Goal: Task Accomplishment & Management: Manage account settings

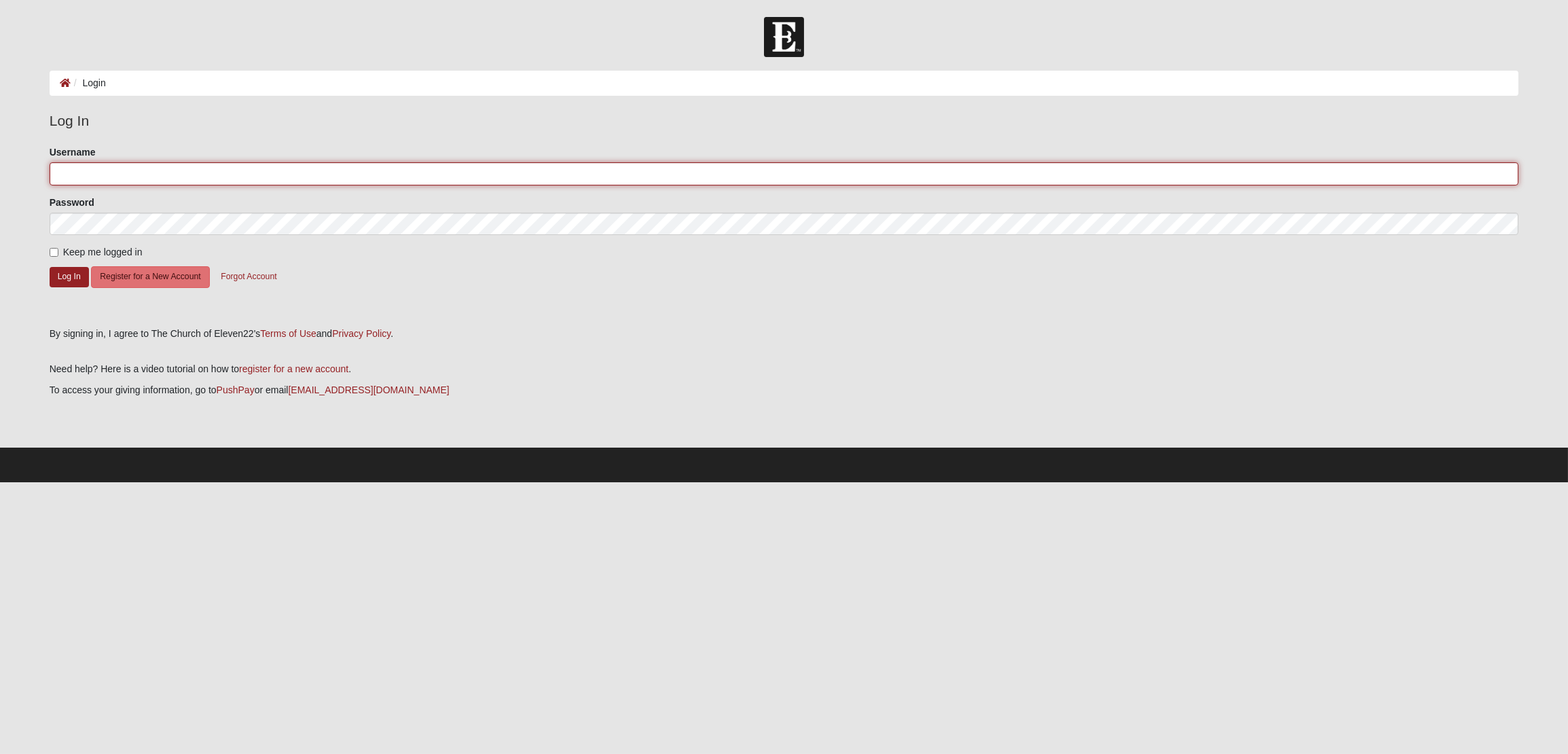
click at [205, 169] on input "Username" at bounding box center [784, 173] width 1470 height 23
click at [195, 176] on input "Username" at bounding box center [784, 173] width 1470 height 23
type input "Pillars"
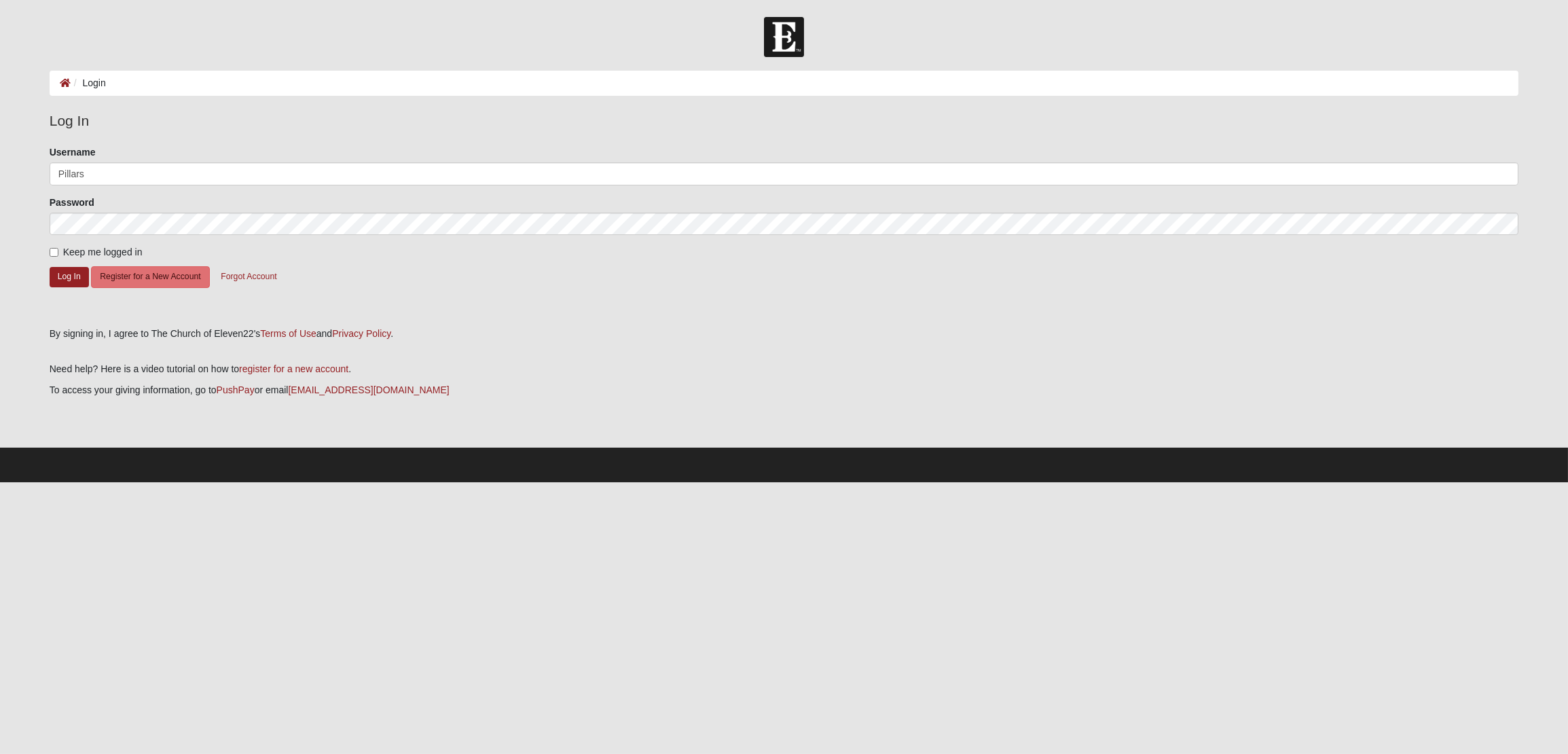
click at [86, 249] on span "Keep me logged in" at bounding box center [103, 252] width 80 height 11
click at [58, 249] on input "Keep me logged in" at bounding box center [54, 252] width 9 height 9
checkbox input "true"
click at [73, 275] on button "Log In" at bounding box center [69, 277] width 39 height 20
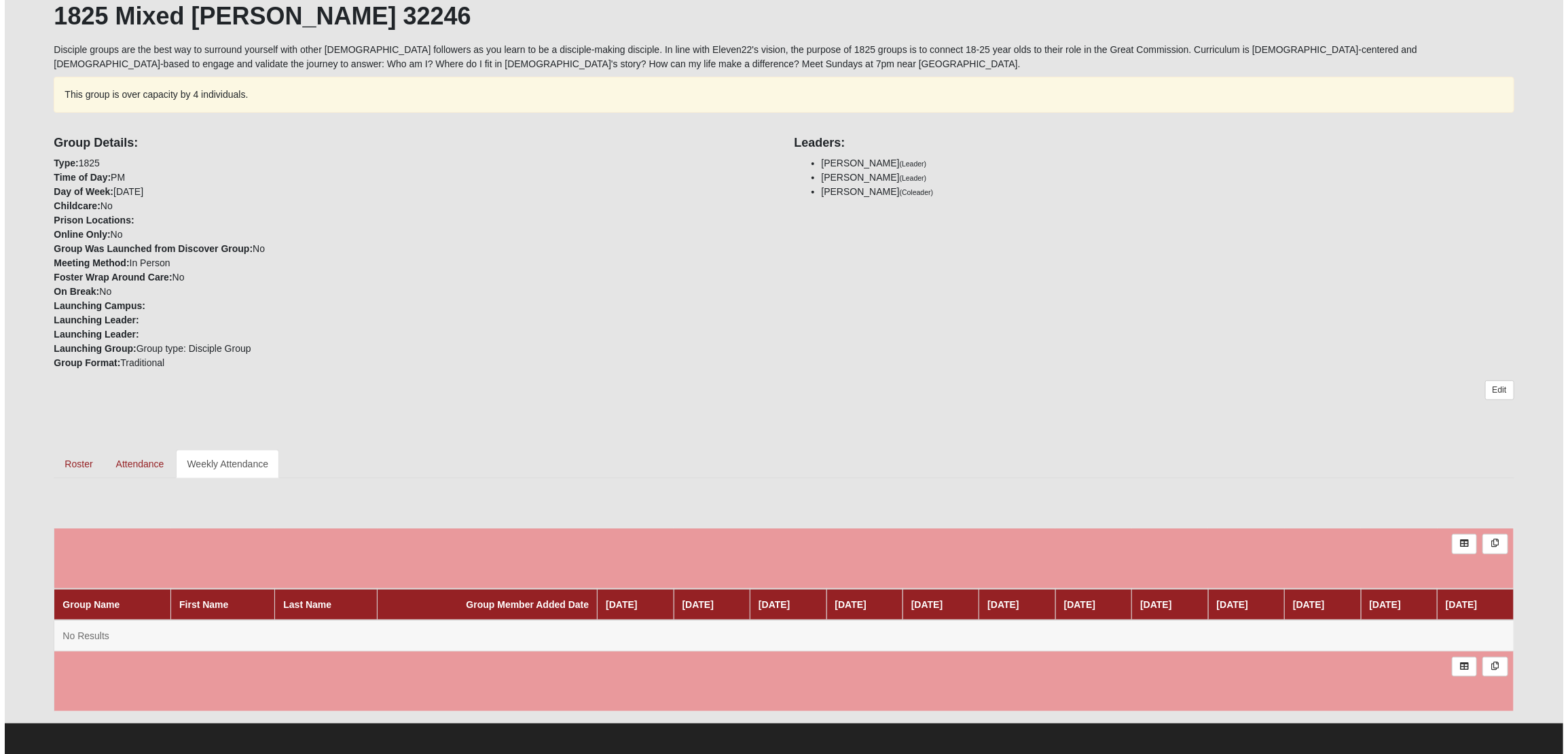
scroll to position [266, 0]
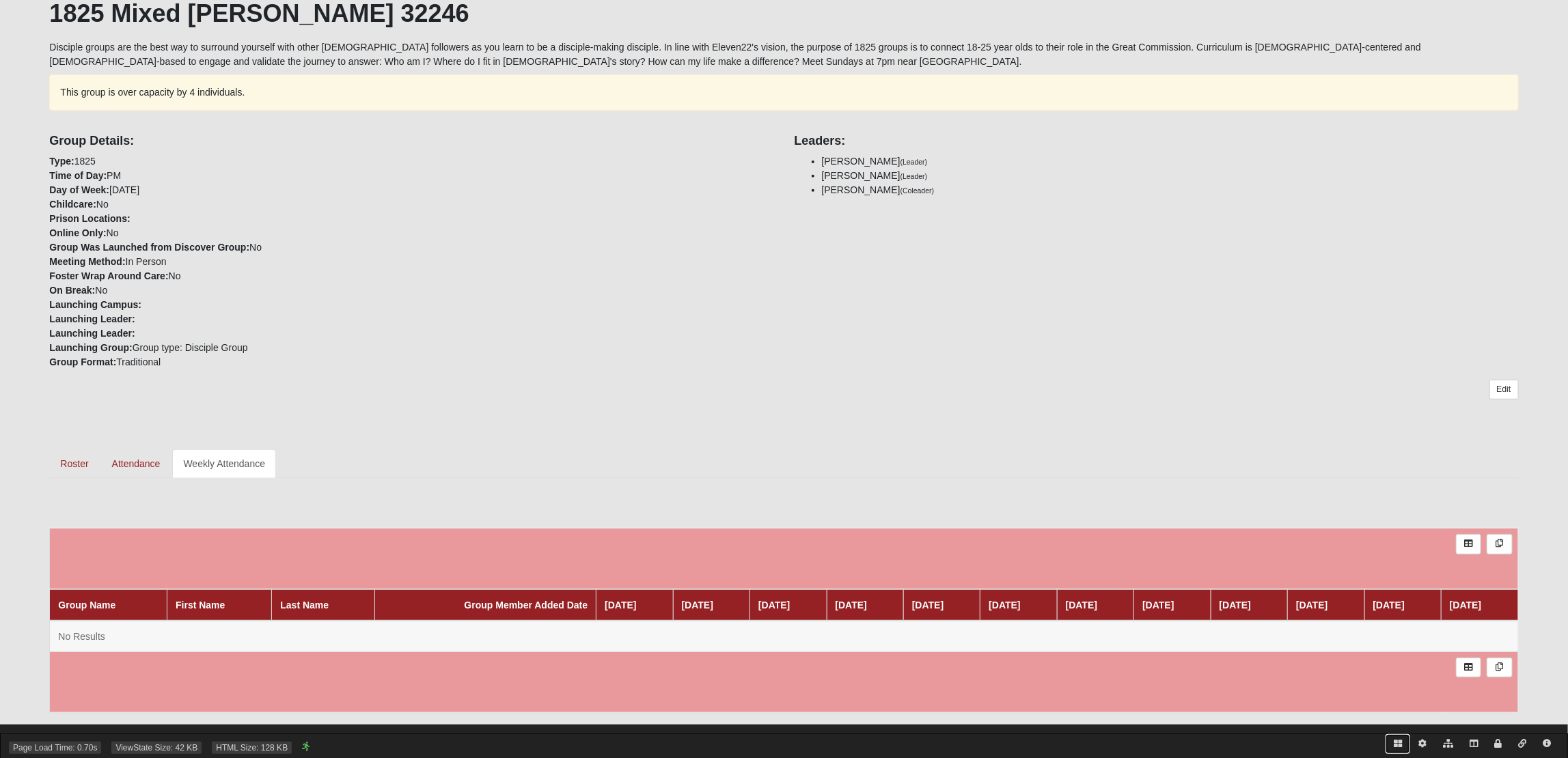
click at [1396, 742] on icon at bounding box center [1398, 743] width 8 height 8
click at [130, 505] on icon at bounding box center [130, 507] width 13 height 11
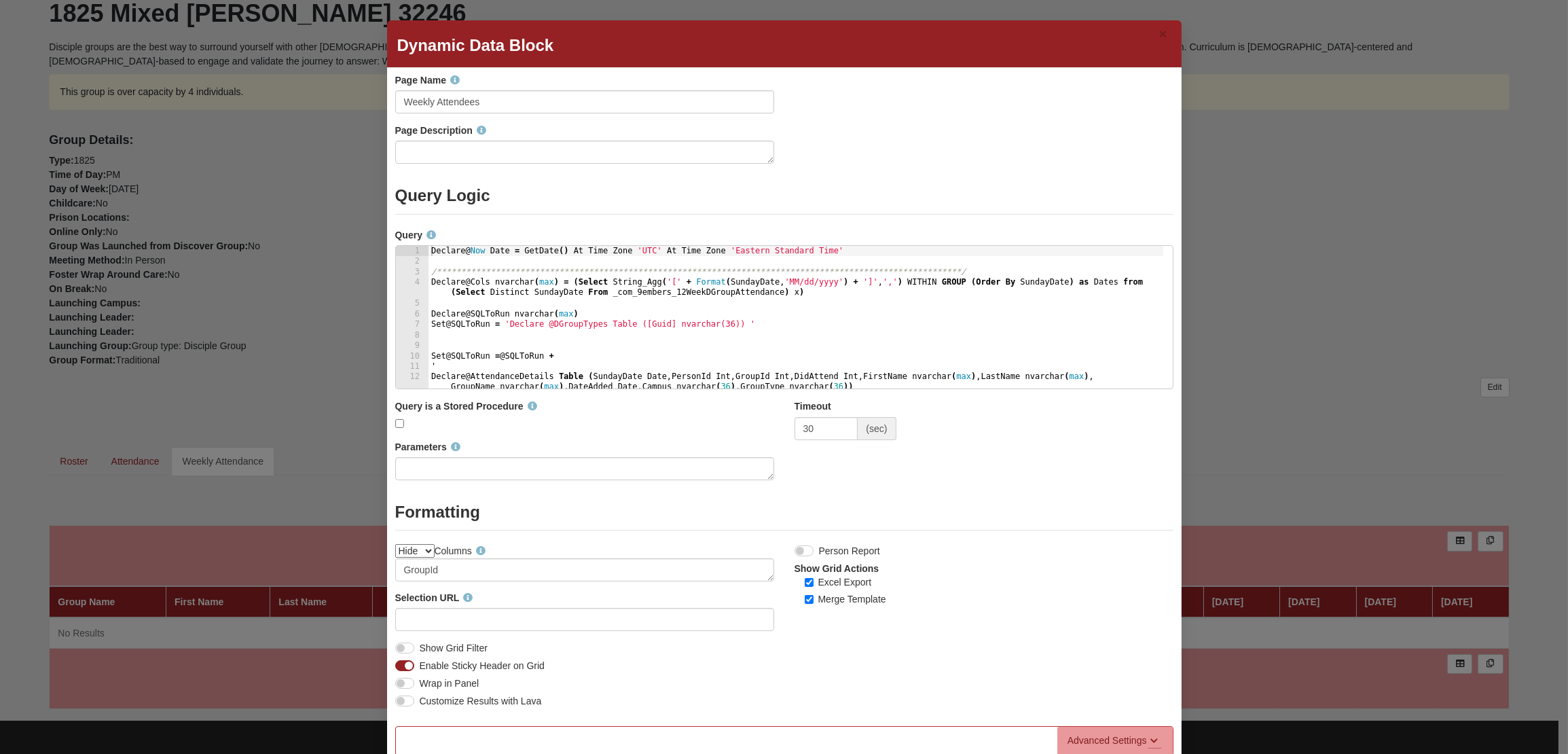
scroll to position [71, 0]
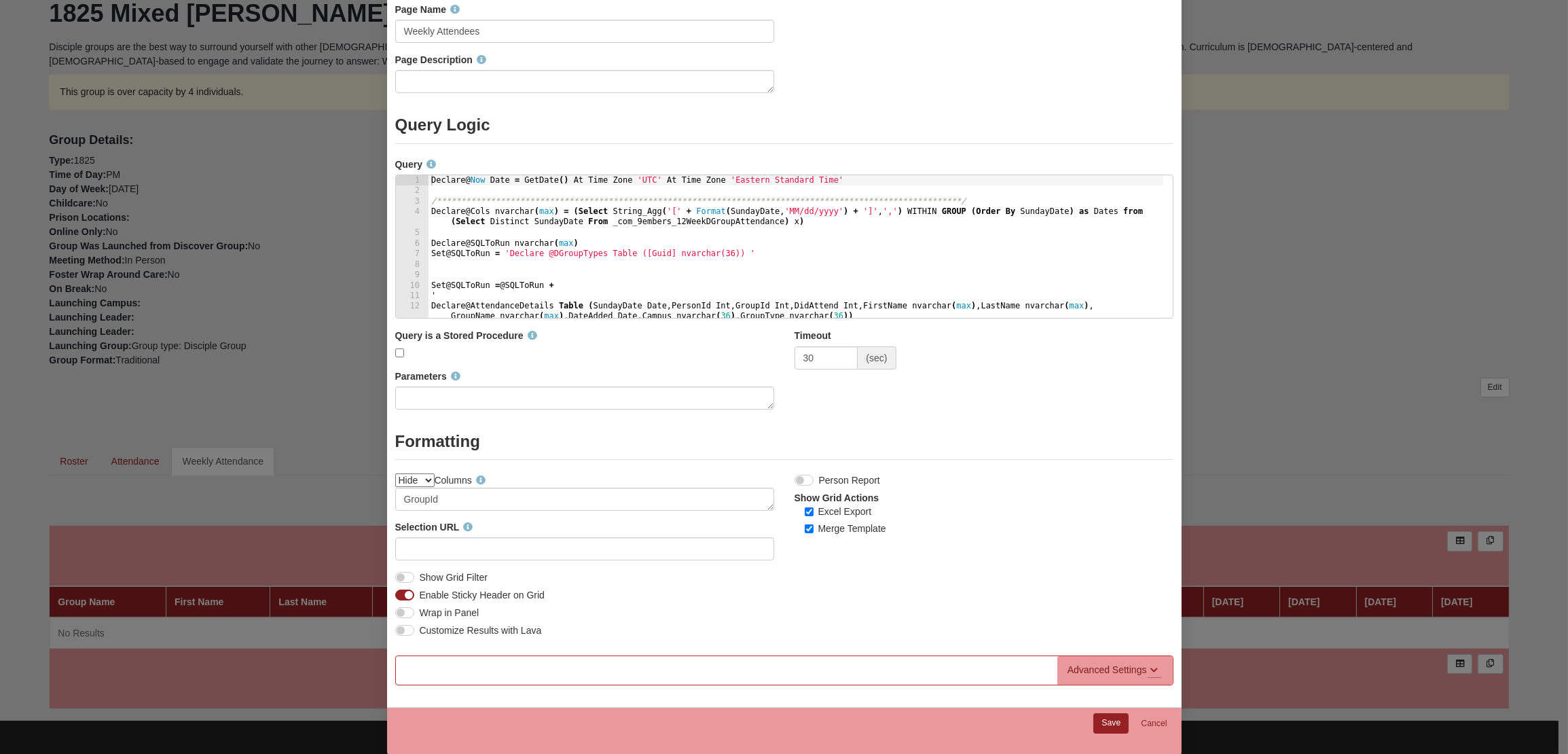
click at [1122, 667] on div "Advanced Settings" at bounding box center [1108, 670] width 80 height 14
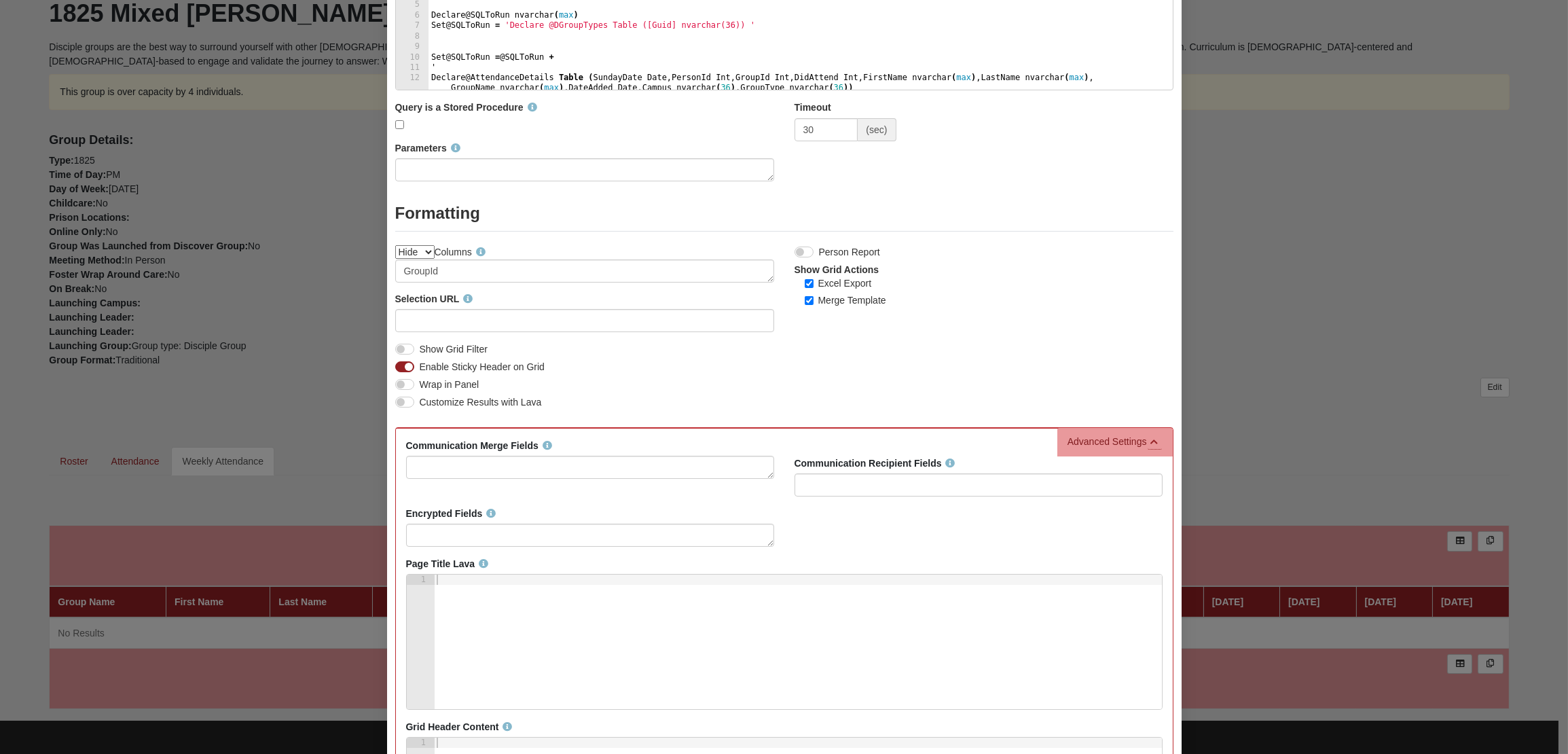
scroll to position [148, 0]
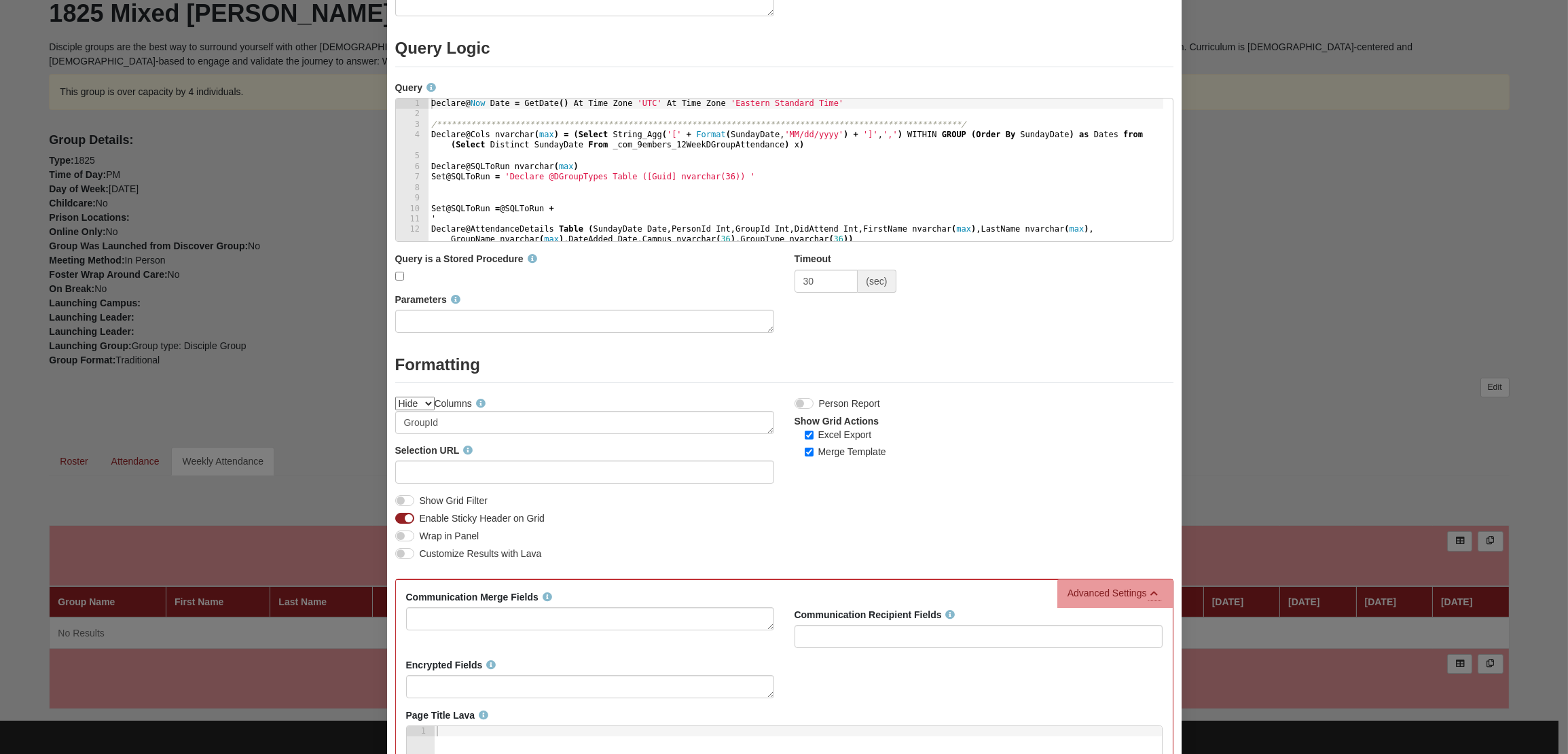
click at [420, 501] on label "Show Grid Filter" at bounding box center [454, 500] width 68 height 14
click at [420, 501] on input "Show Grid Filter" at bounding box center [424, 501] width 9 height 9
checkbox input "true"
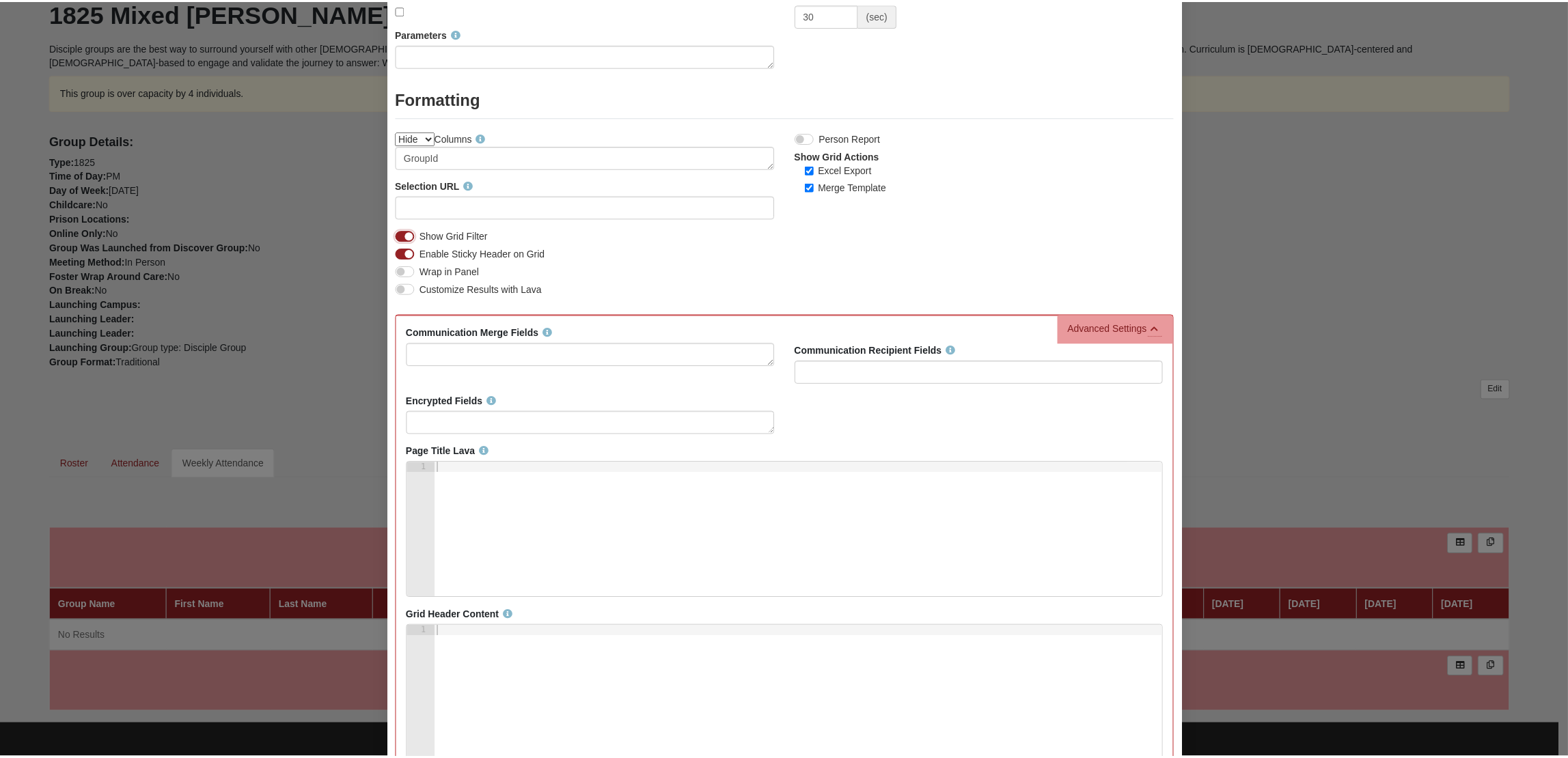
scroll to position [674, 0]
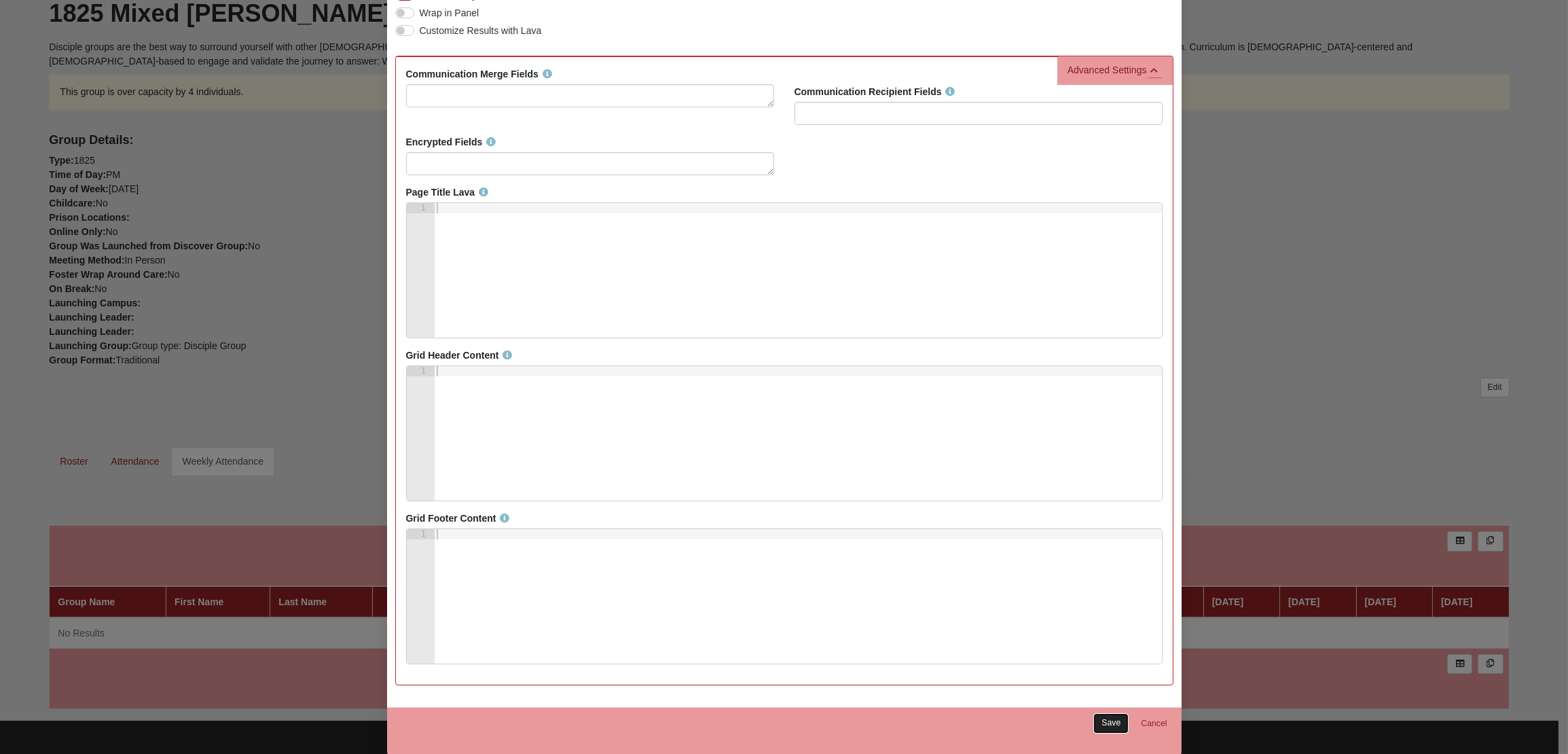
click at [1111, 719] on link "Save" at bounding box center [1111, 723] width 35 height 20
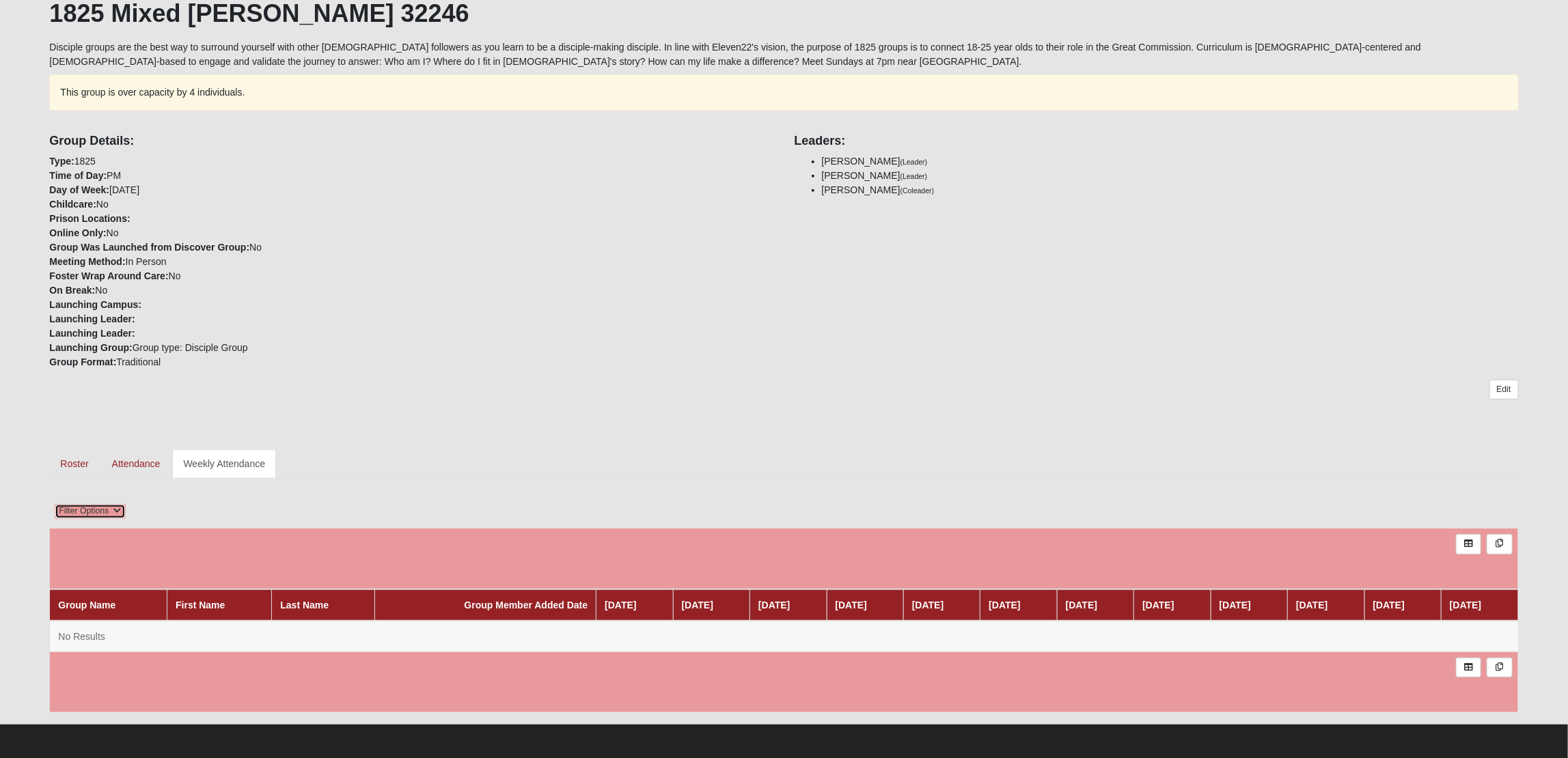
click at [116, 507] on icon at bounding box center [117, 510] width 8 height 8
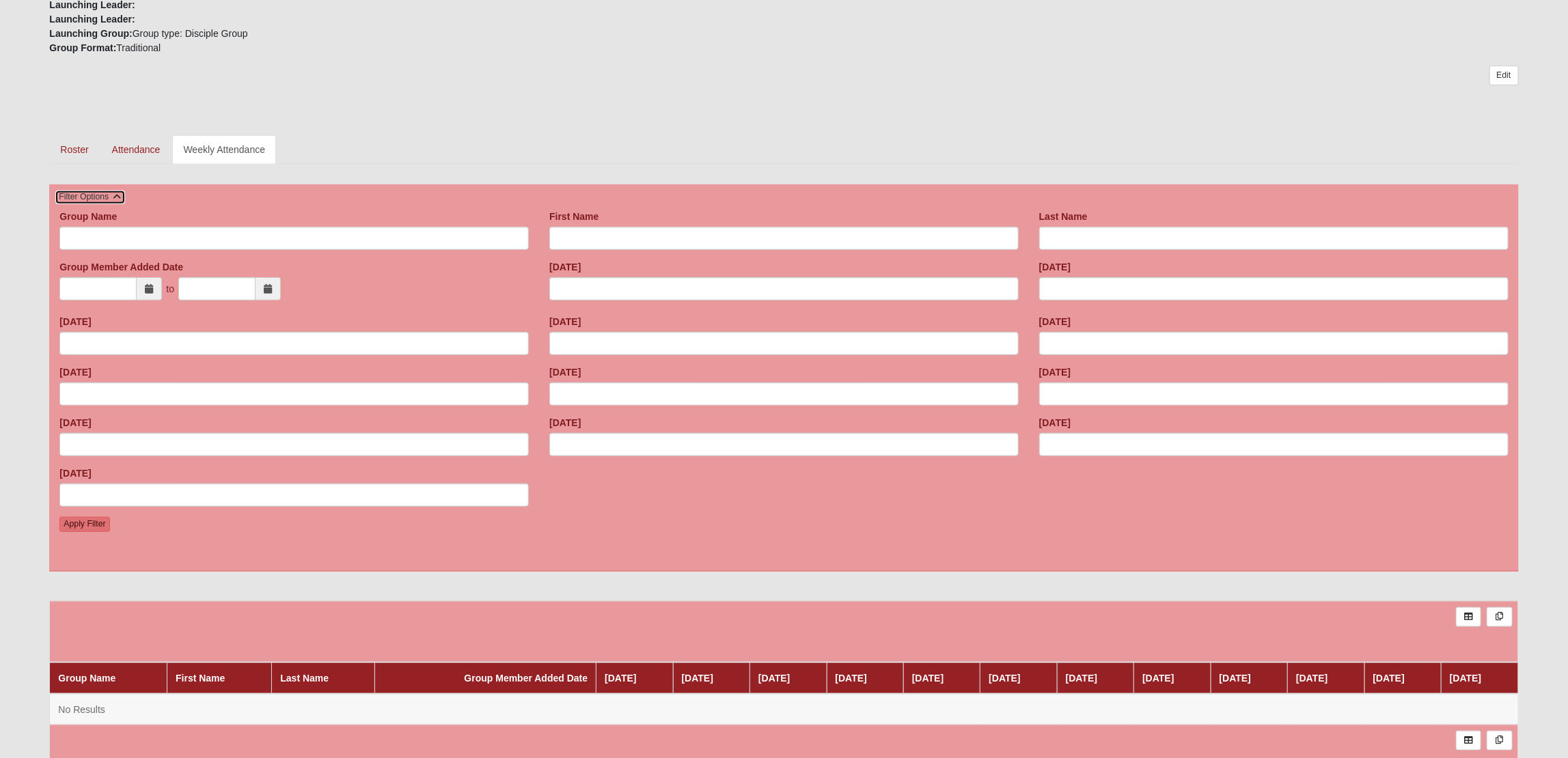
scroll to position [653, 0]
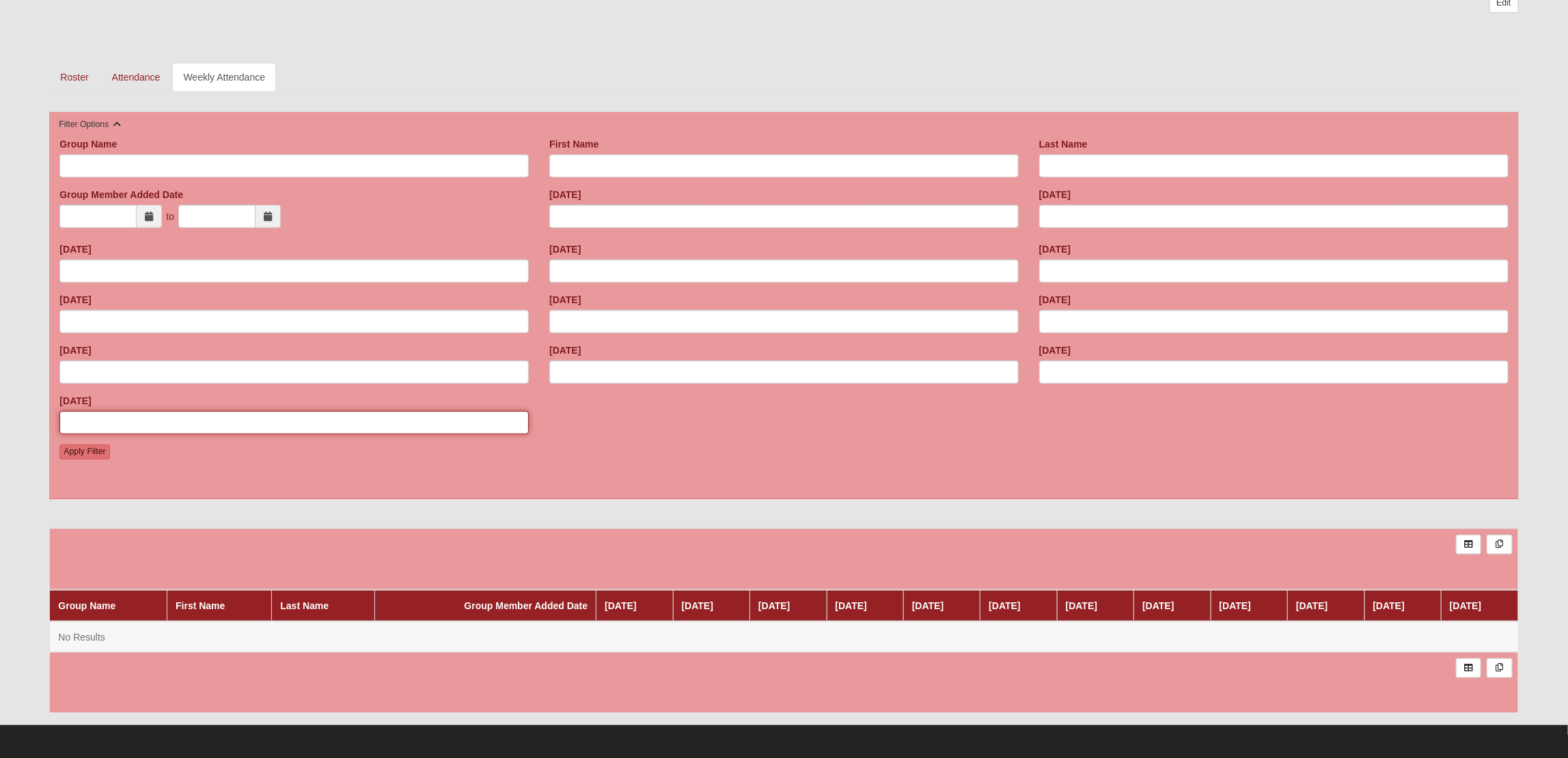
click at [421, 428] on input "[DATE]" at bounding box center [294, 422] width 470 height 23
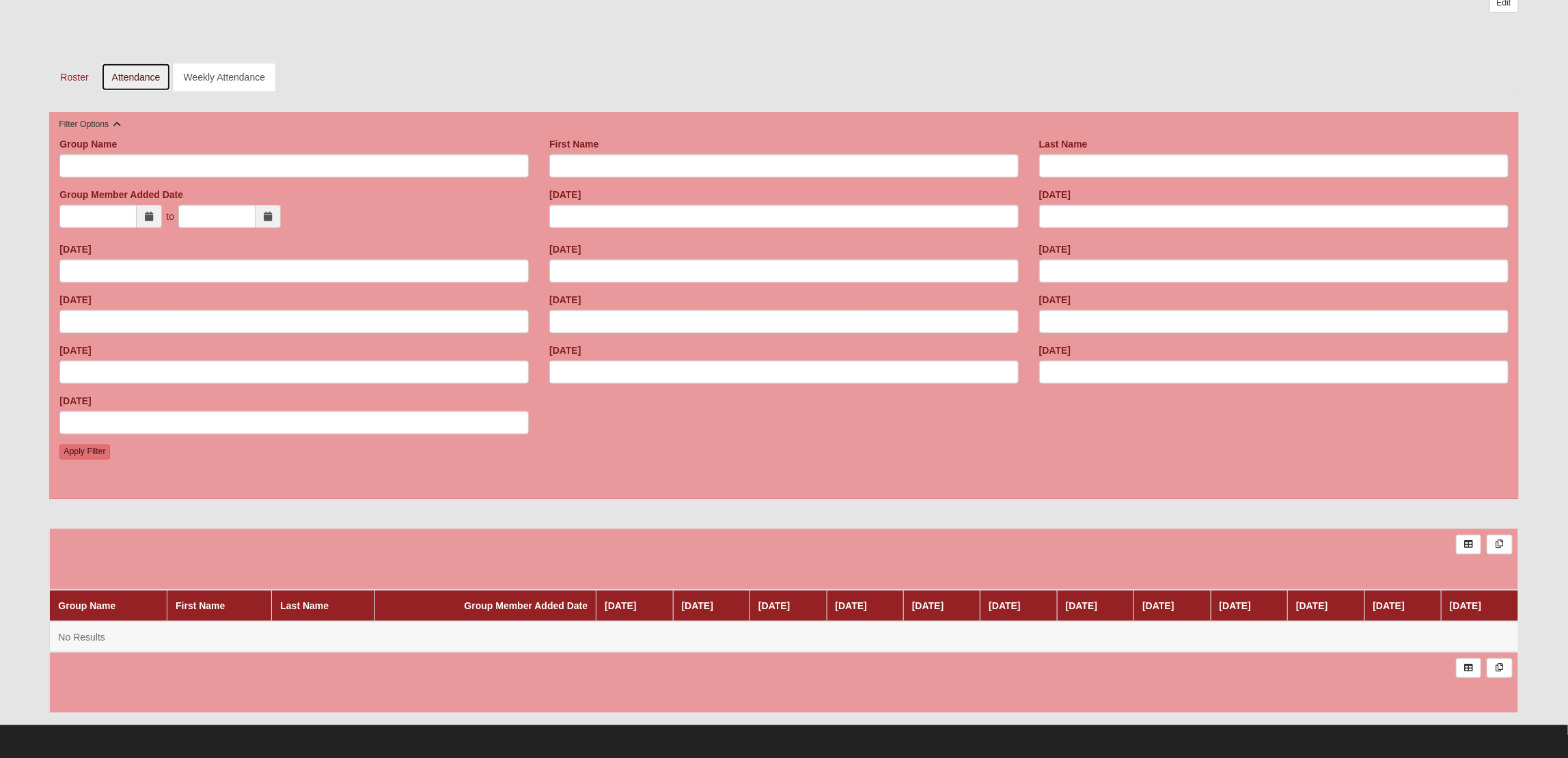
click at [134, 77] on link "Attendance" at bounding box center [136, 77] width 70 height 29
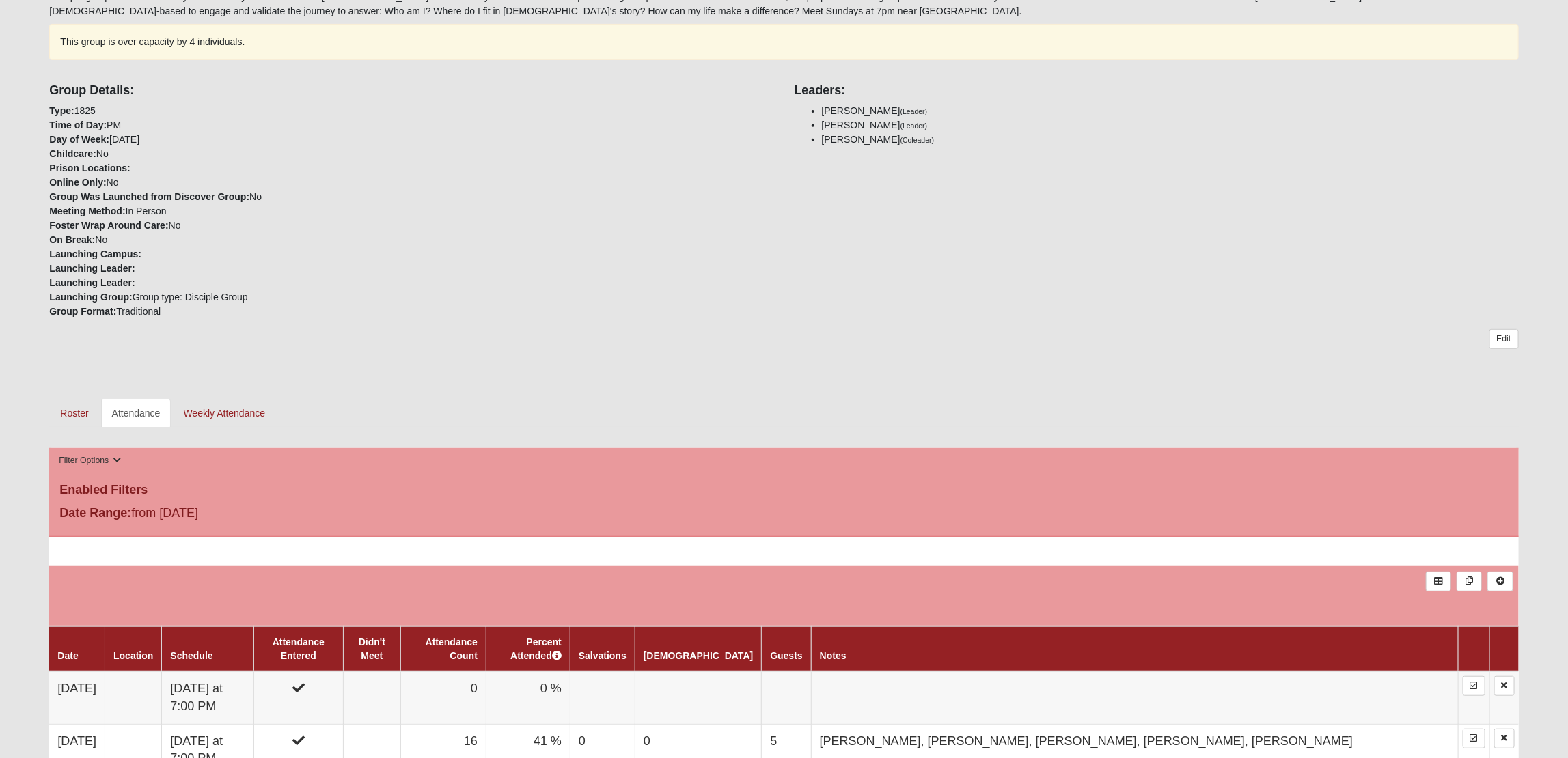
scroll to position [314, 0]
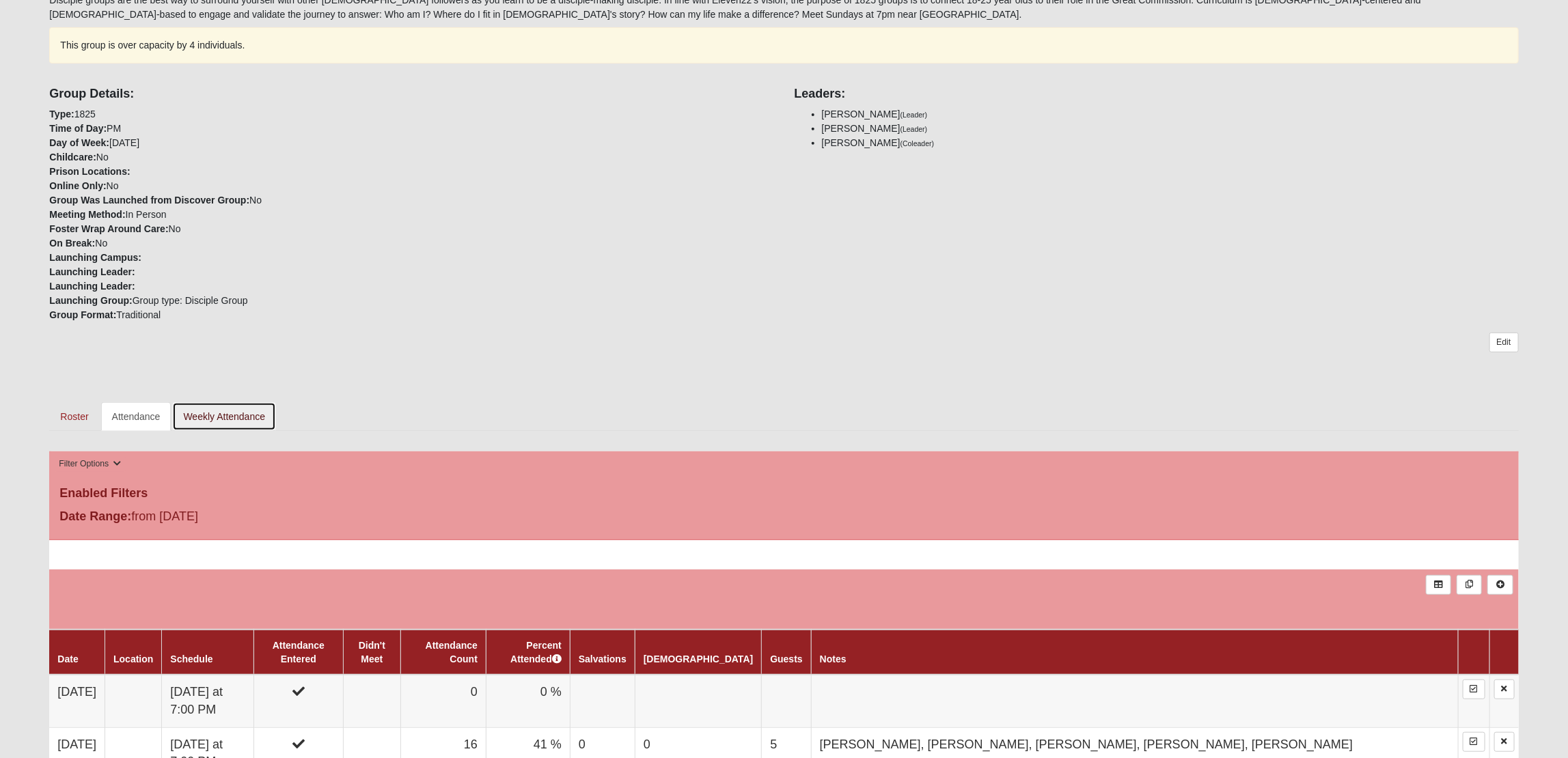
click at [214, 418] on link "Weekly Attendance" at bounding box center [224, 416] width 104 height 29
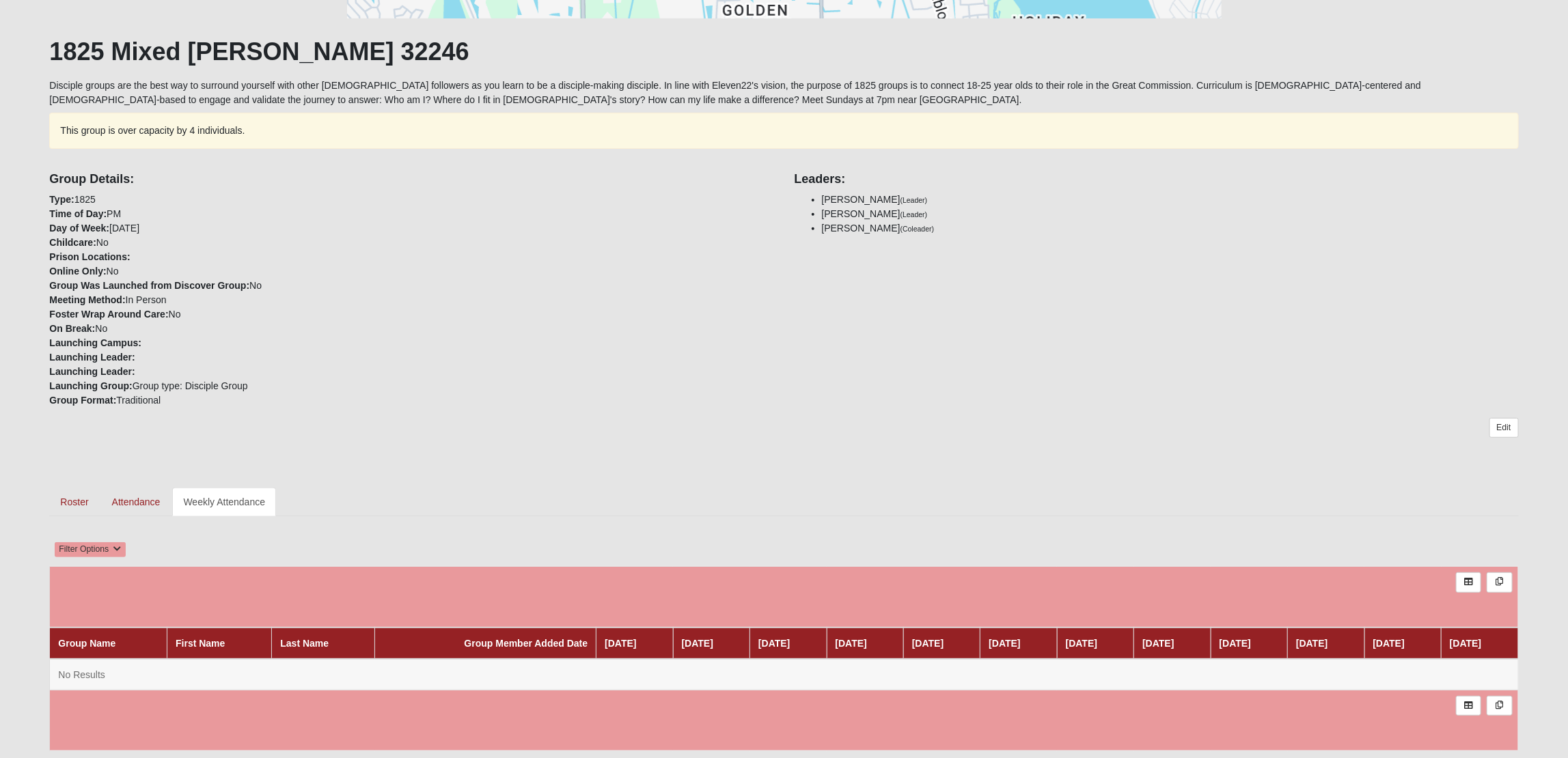
scroll to position [267, 0]
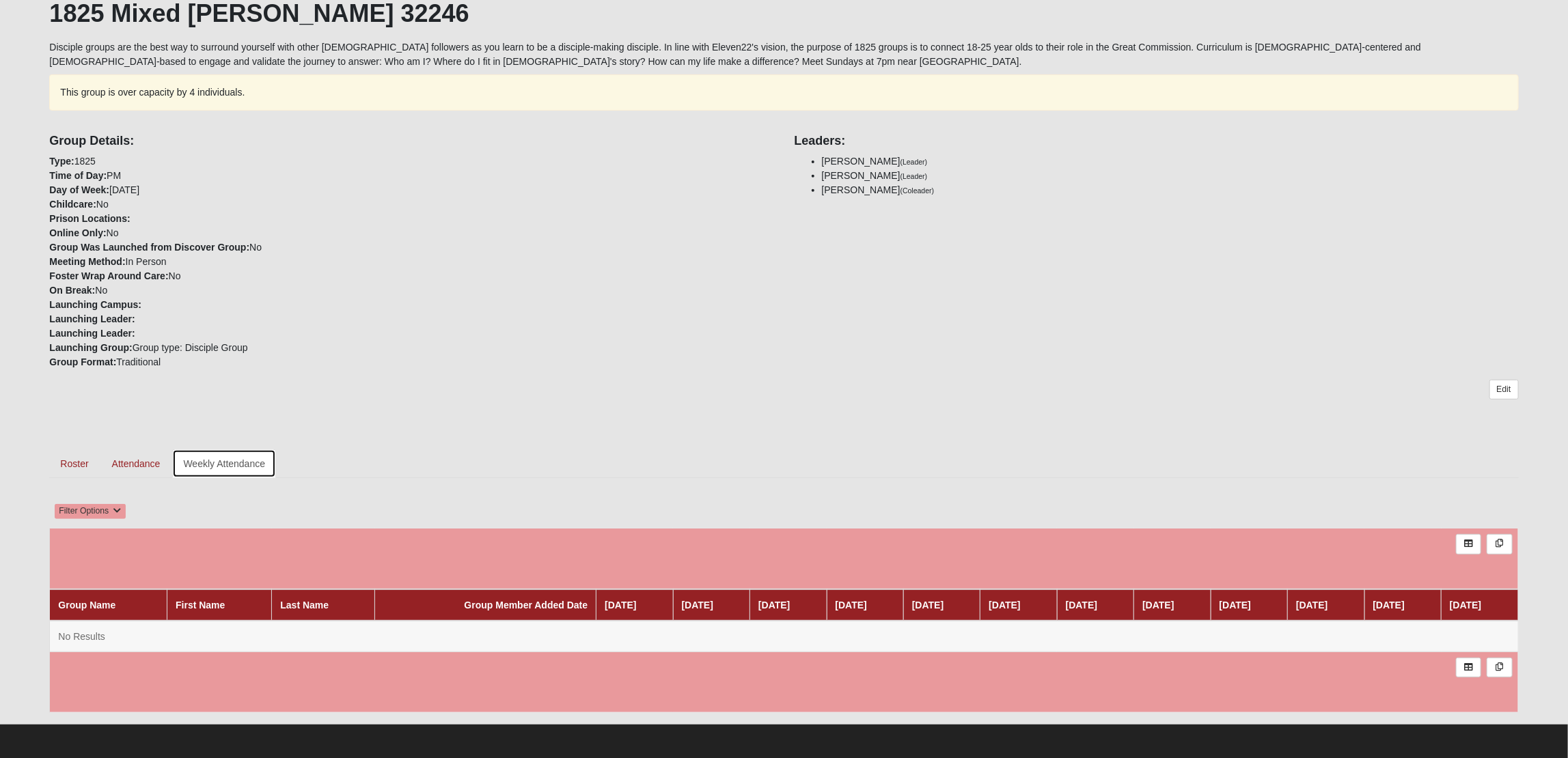
click at [212, 457] on link "Weekly Attendance" at bounding box center [224, 464] width 104 height 29
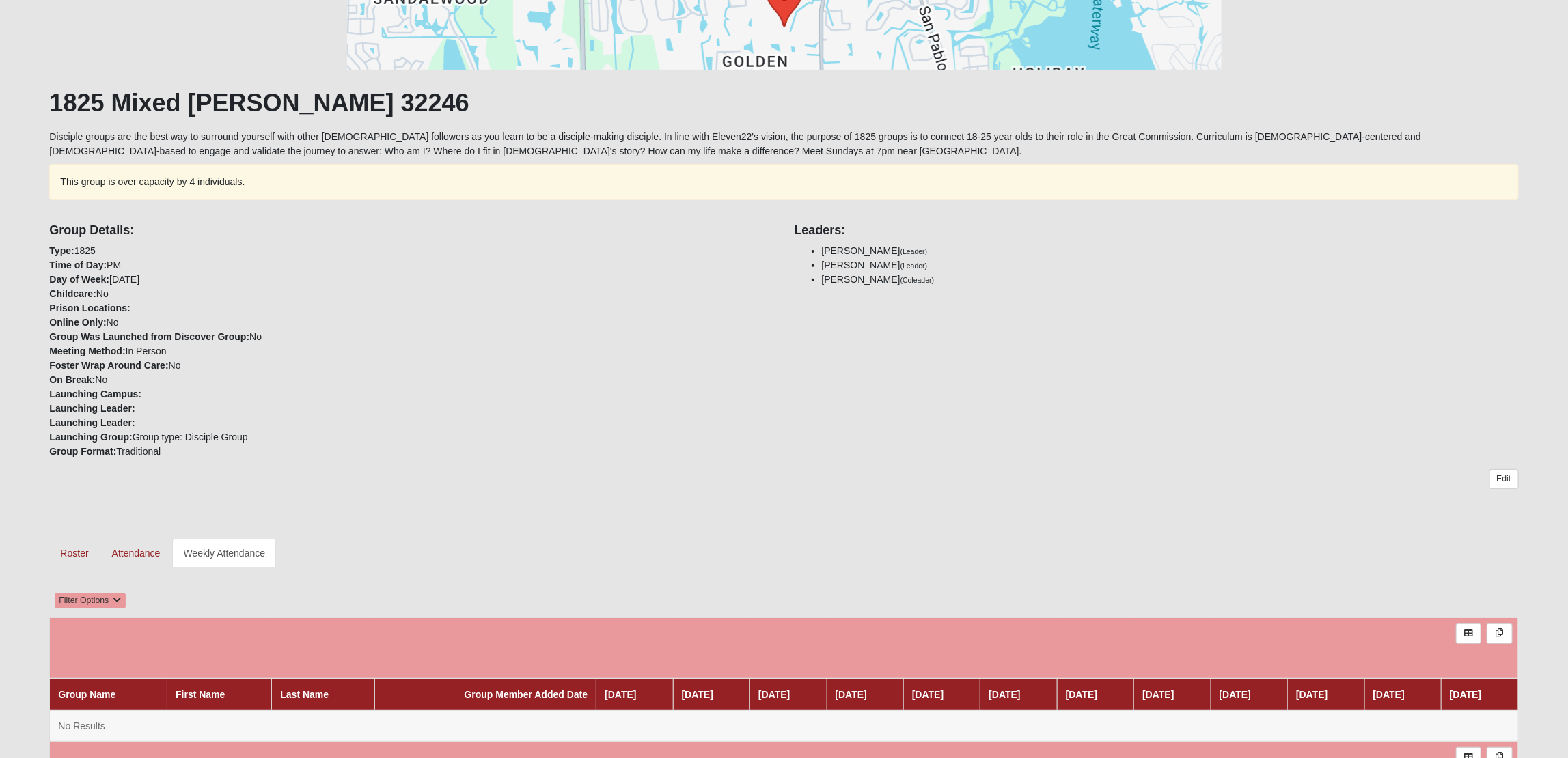
scroll to position [267, 0]
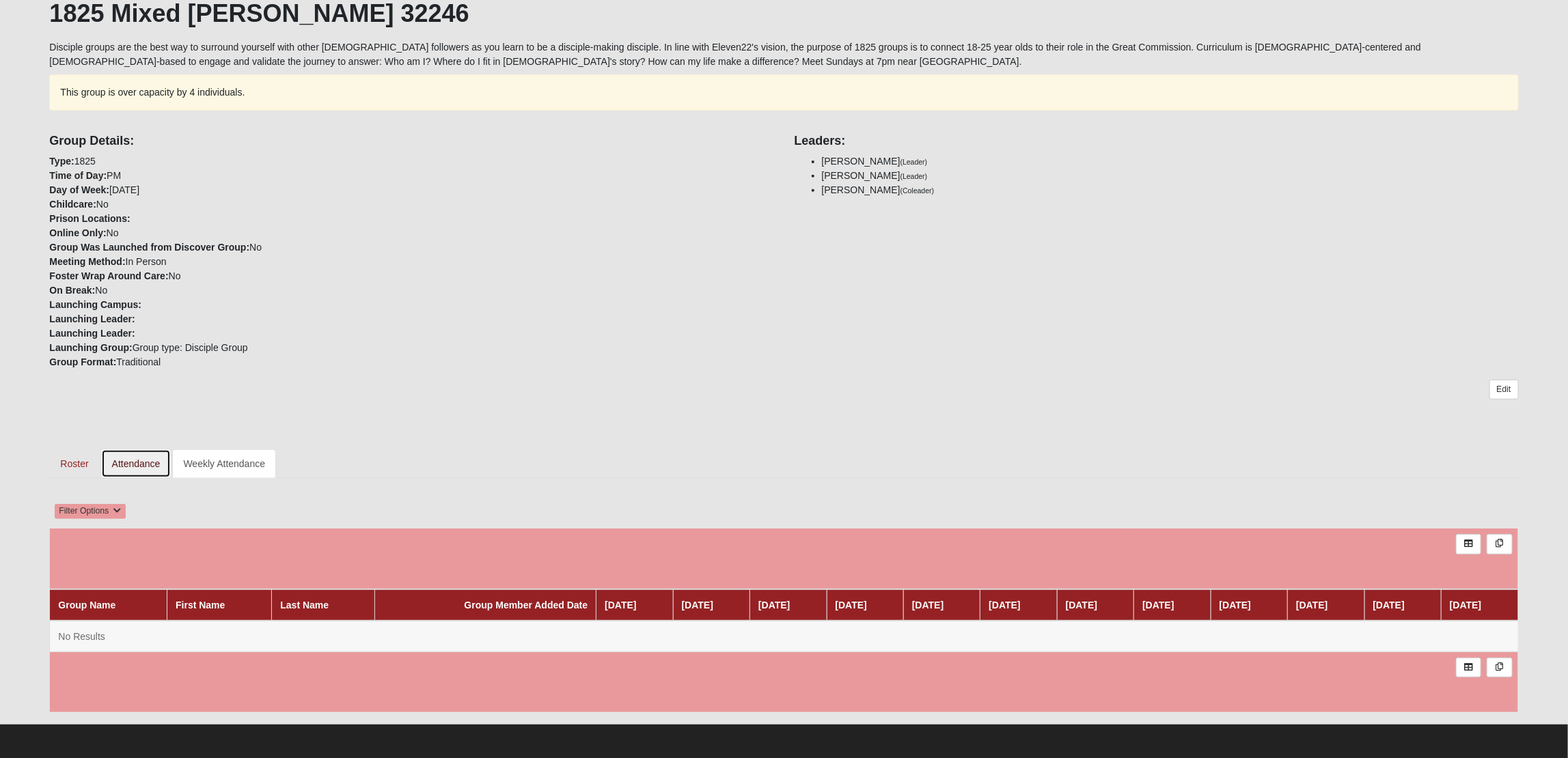
click at [141, 461] on link "Attendance" at bounding box center [136, 464] width 70 height 29
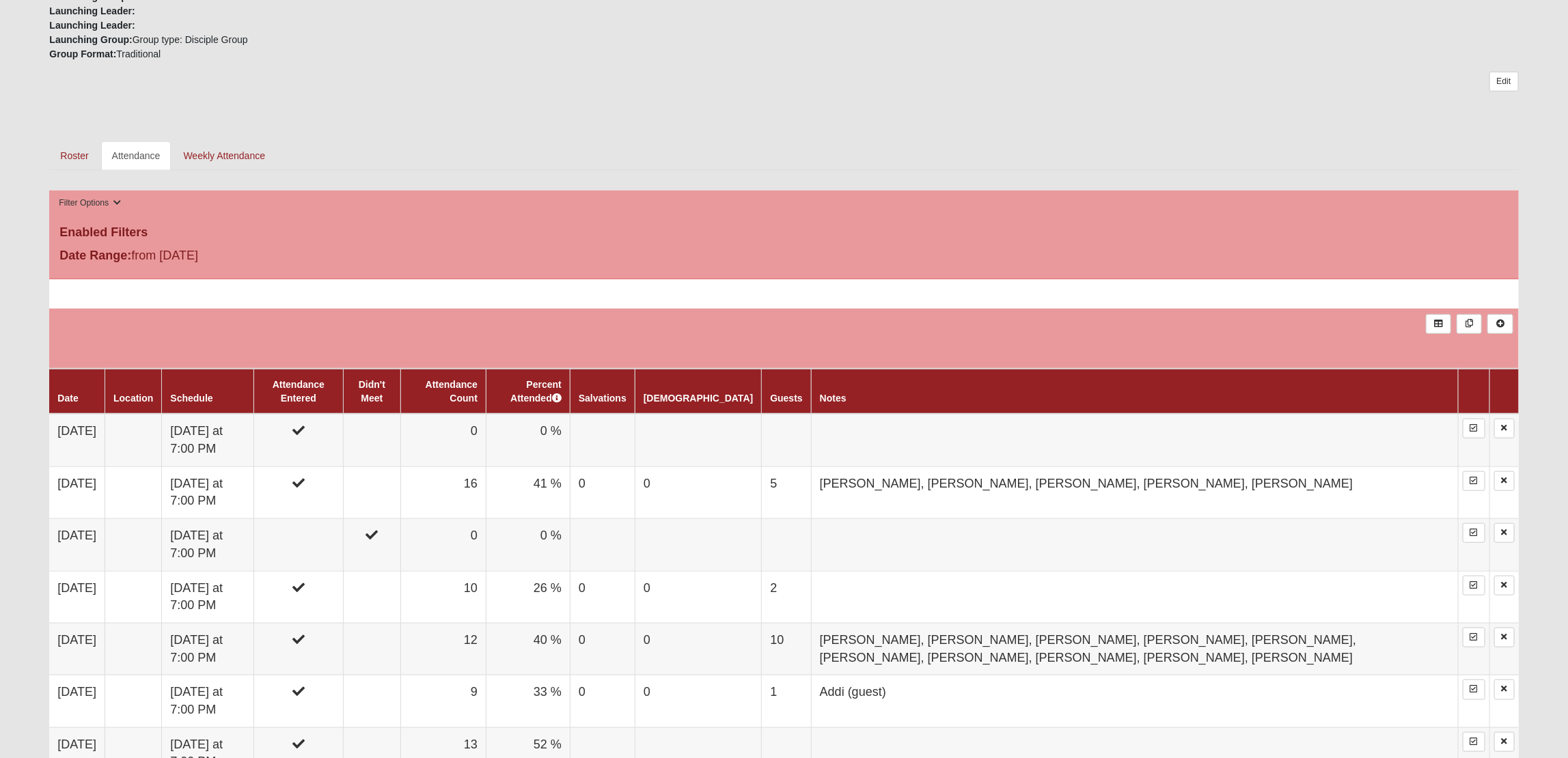
scroll to position [579, 0]
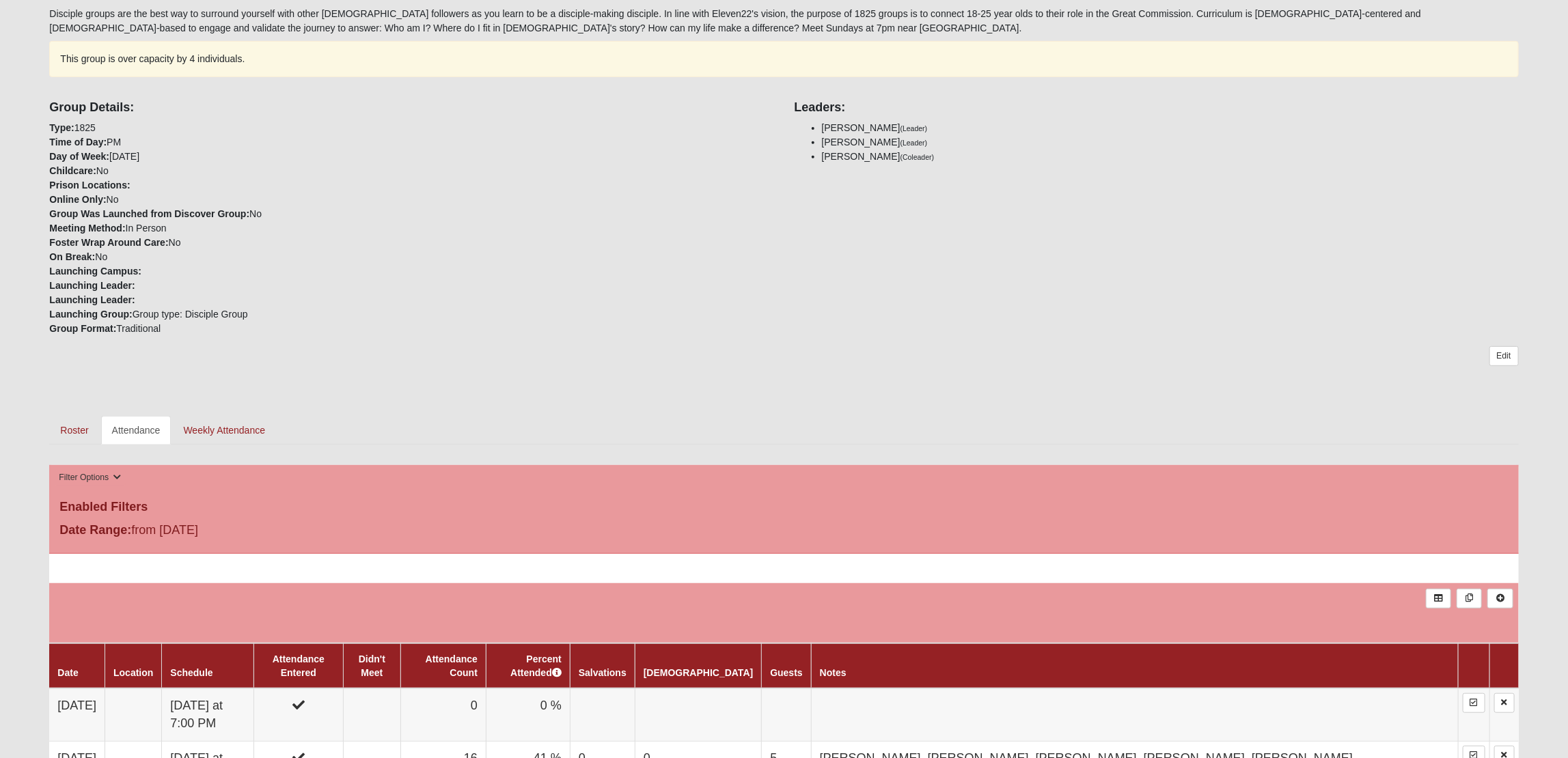
scroll to position [437, 0]
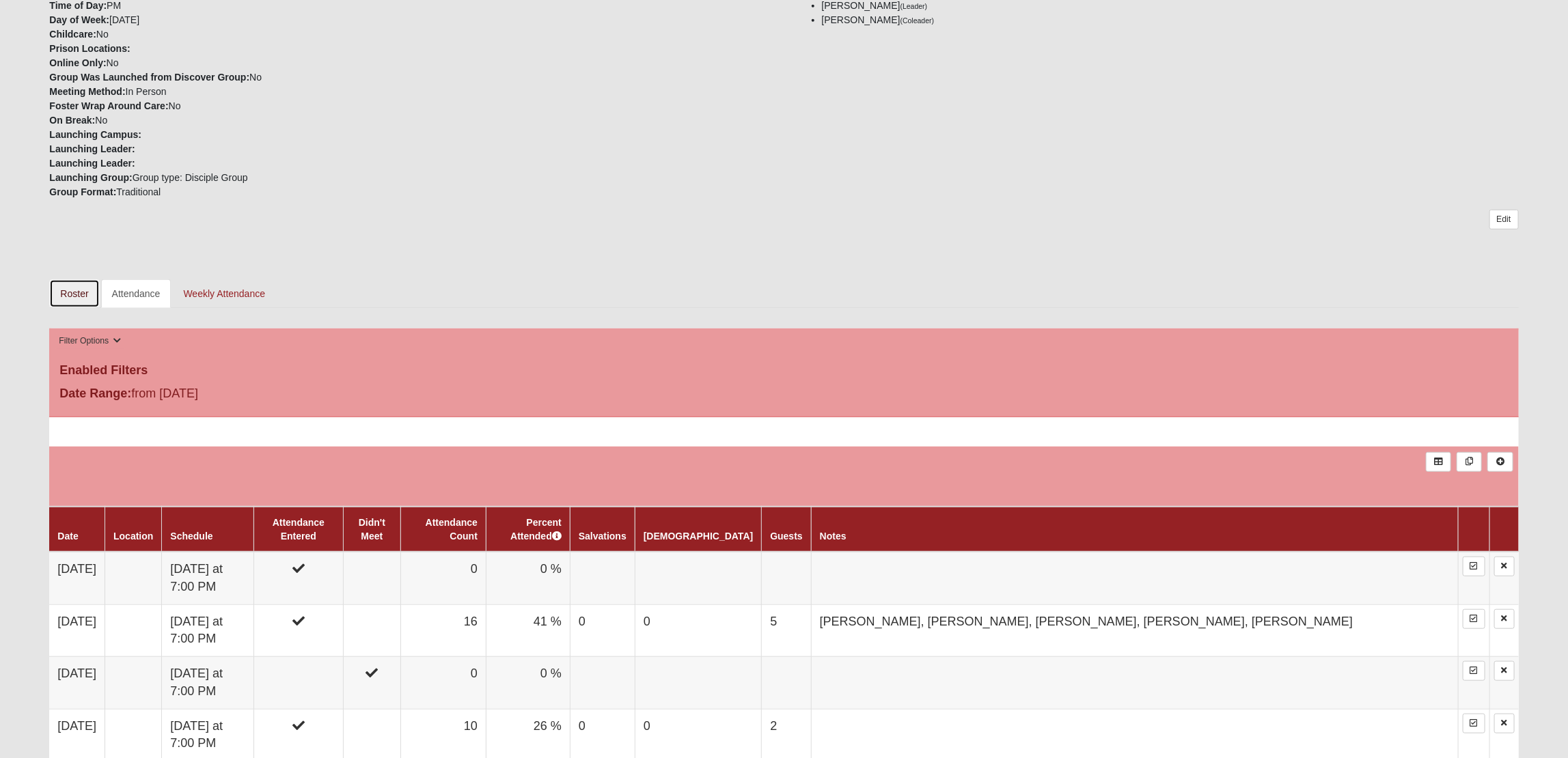
click at [73, 299] on link "Roster" at bounding box center [73, 294] width 50 height 29
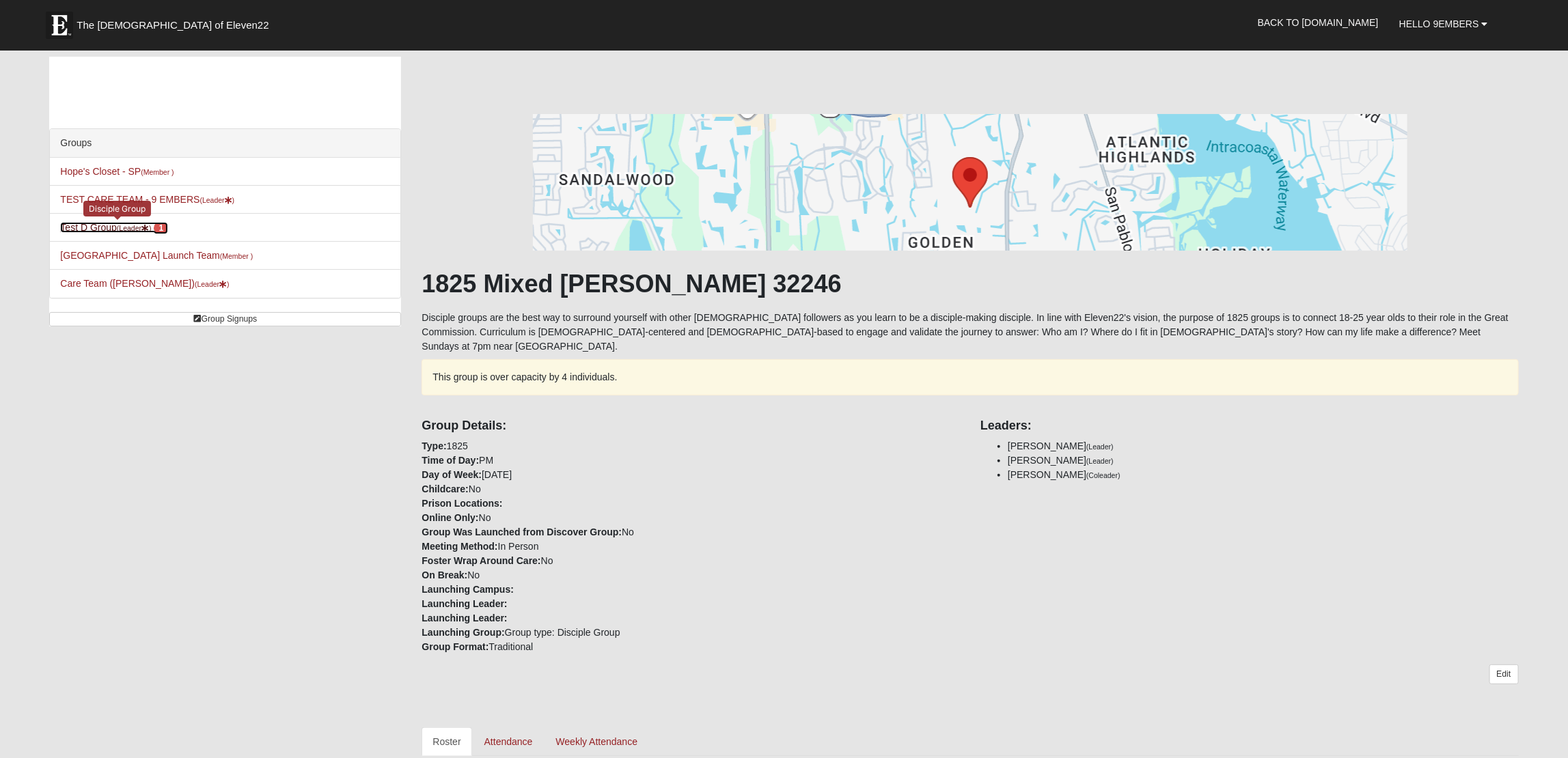
click at [110, 228] on link "Test D Group (Leader ) 1" at bounding box center [114, 227] width 108 height 11
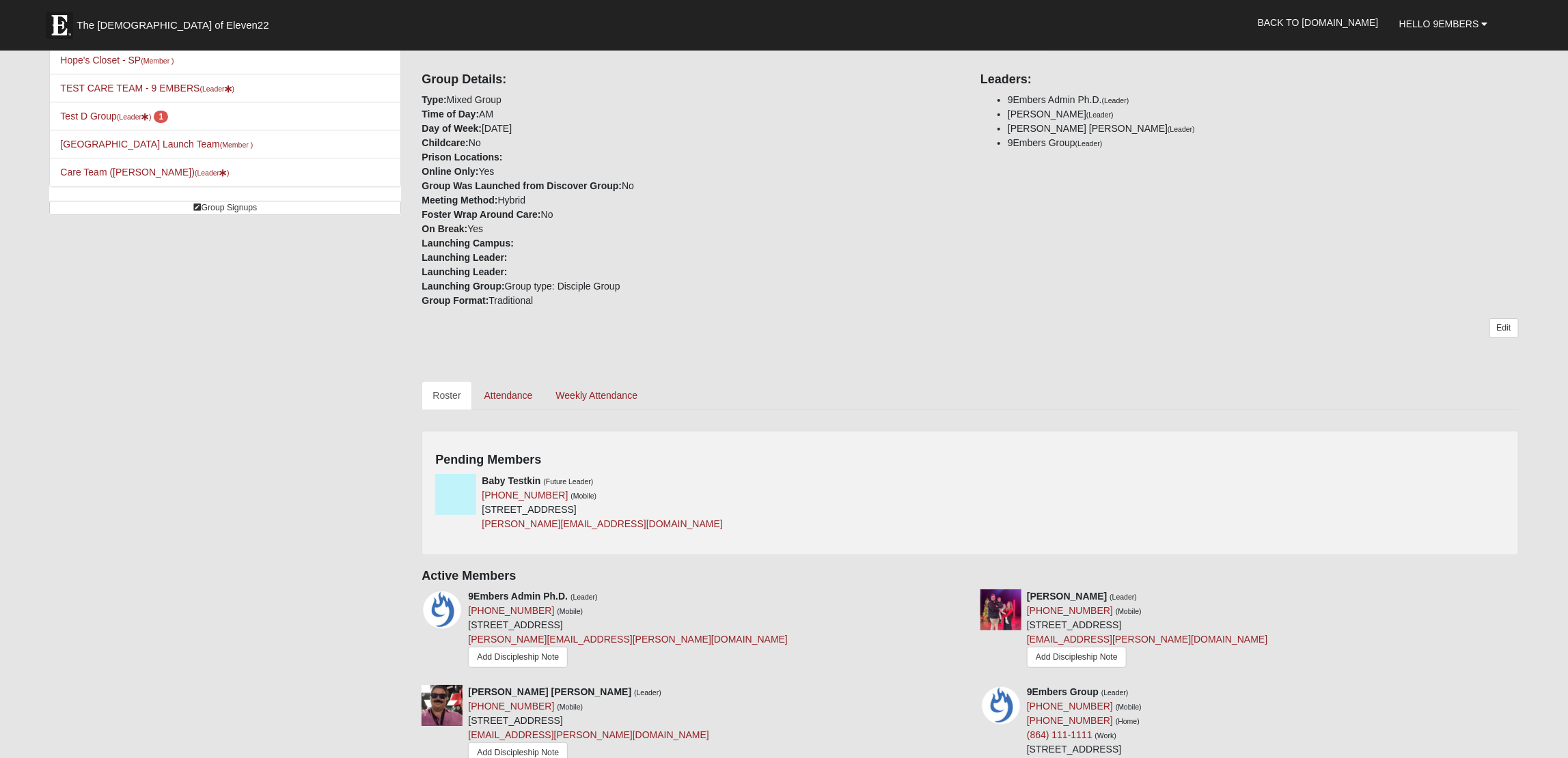
scroll to position [392, 0]
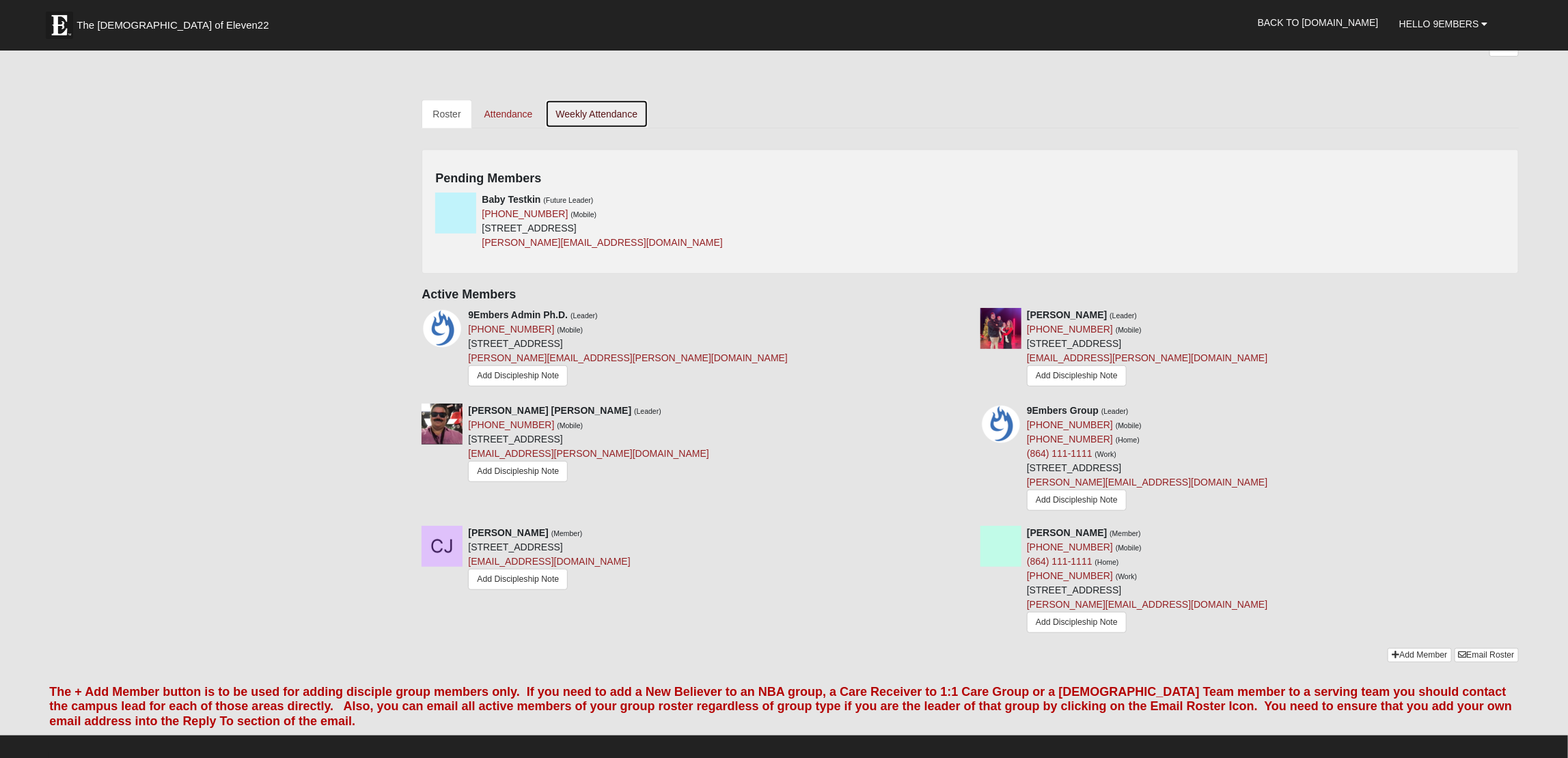
click at [604, 111] on link "Weekly Attendance" at bounding box center [597, 113] width 104 height 29
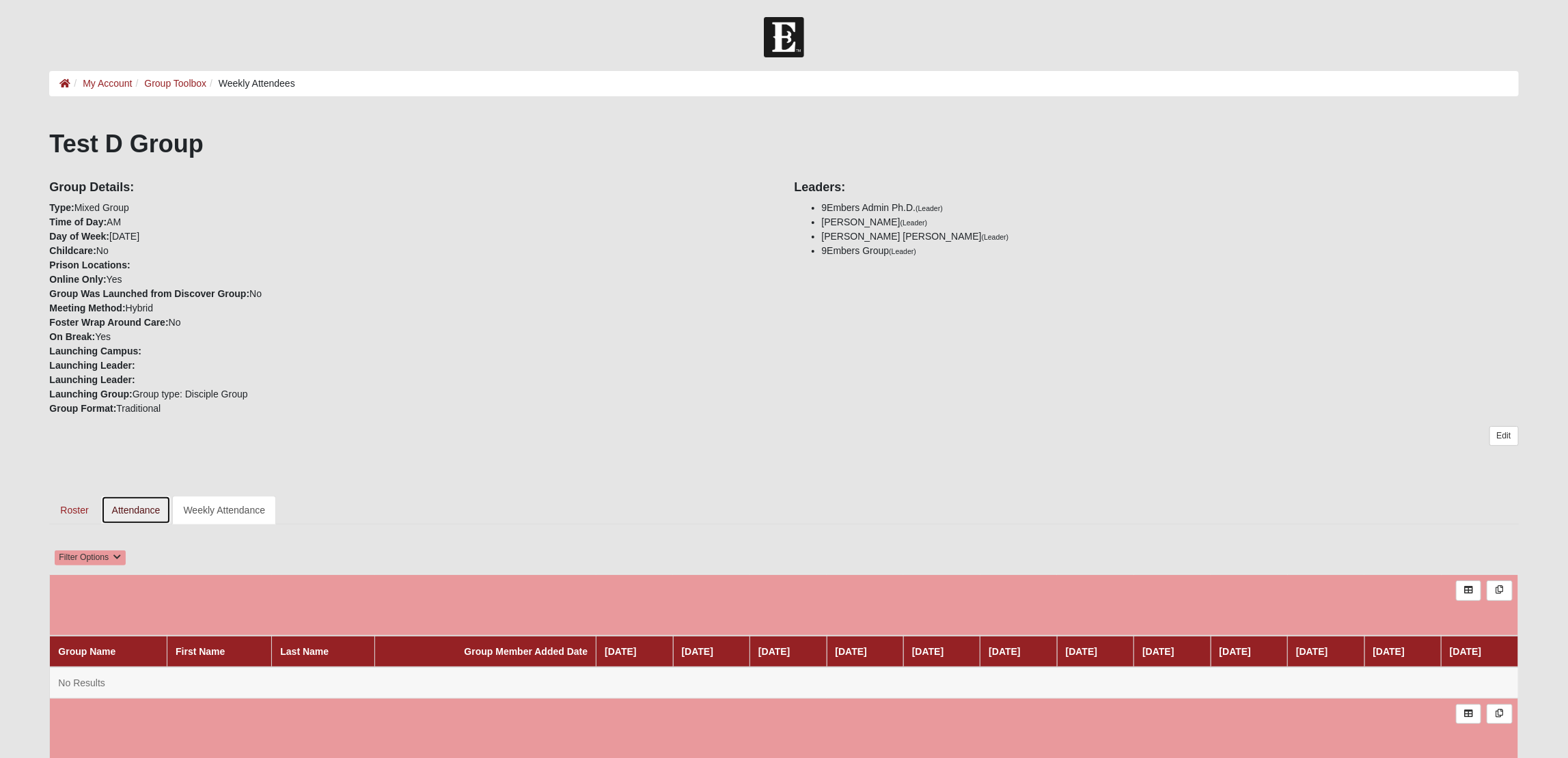
click at [124, 510] on link "Attendance" at bounding box center [136, 510] width 70 height 29
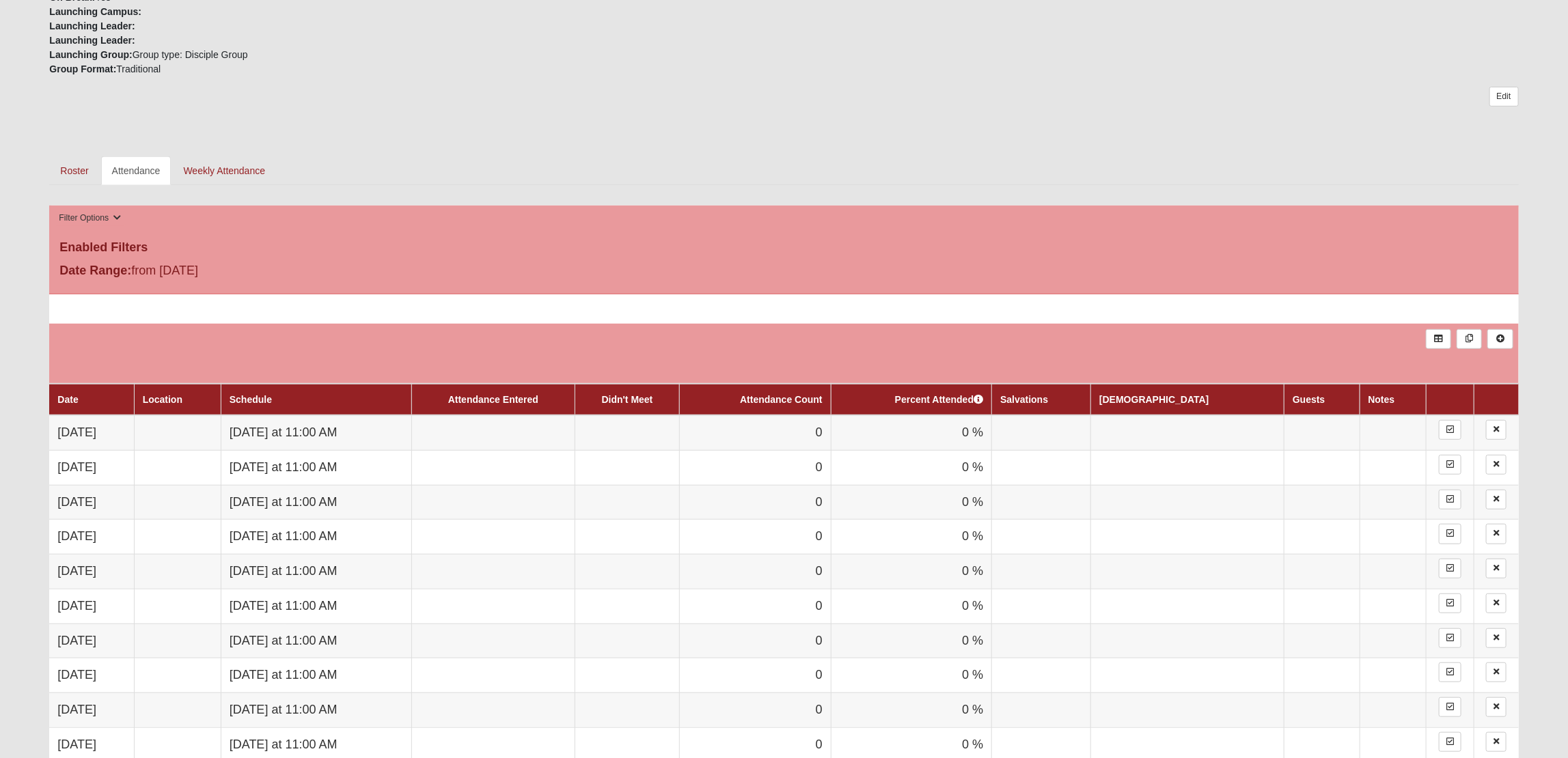
scroll to position [343, 0]
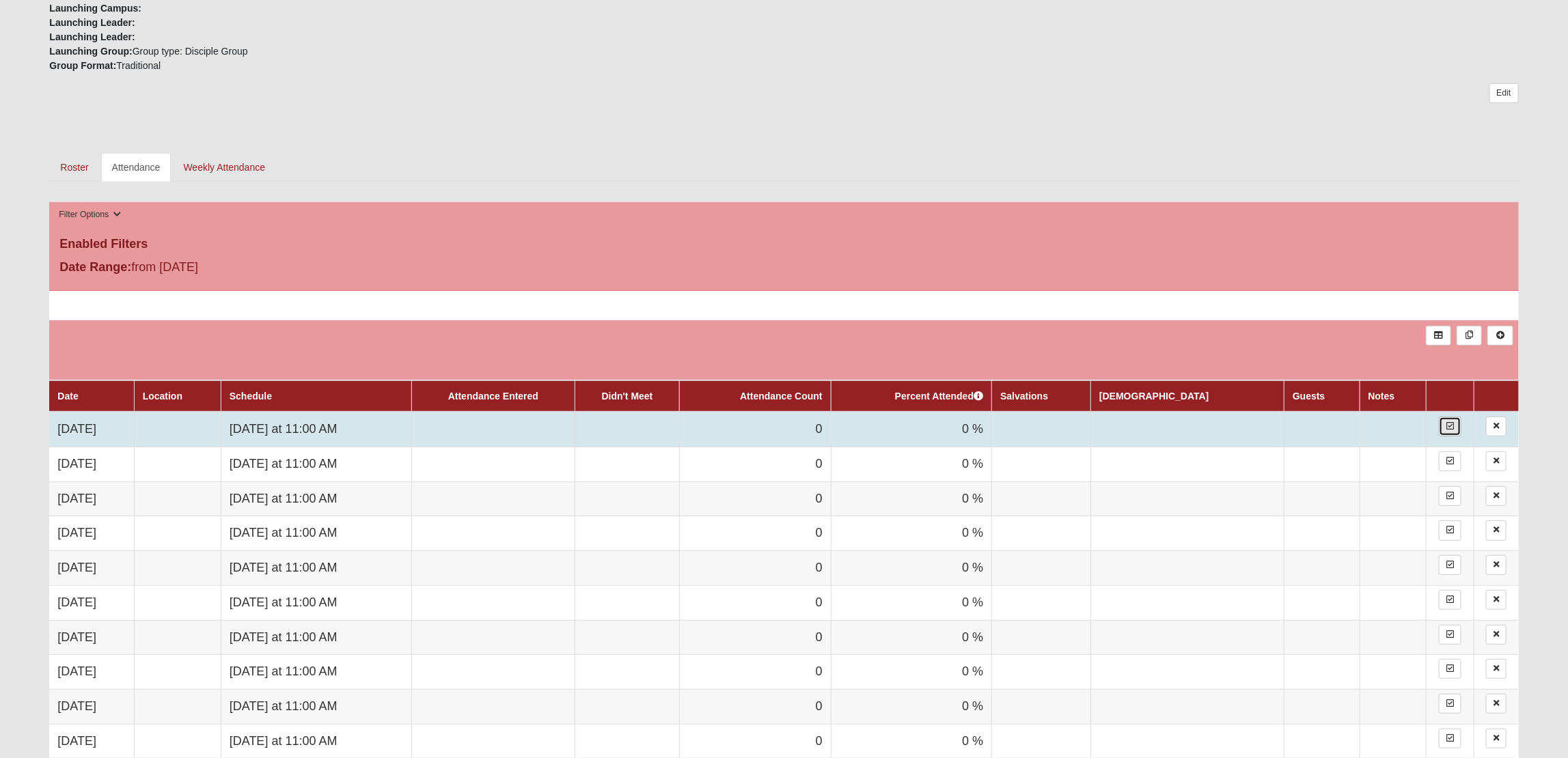
click at [1452, 423] on link at bounding box center [1450, 426] width 22 height 20
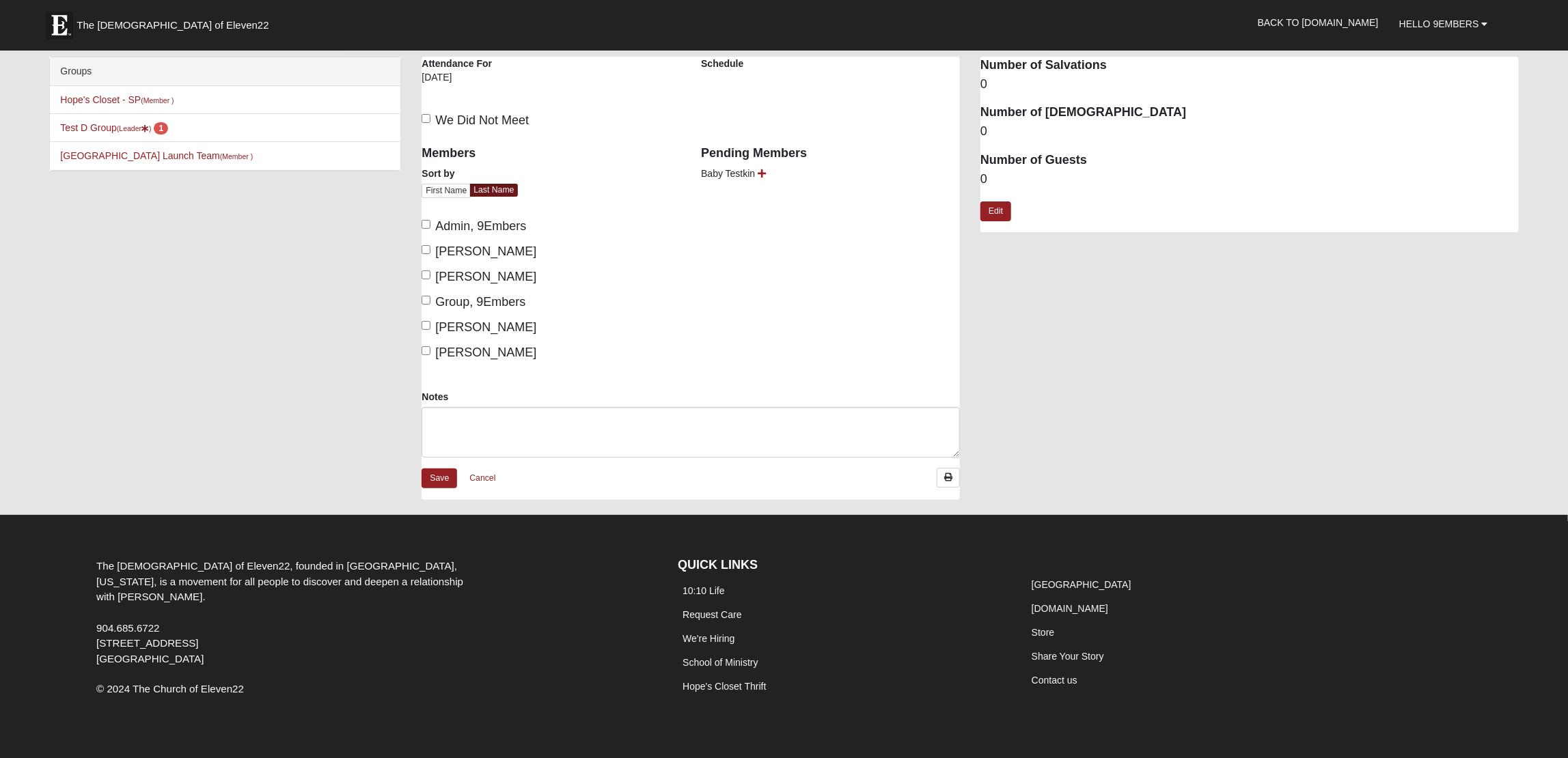
click at [488, 222] on span "Admin, 9Embers" at bounding box center [481, 226] width 91 height 13
click at [430, 222] on input "Admin, 9Embers" at bounding box center [426, 225] width 9 height 9
checkbox input "true"
click at [479, 254] on span "Bates, Alyssa" at bounding box center [486, 251] width 101 height 13
click at [430, 254] on input "Bates, Alyssa" at bounding box center [426, 250] width 9 height 9
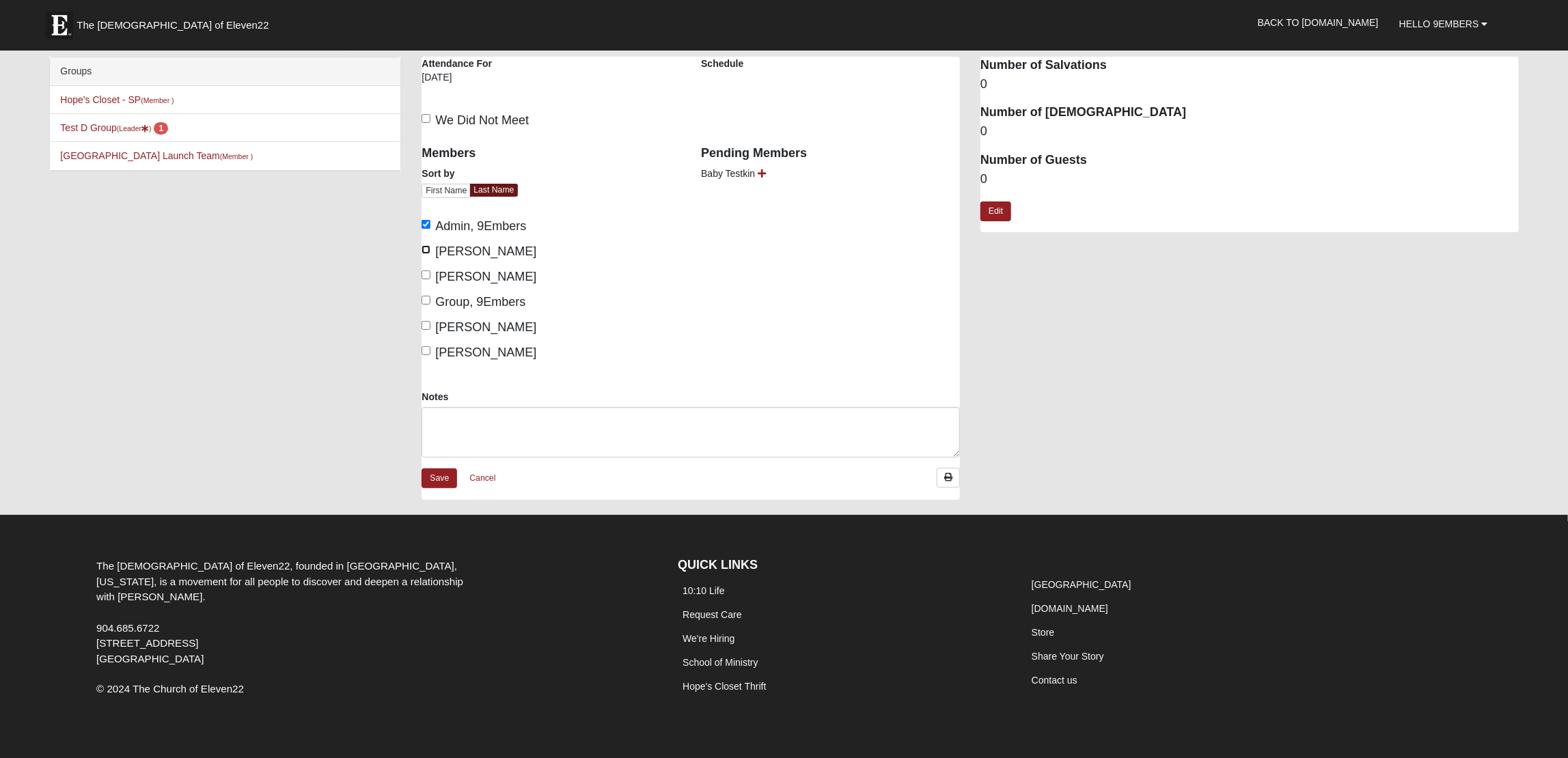
checkbox input "true"
drag, startPoint x: 478, startPoint y: 281, endPoint x: 479, endPoint y: 297, distance: 16.0
click at [478, 281] on span "[PERSON_NAME]" at bounding box center [486, 277] width 101 height 13
click at [430, 280] on input "[PERSON_NAME]" at bounding box center [426, 275] width 9 height 9
checkbox input "true"
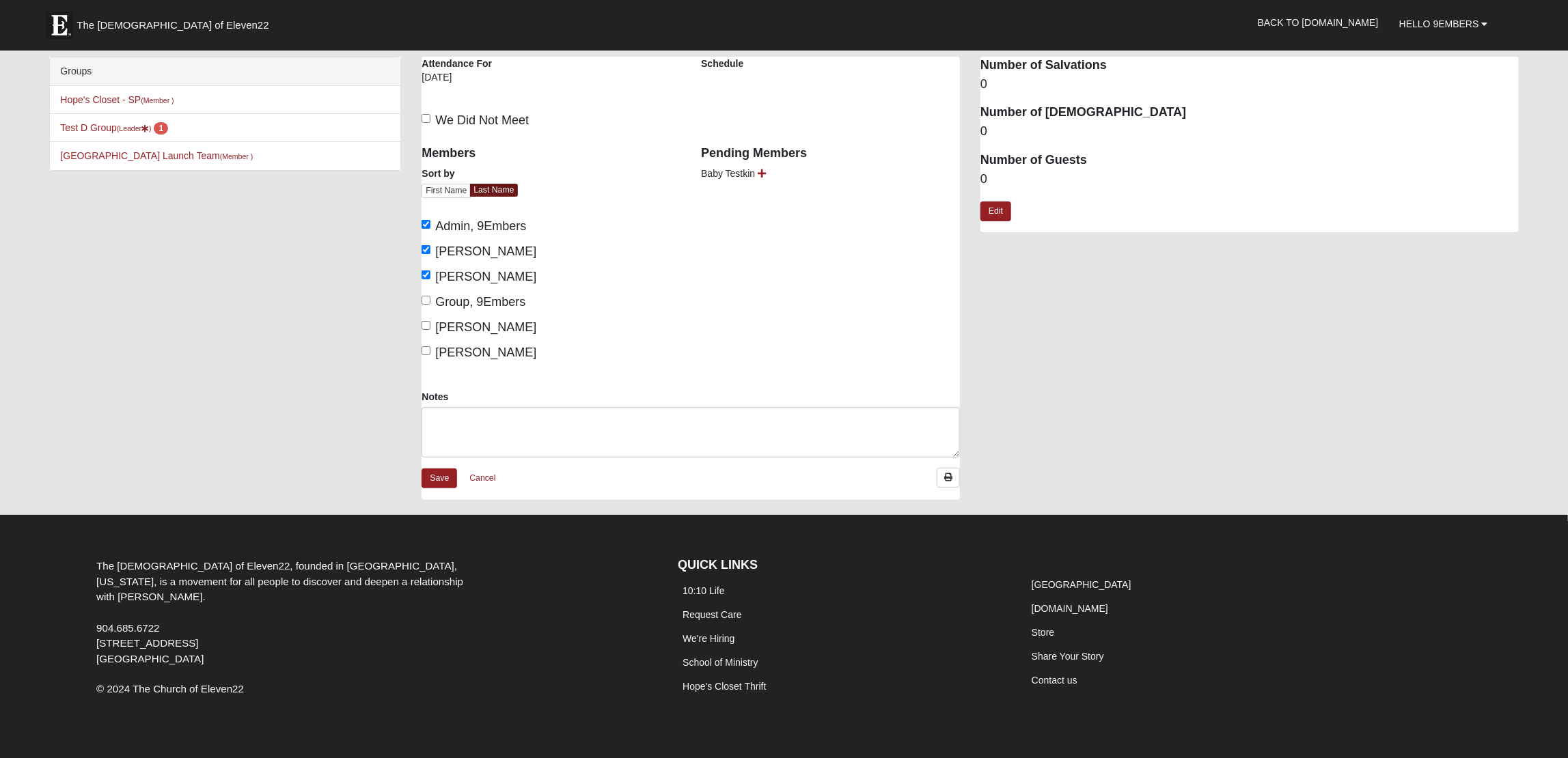
click at [479, 297] on span "Group, 9Embers" at bounding box center [481, 302] width 91 height 13
click at [430, 297] on input "Group, 9Embers" at bounding box center [426, 300] width 9 height 9
checkbox input "true"
click at [443, 483] on link "Save" at bounding box center [439, 478] width 36 height 20
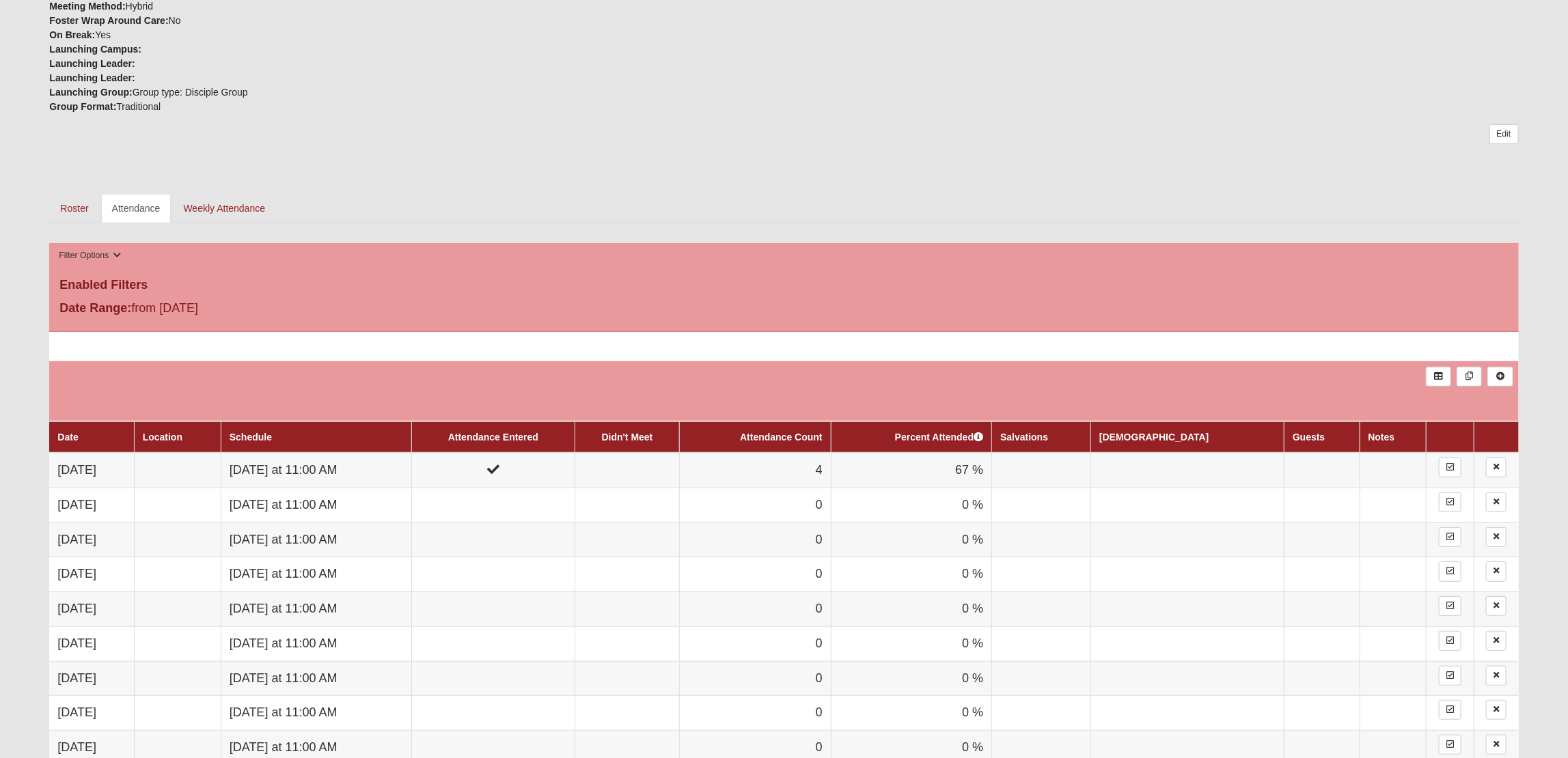
scroll to position [424, 0]
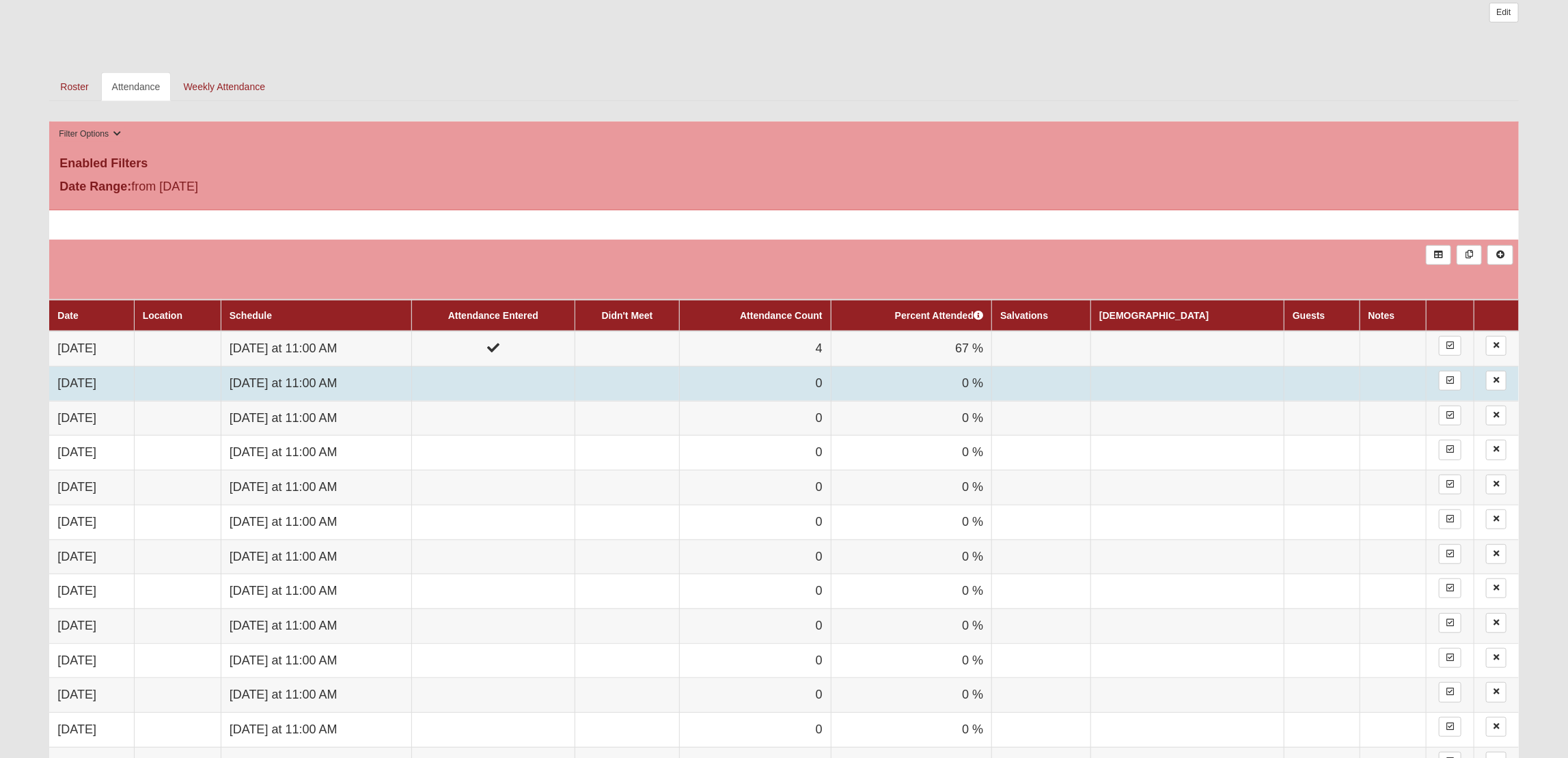
click at [511, 375] on td at bounding box center [493, 383] width 164 height 35
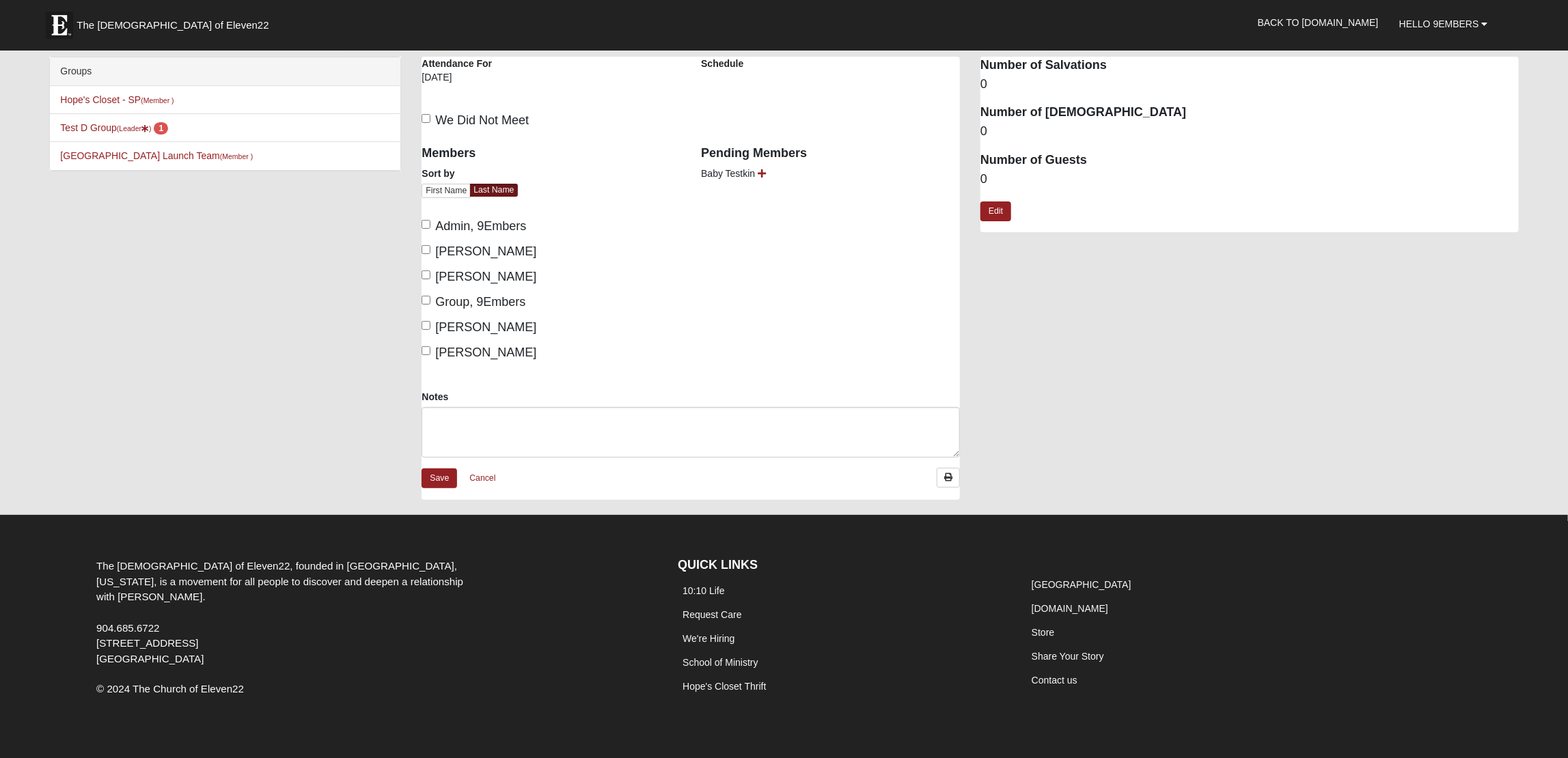
click at [482, 299] on span "Group, 9Embers" at bounding box center [481, 302] width 91 height 13
click at [430, 299] on input "Group, 9Embers" at bounding box center [426, 300] width 9 height 9
checkbox input "true"
click at [487, 265] on div "Members Sort by First Name Last Name Admin, 9Embers Bates, Alyssa Darter, Garri…" at bounding box center [551, 249] width 259 height 225
click at [487, 225] on span "Admin, 9Embers" at bounding box center [481, 226] width 91 height 13
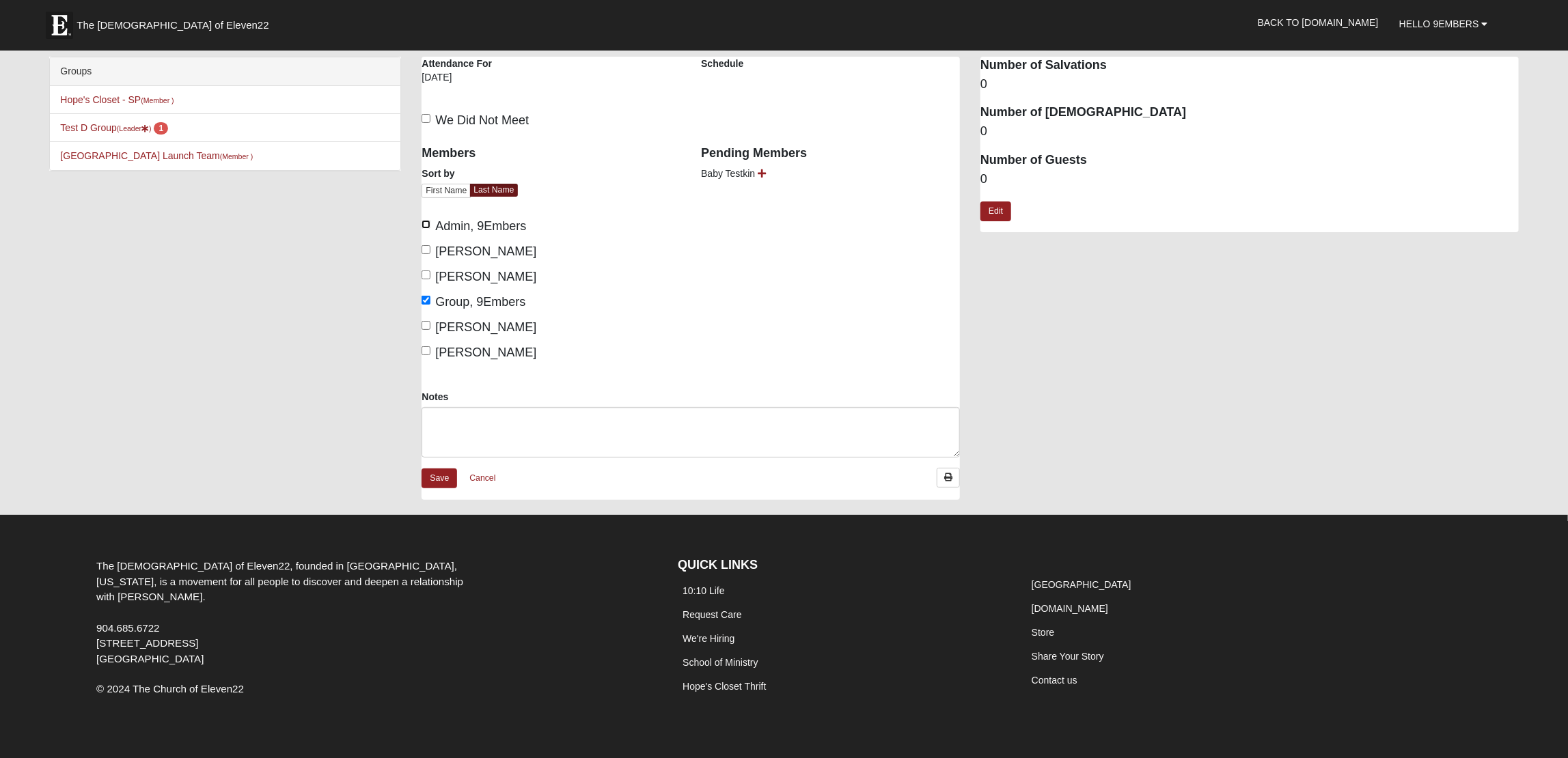
click at [430, 225] on input "Admin, 9Embers" at bounding box center [426, 225] width 9 height 9
checkbox input "true"
click at [472, 245] on span "Bates, Alyssa" at bounding box center [486, 251] width 101 height 13
click at [430, 245] on input "Bates, Alyssa" at bounding box center [426, 250] width 9 height 9
checkbox input "true"
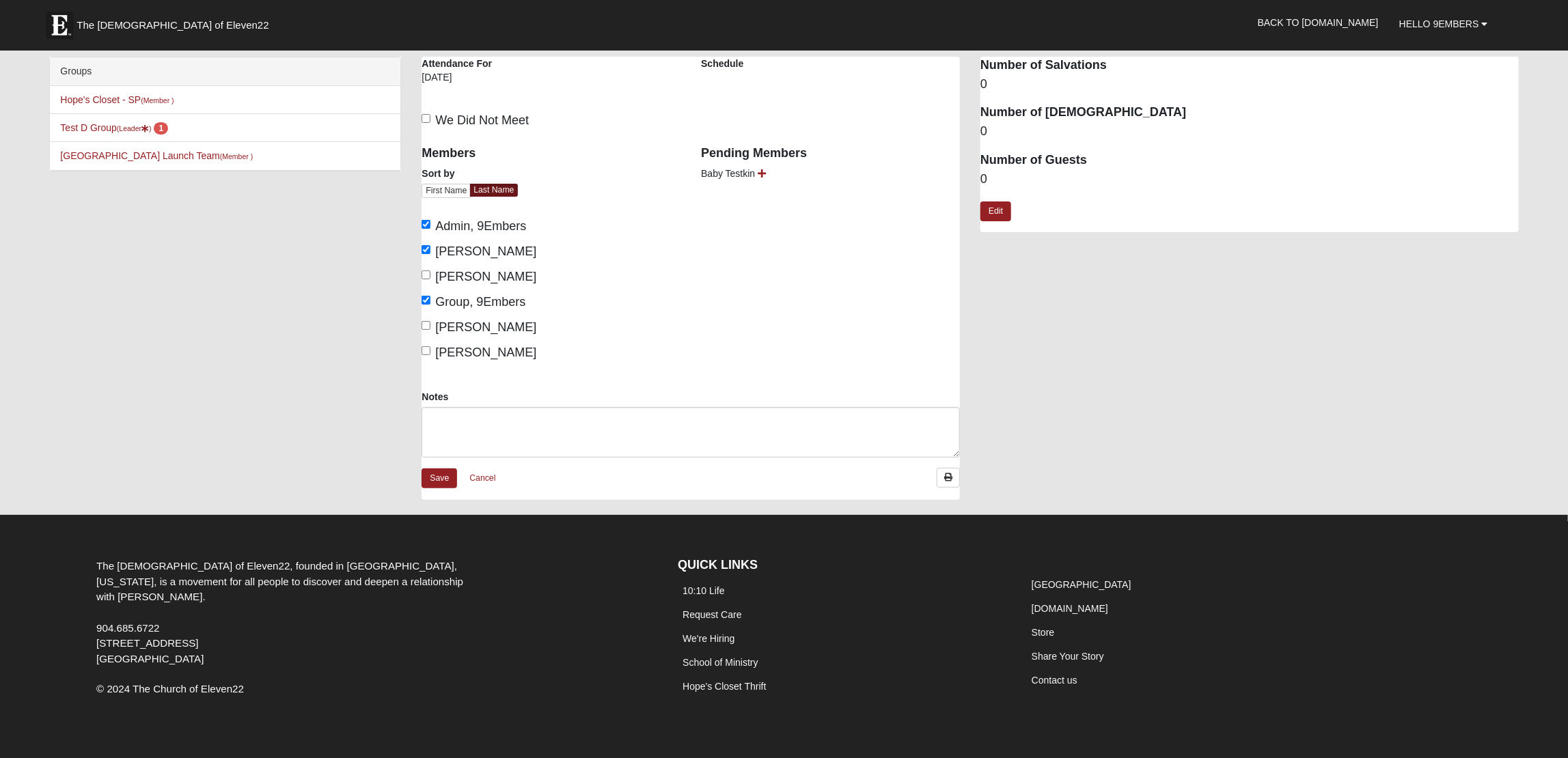
click at [467, 277] on span "Darter, Garri Lynn" at bounding box center [486, 277] width 101 height 13
click at [430, 277] on input "Darter, Garri Lynn" at bounding box center [426, 275] width 9 height 9
checkbox input "true"
click at [439, 477] on link "Save" at bounding box center [439, 478] width 36 height 20
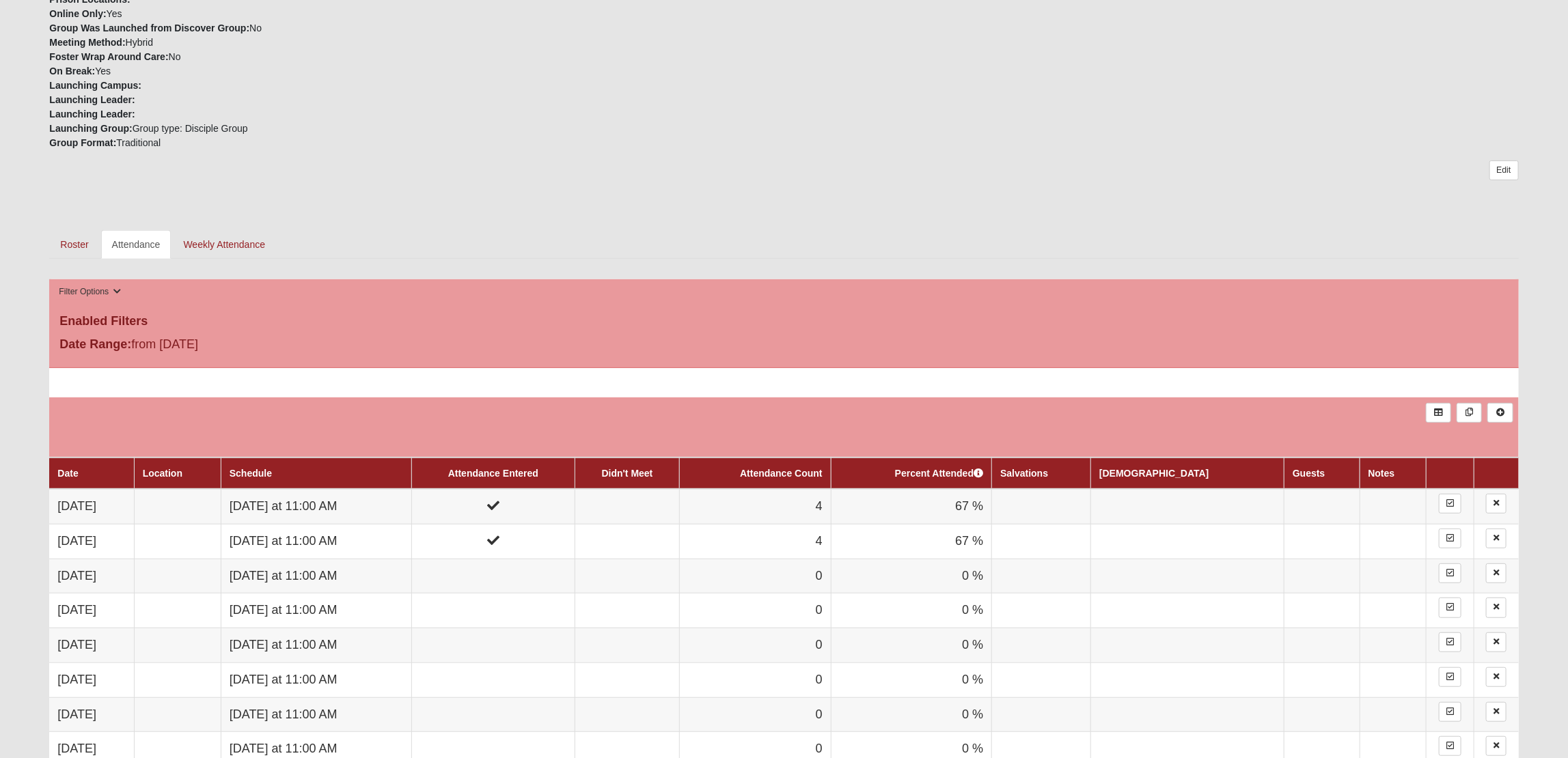
scroll to position [604, 0]
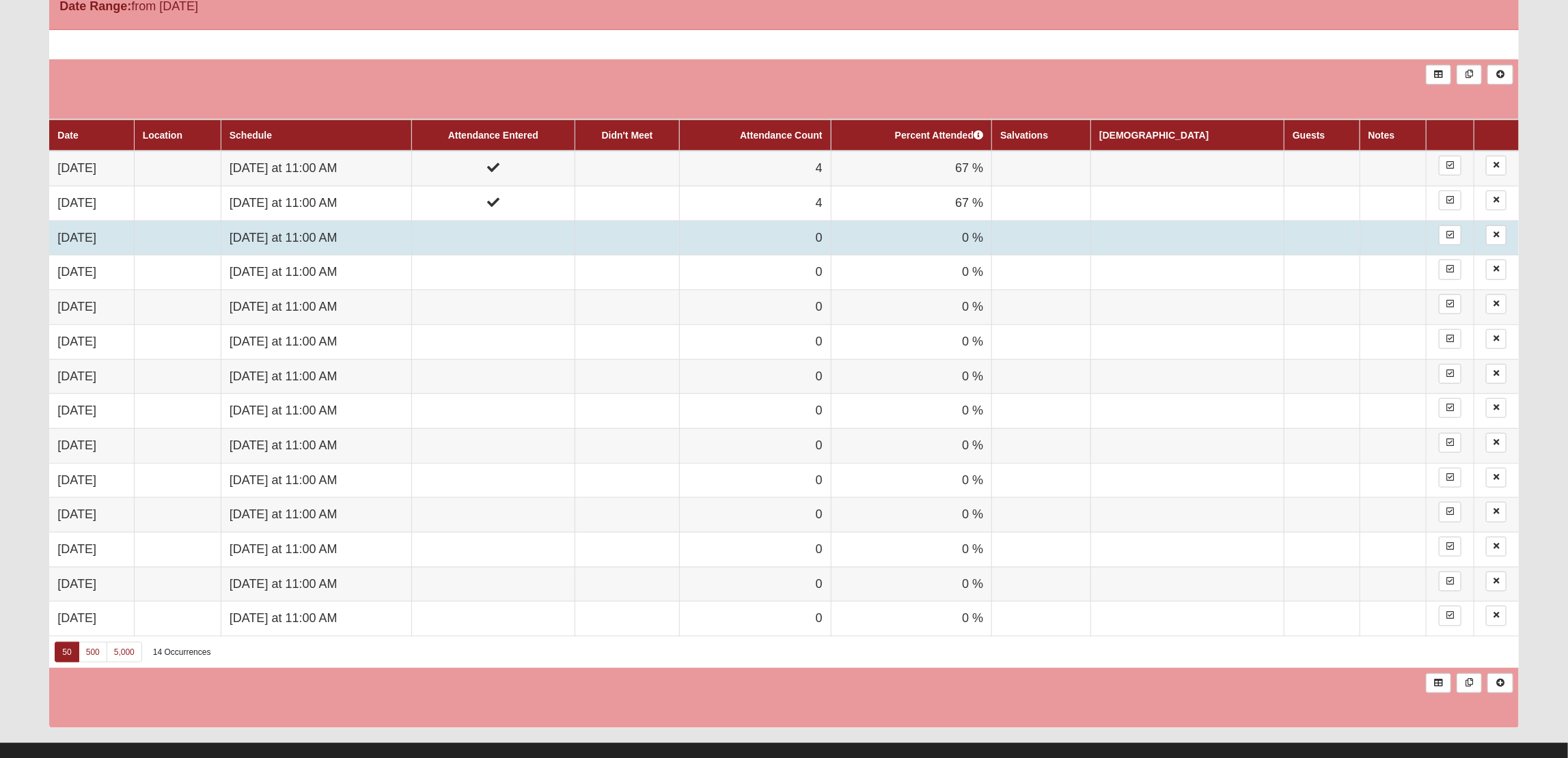
click at [199, 233] on td at bounding box center [177, 237] width 87 height 35
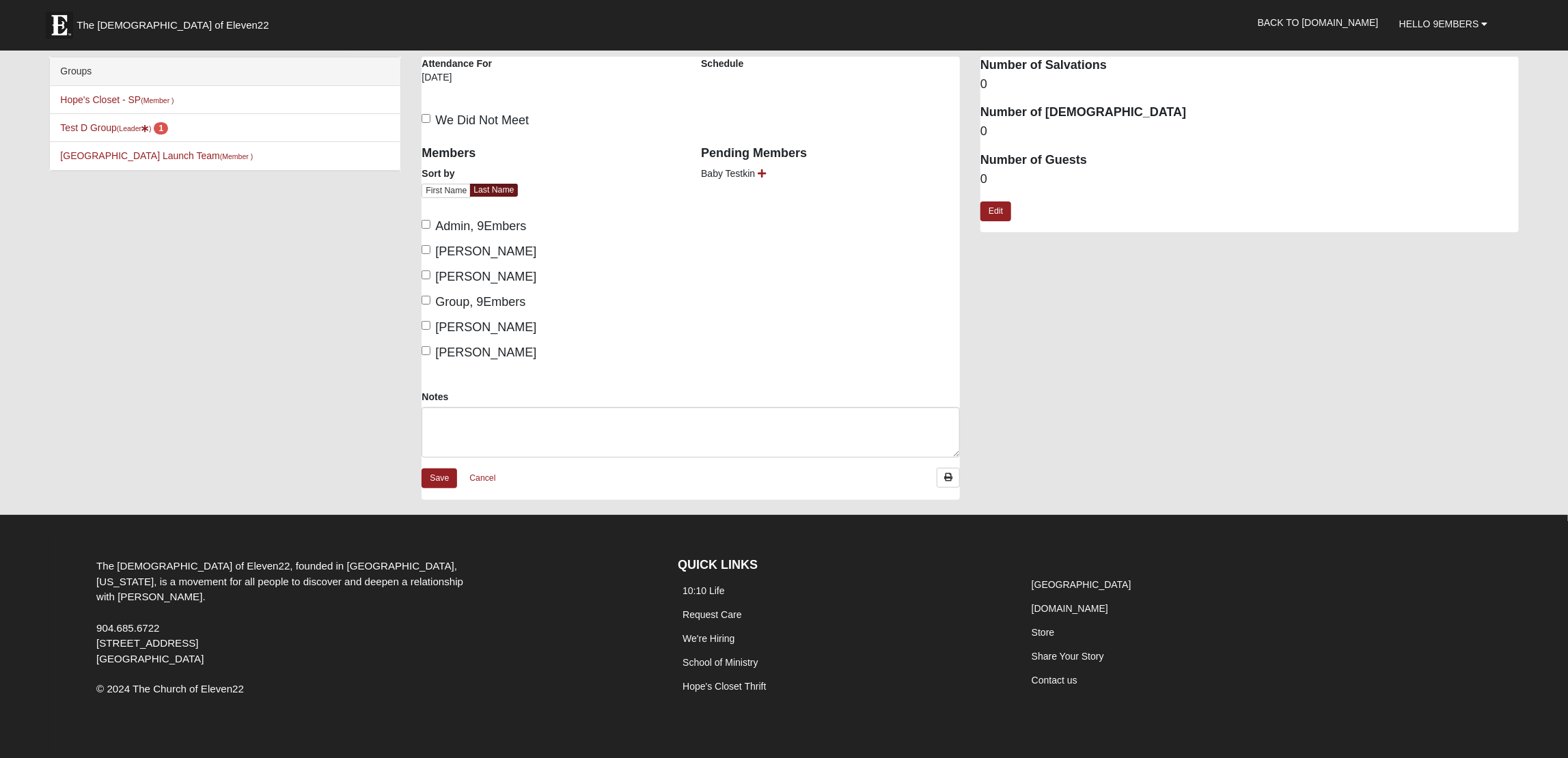
click at [511, 263] on div "Members Sort by First Name Last Name Admin, 9Embers [PERSON_NAME] [PERSON_NAME]…" at bounding box center [551, 249] width 259 height 225
click at [493, 220] on span "Admin, 9Embers" at bounding box center [481, 226] width 91 height 13
click at [430, 220] on input "Admin, 9Embers" at bounding box center [426, 225] width 9 height 9
checkbox input "true"
click at [480, 250] on span "Bates, Alyssa" at bounding box center [486, 251] width 101 height 13
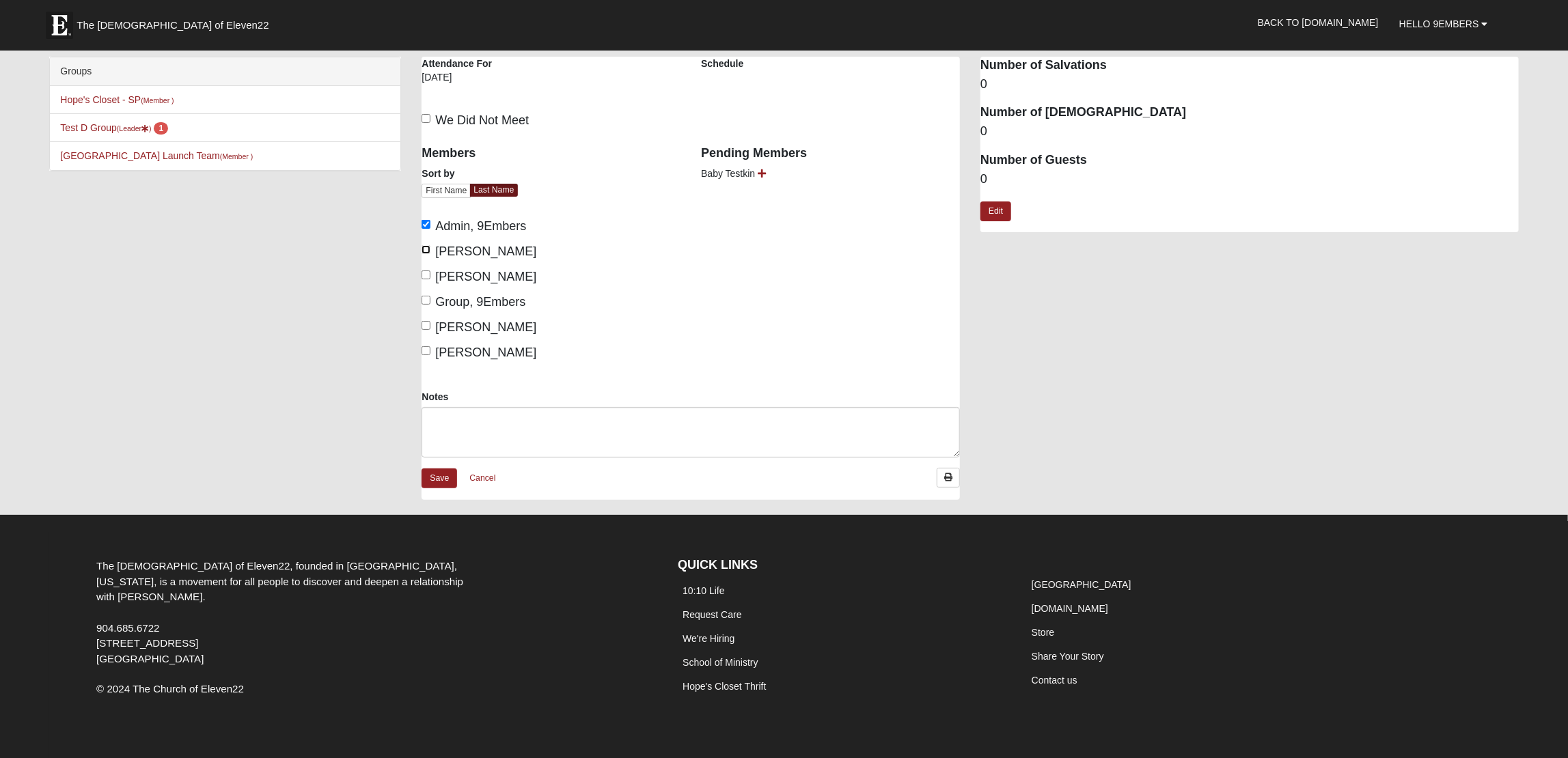
click at [430, 250] on input "Bates, Alyssa" at bounding box center [426, 250] width 9 height 9
checkbox input "true"
click at [442, 475] on link "Save" at bounding box center [439, 478] width 36 height 20
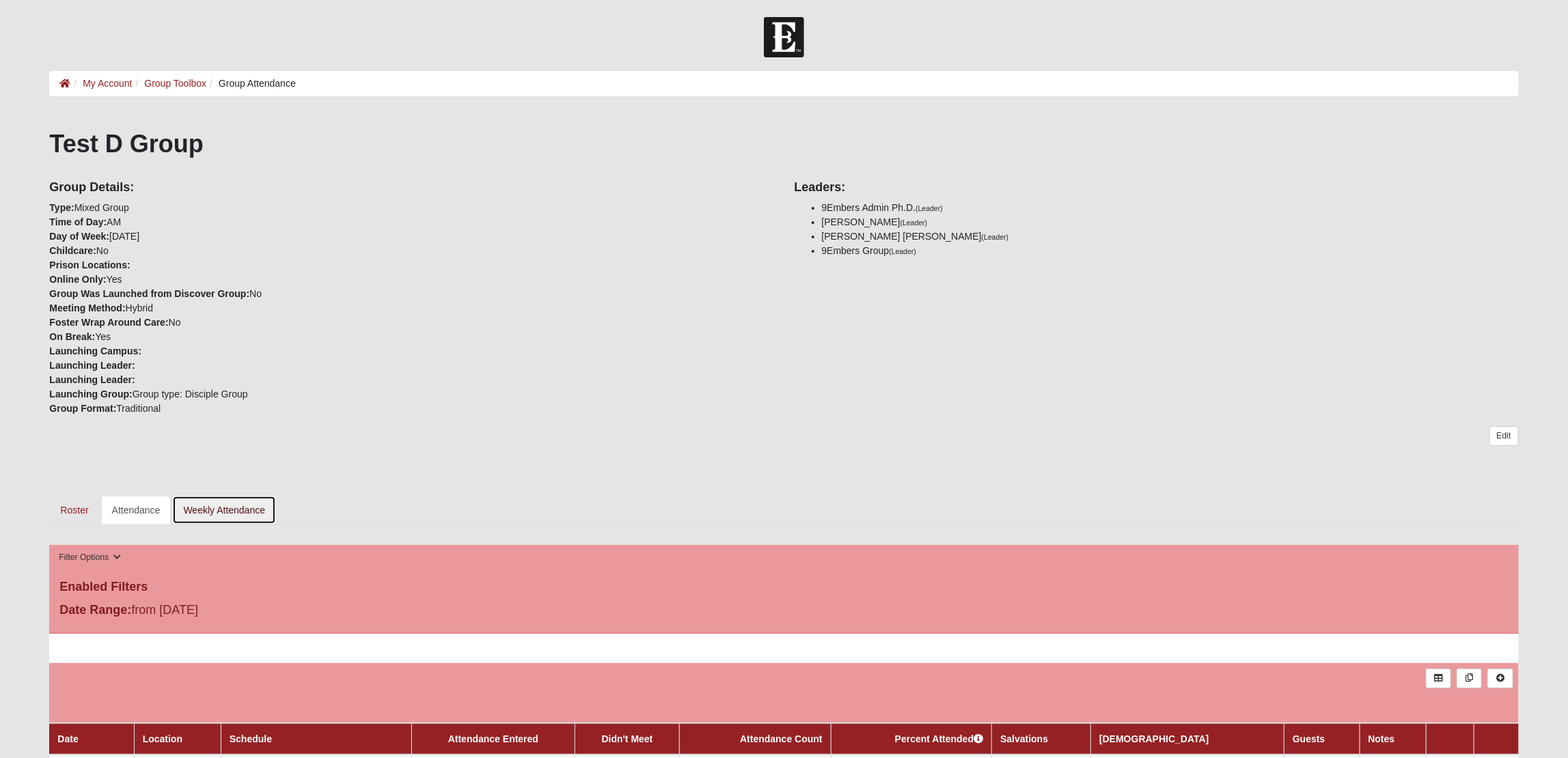
click at [196, 507] on link "Weekly Attendance" at bounding box center [224, 510] width 104 height 29
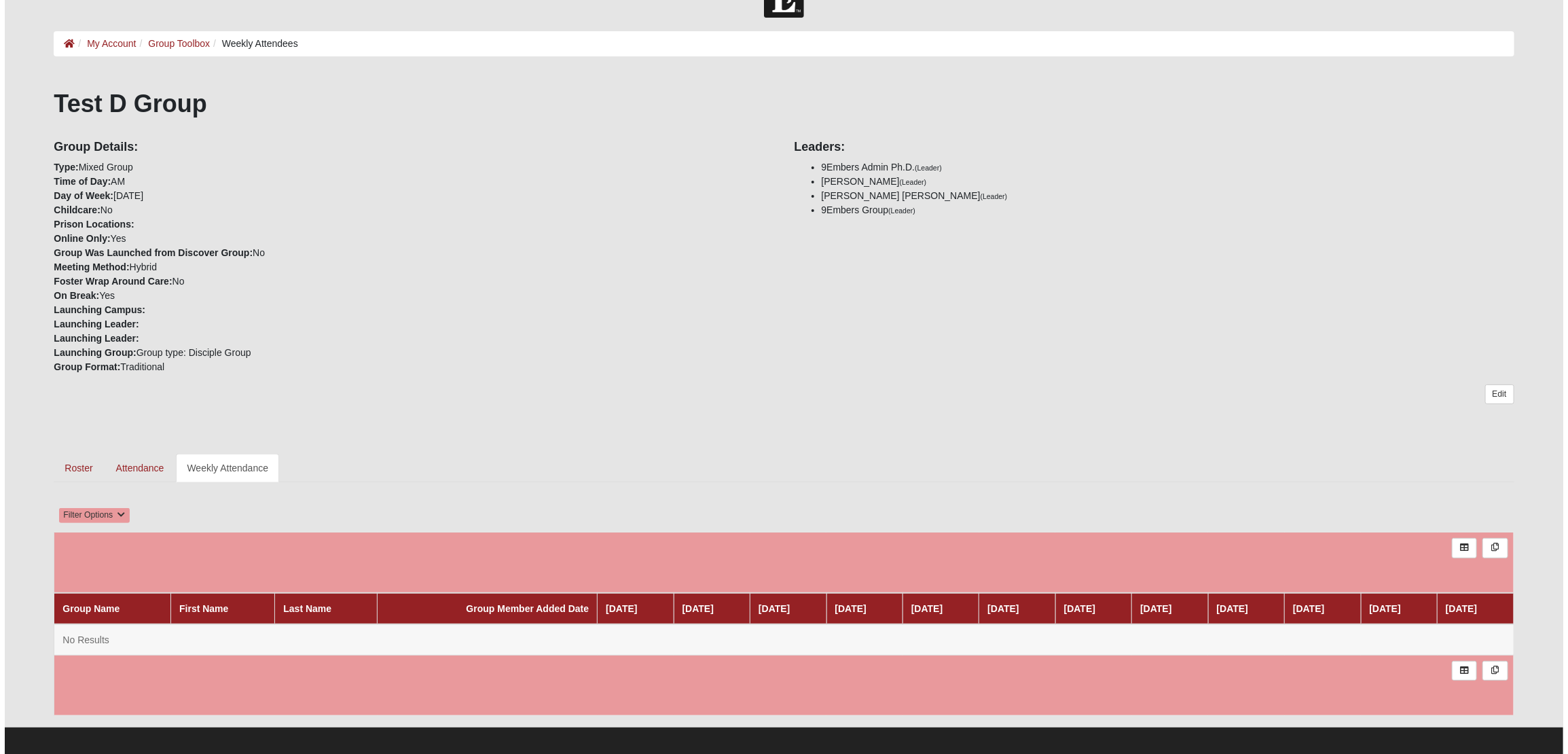
scroll to position [46, 0]
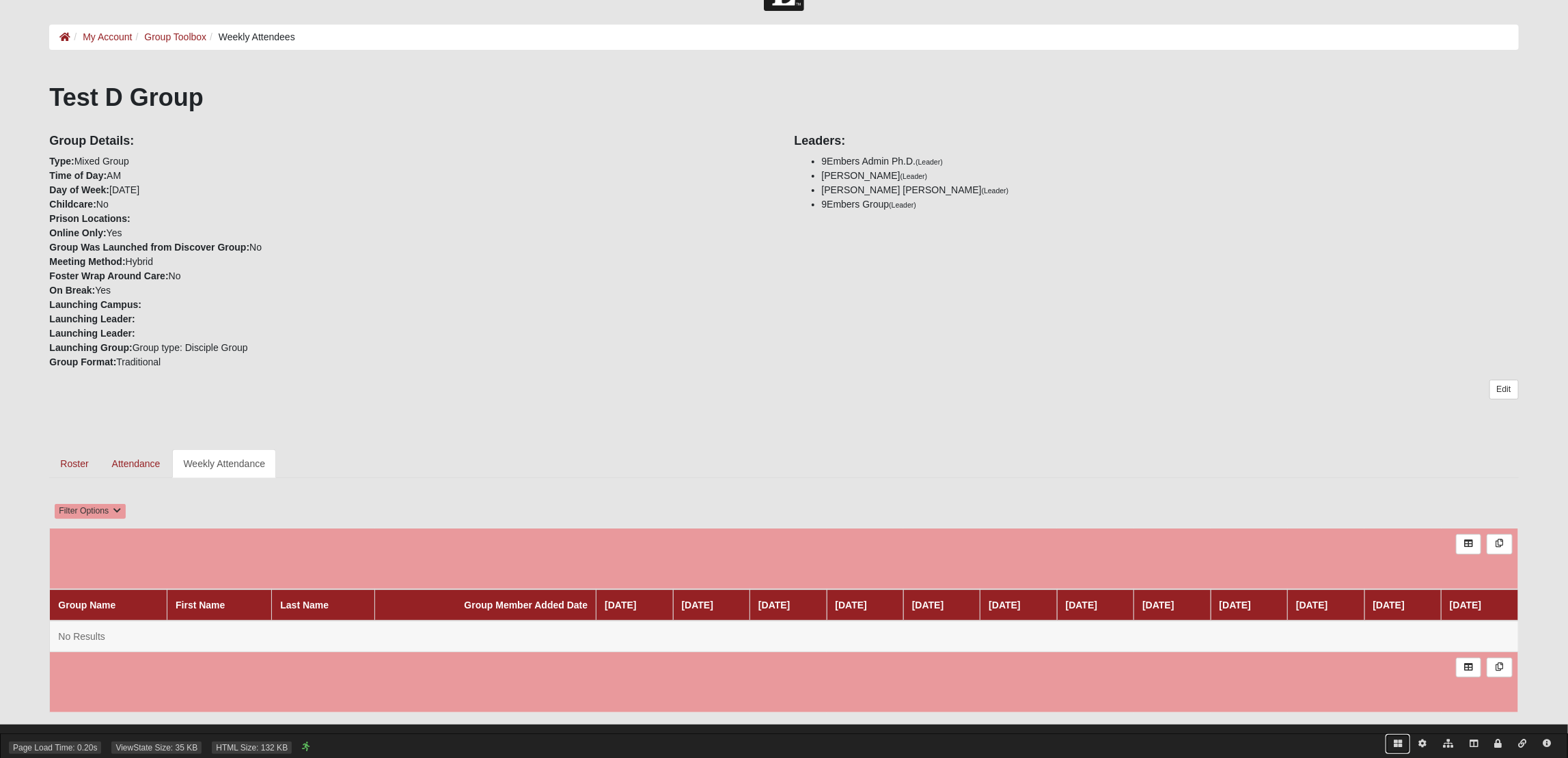
click at [1396, 739] on icon at bounding box center [1398, 743] width 8 height 8
click at [148, 507] on icon at bounding box center [148, 507] width 11 height 11
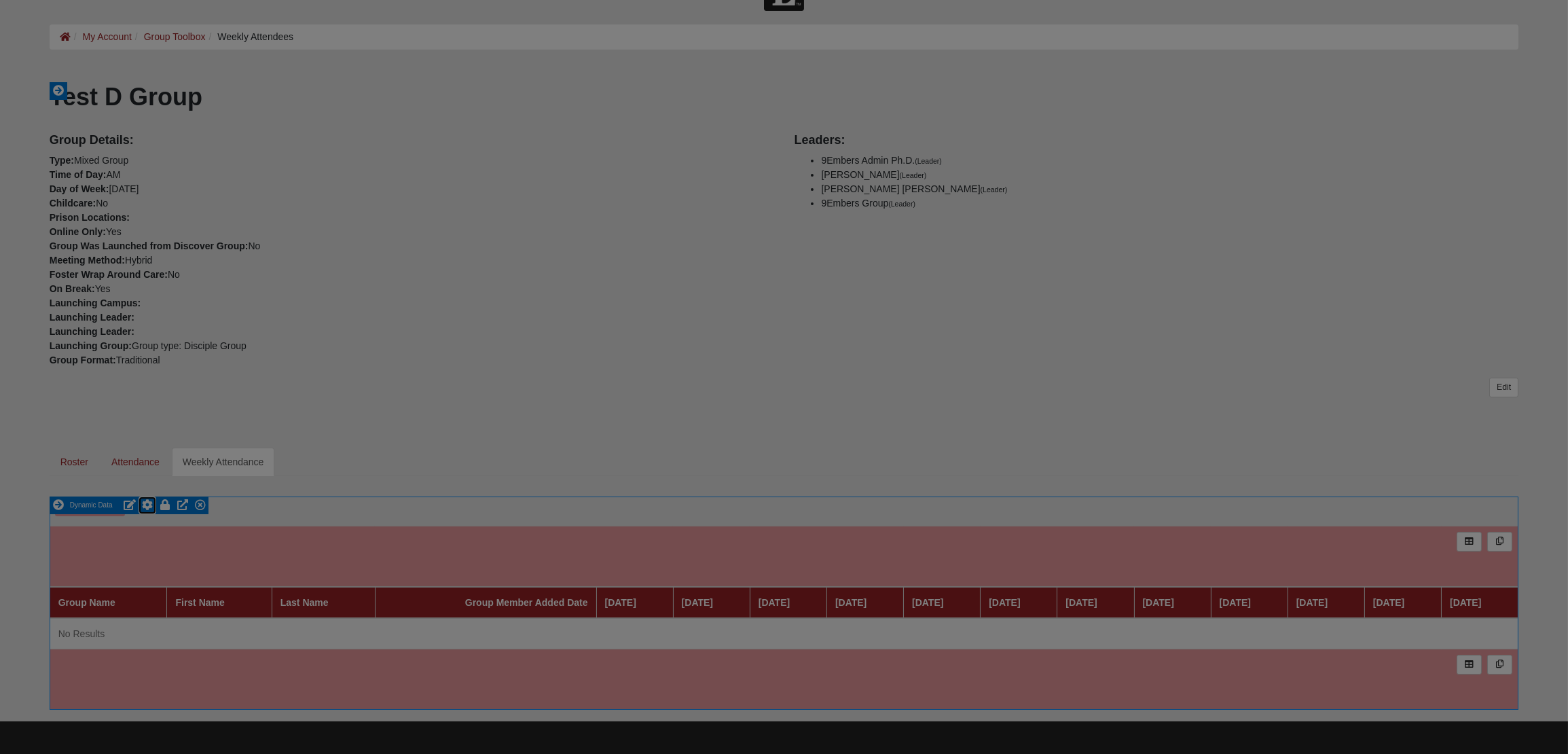
scroll to position [374, 776]
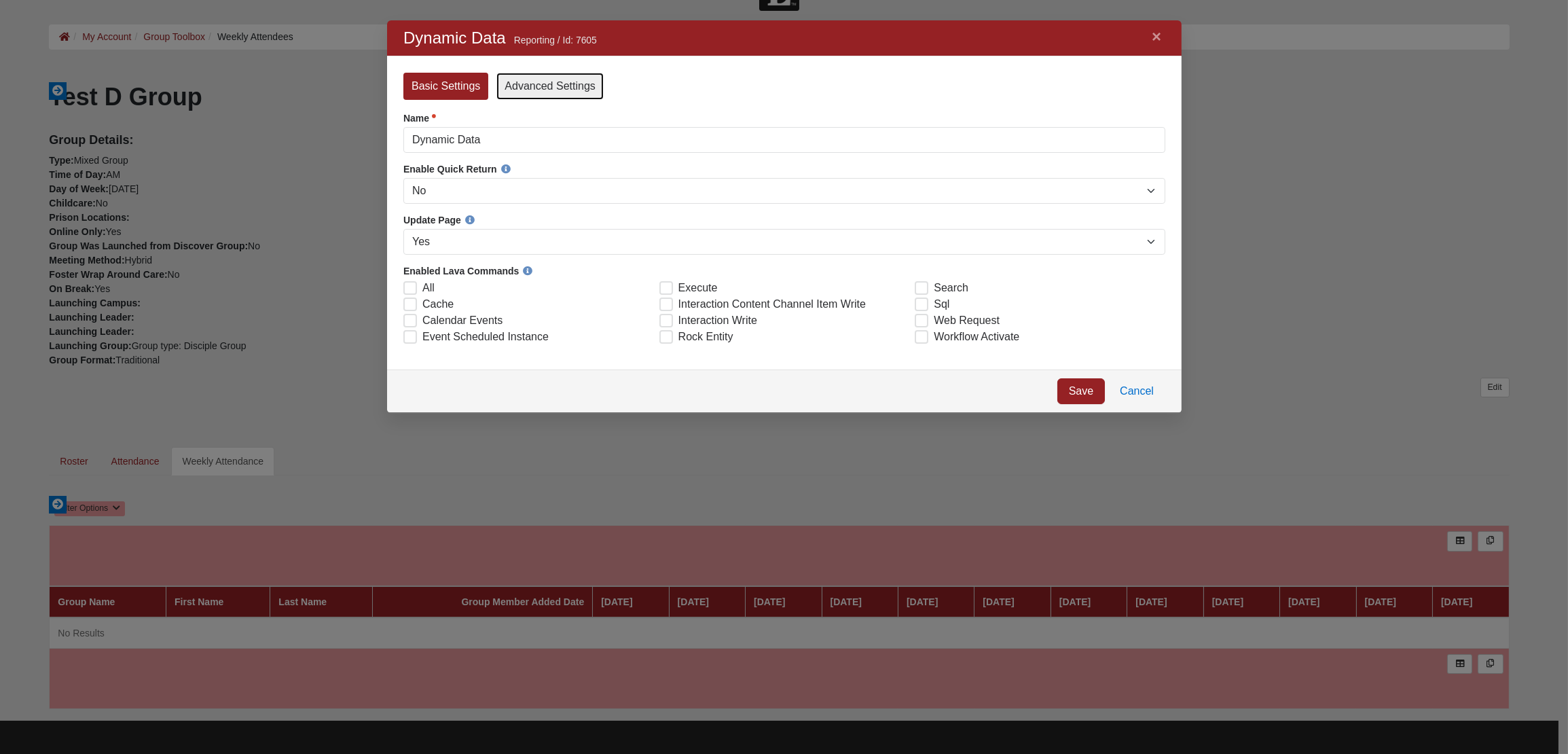
click at [566, 95] on link "Advanced Settings" at bounding box center [549, 86] width 107 height 27
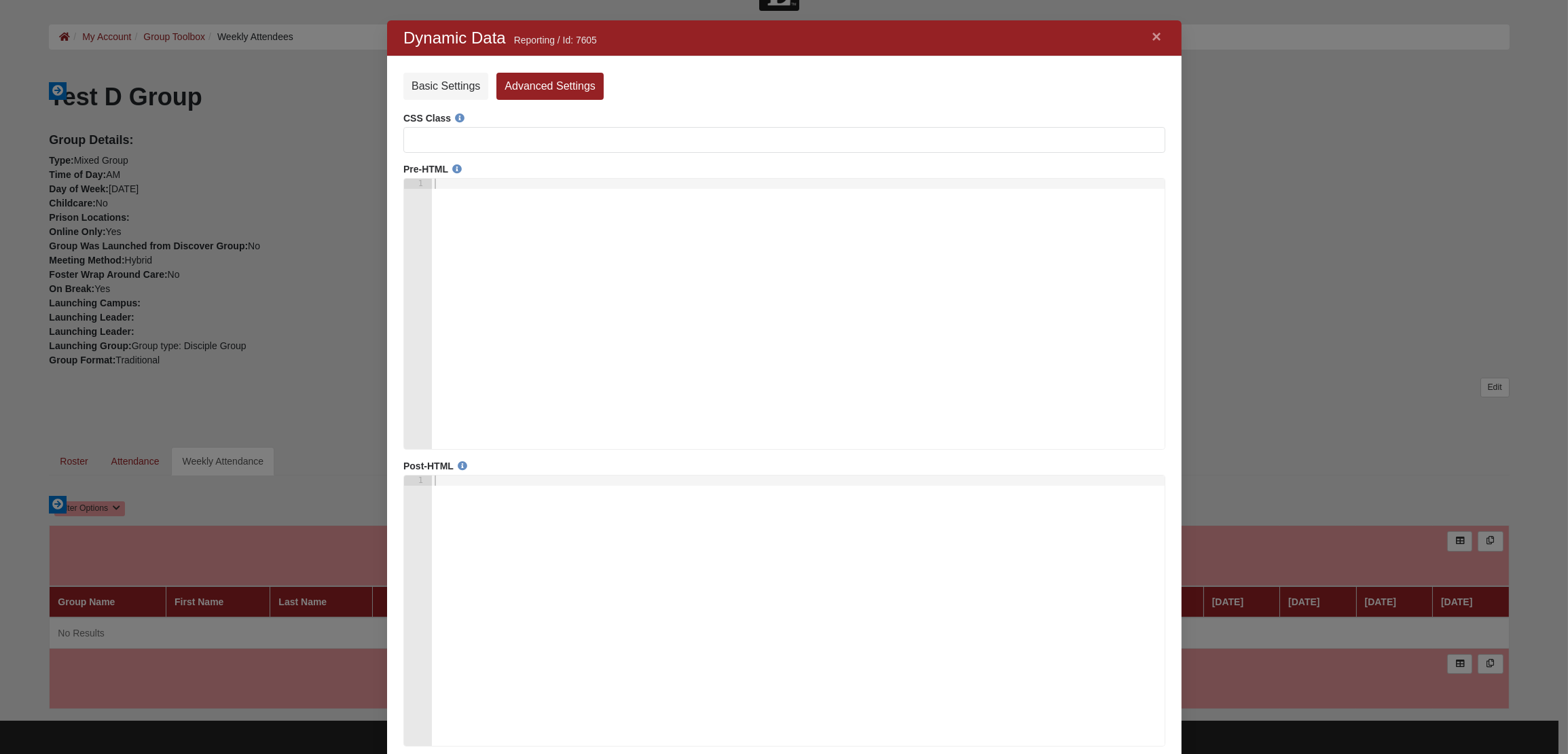
scroll to position [15, 15]
click at [441, 84] on link "Basic Settings" at bounding box center [445, 86] width 85 height 27
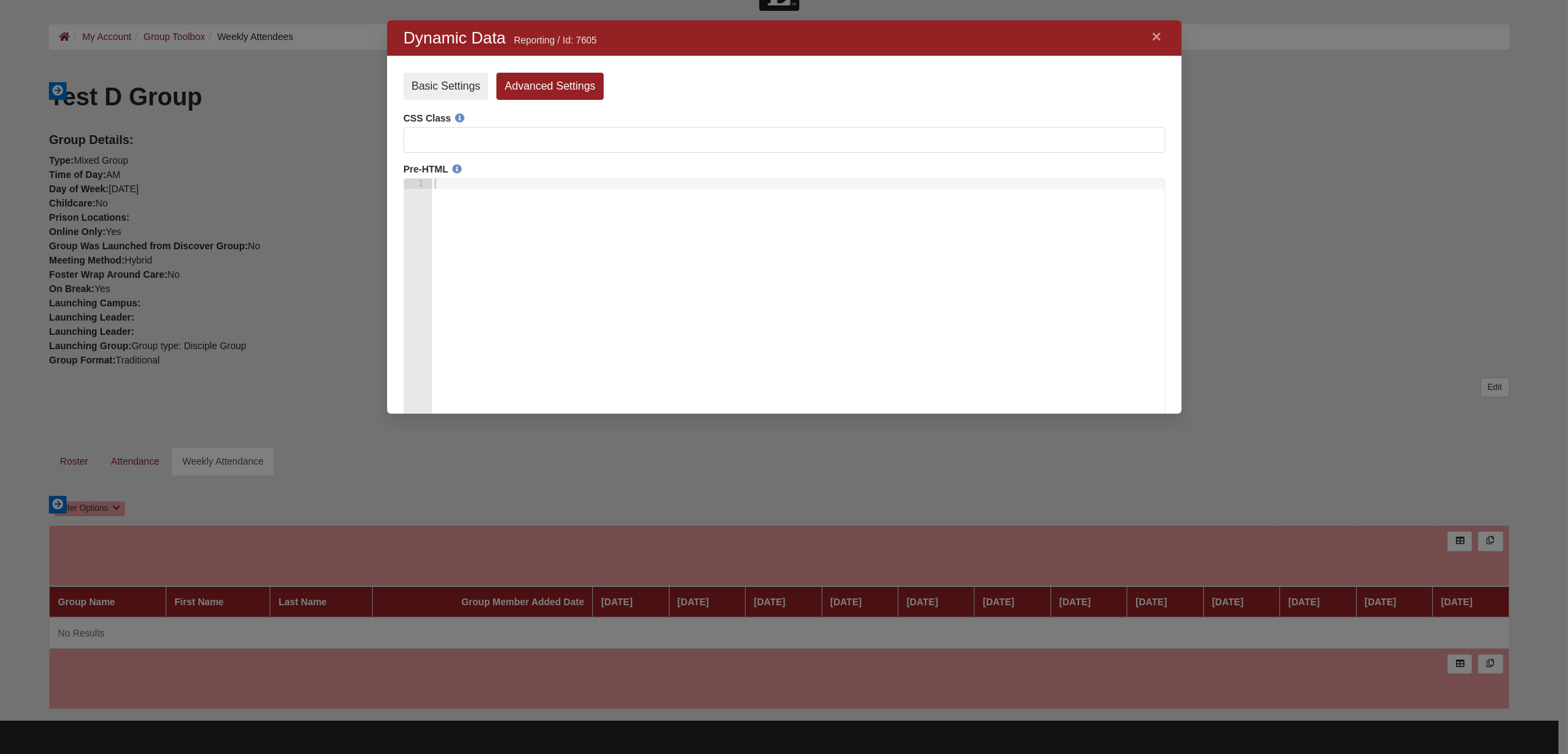
scroll to position [15, 15]
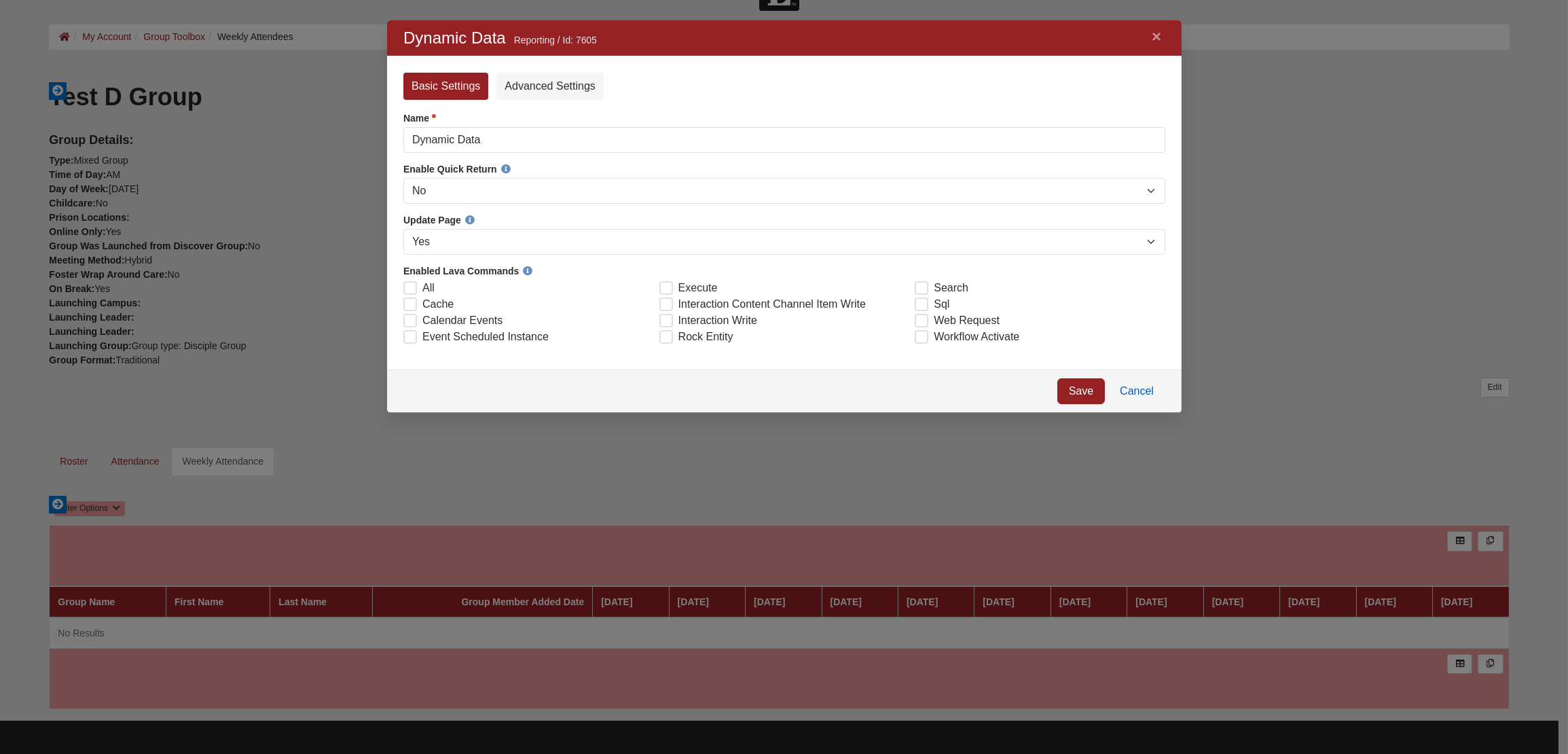
click at [1151, 390] on link "Cancel" at bounding box center [1136, 391] width 57 height 26
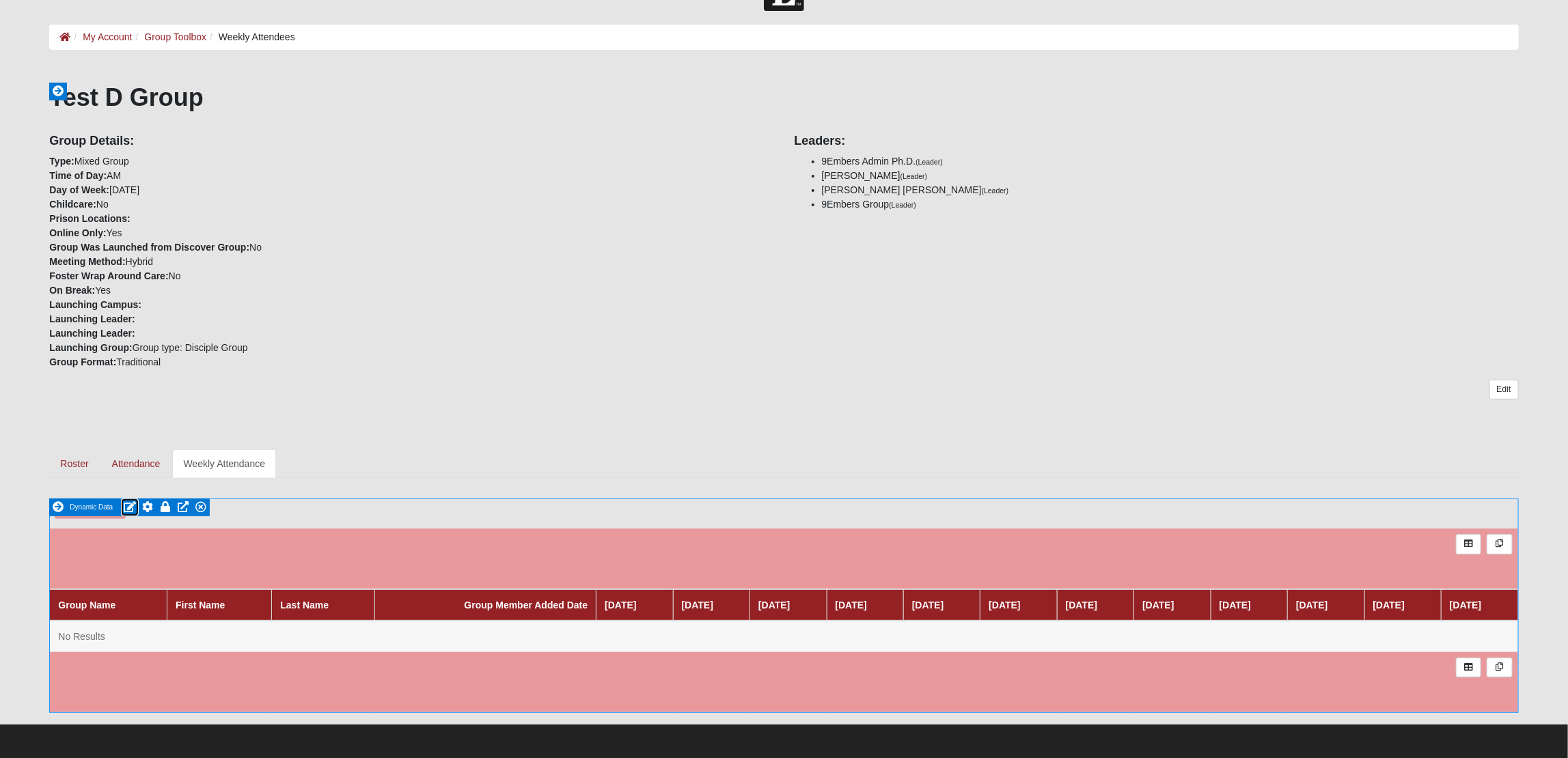
click at [134, 505] on icon at bounding box center [130, 507] width 13 height 11
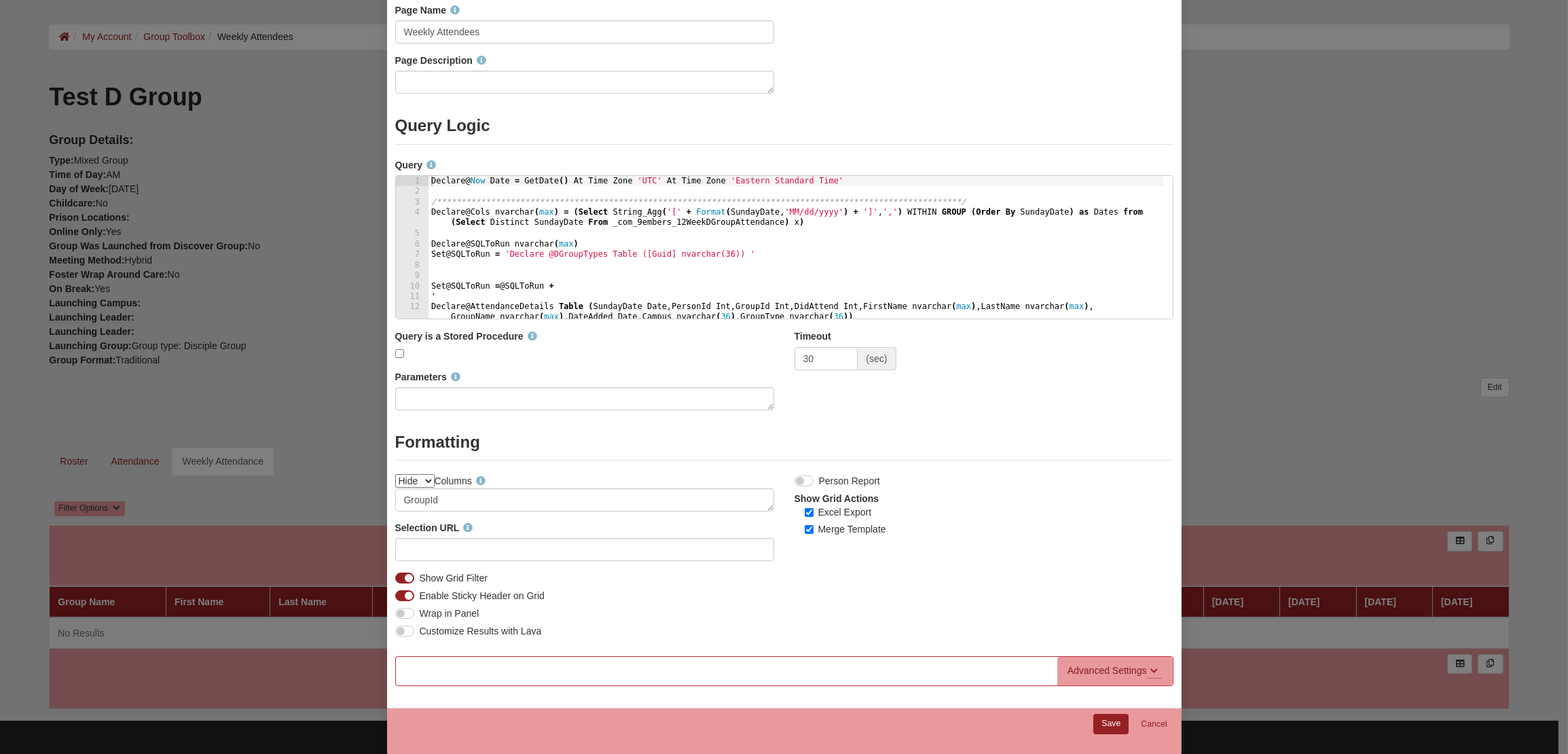
scroll to position [71, 0]
click at [1089, 663] on div "Advanced Settings" at bounding box center [1108, 670] width 80 height 14
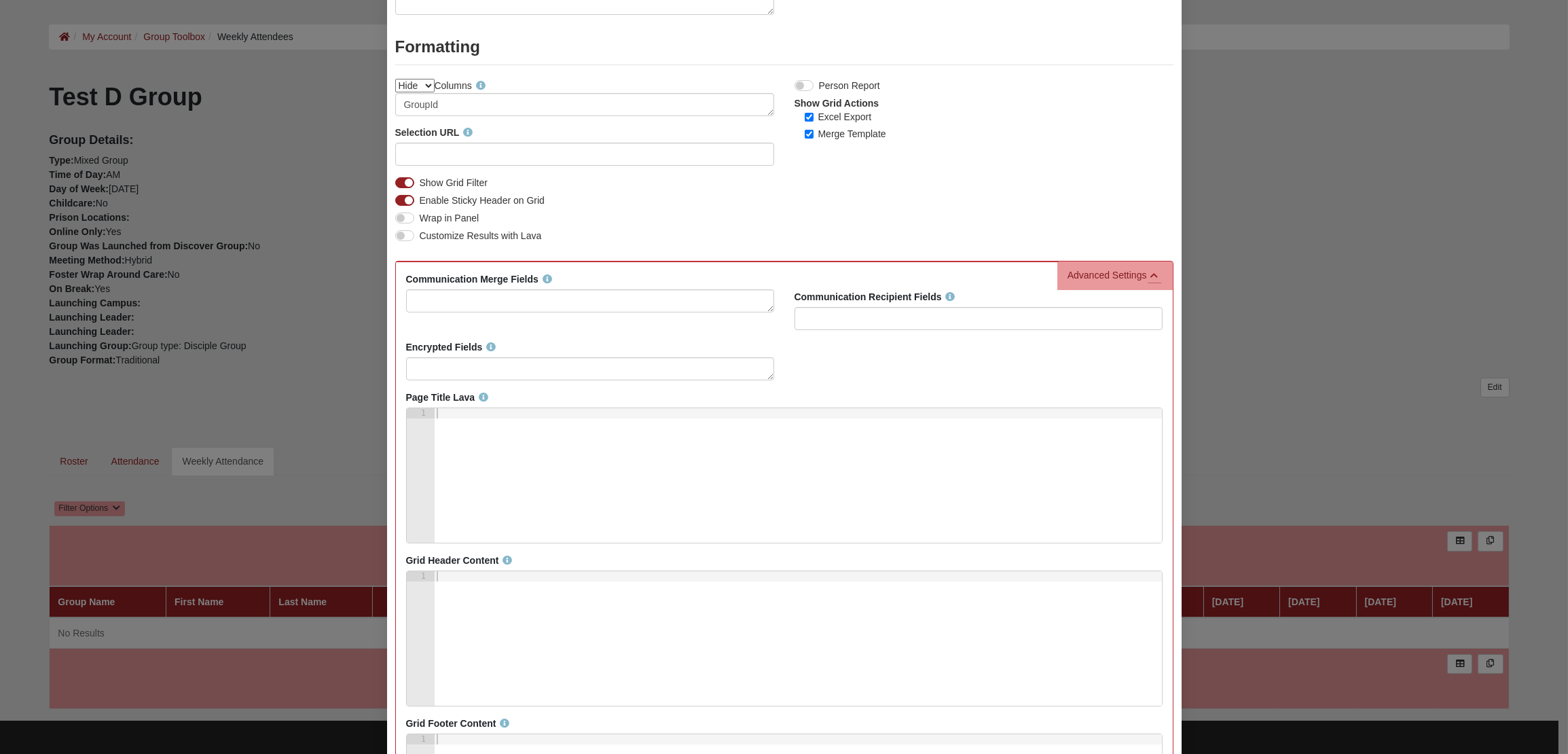
scroll to position [671, 0]
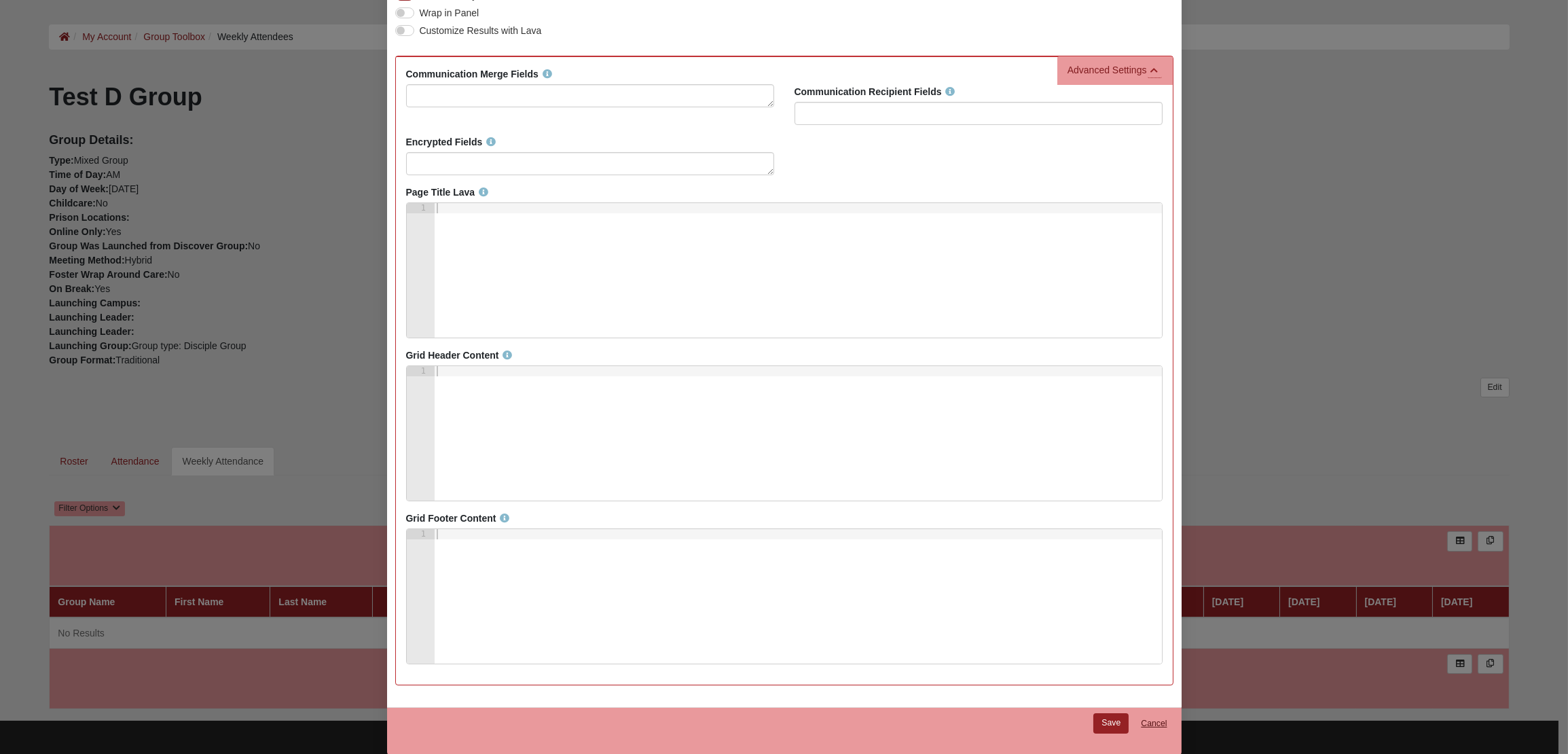
click at [1160, 719] on link "Cancel" at bounding box center [1154, 724] width 44 height 21
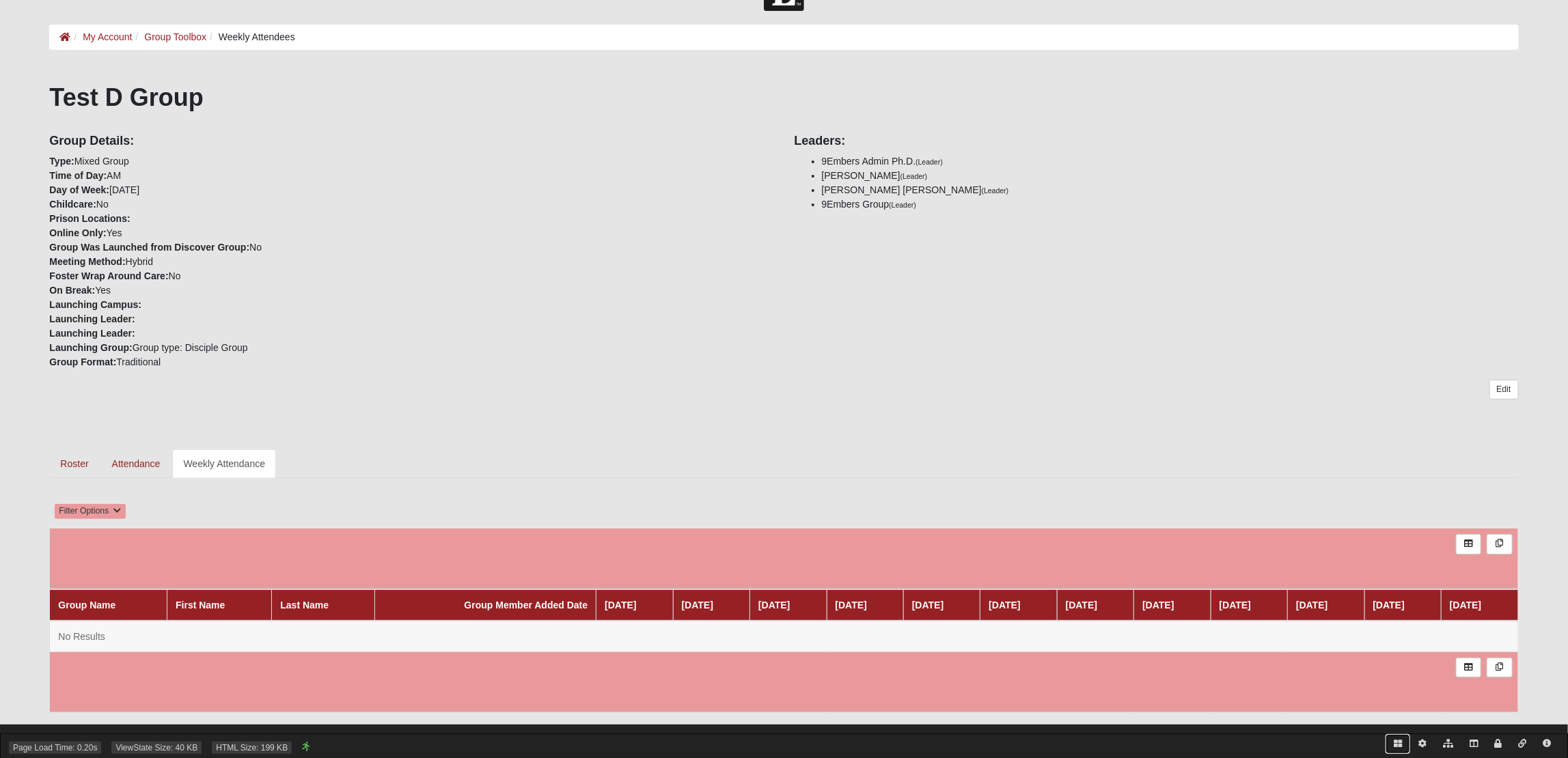
click at [1394, 745] on icon at bounding box center [1398, 743] width 8 height 8
click at [147, 506] on icon at bounding box center [148, 507] width 11 height 11
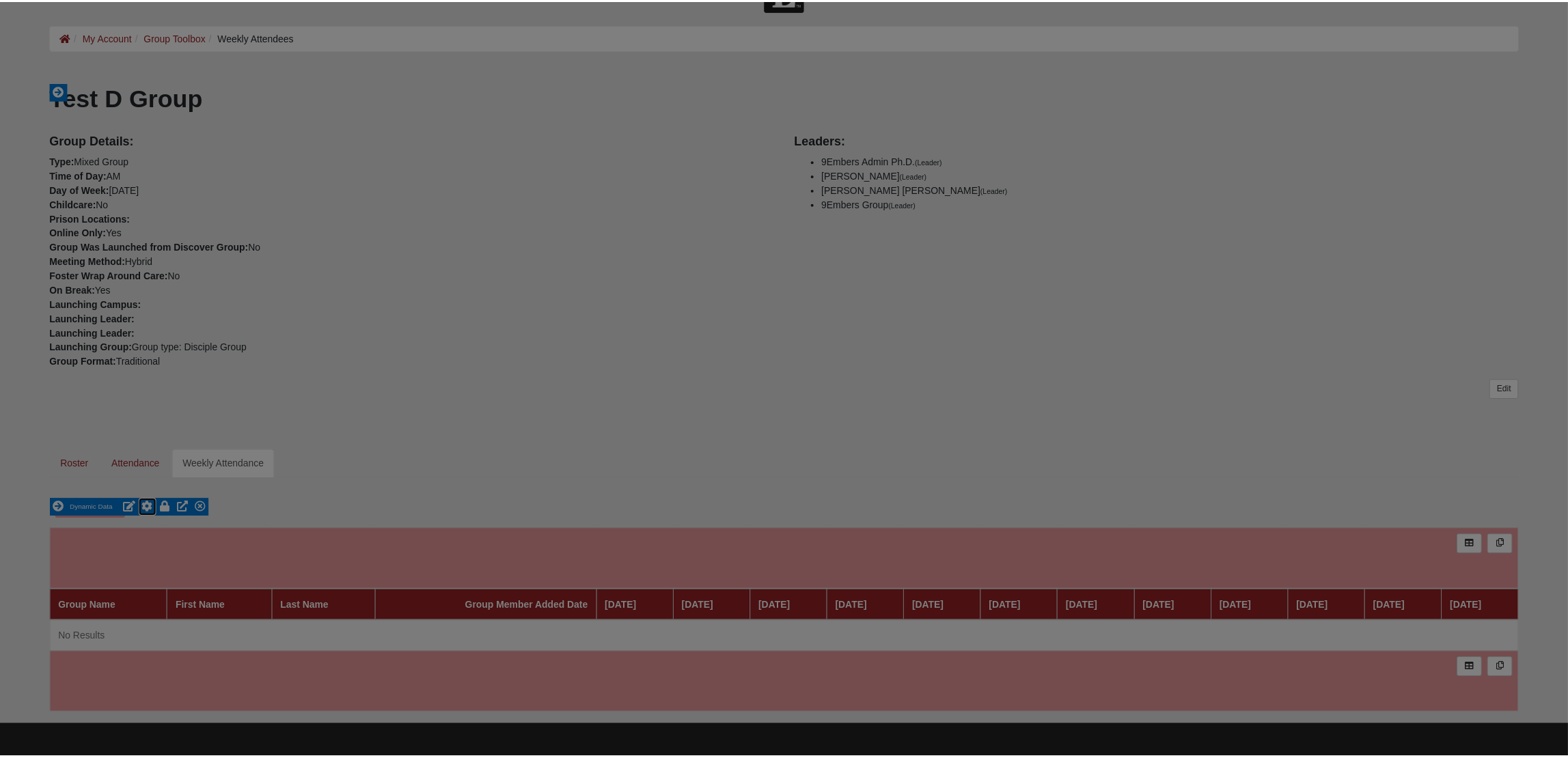
scroll to position [376, 781]
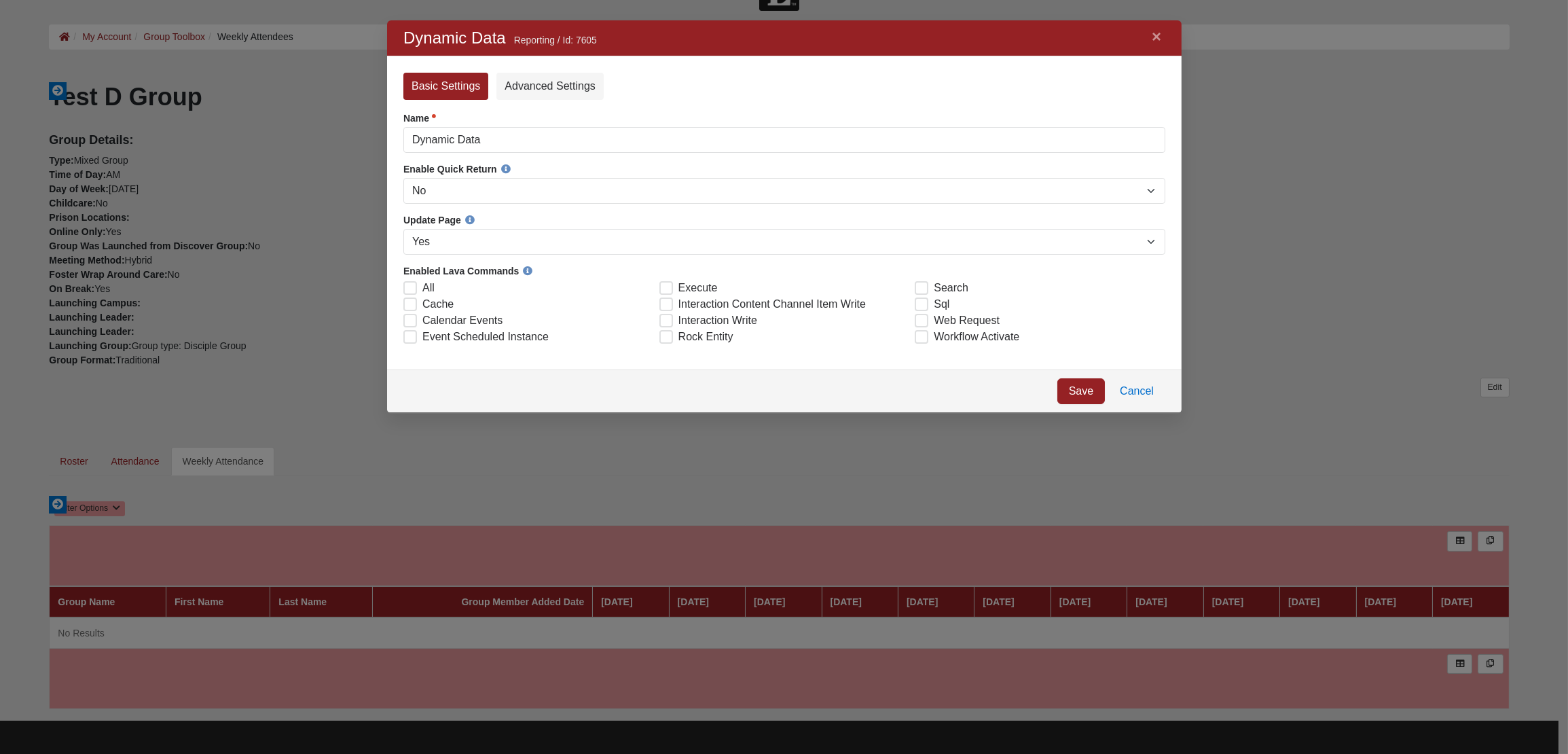
click at [933, 305] on span "Sql" at bounding box center [940, 304] width 15 height 16
click at [929, 305] on input "Sql" at bounding box center [924, 303] width 9 height 9
checkbox input "true"
click at [1078, 389] on link "Save" at bounding box center [1080, 391] width 47 height 26
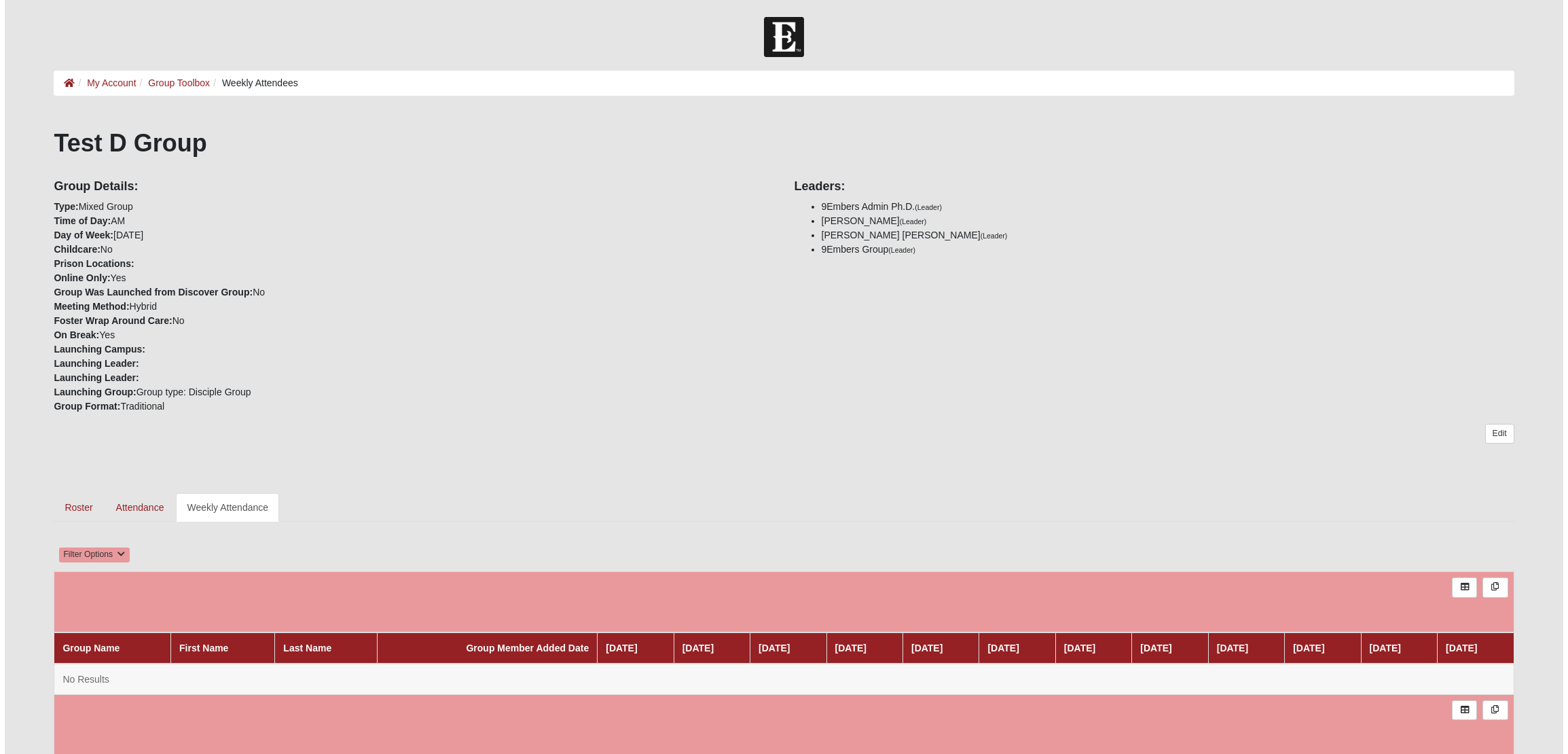
scroll to position [46, 0]
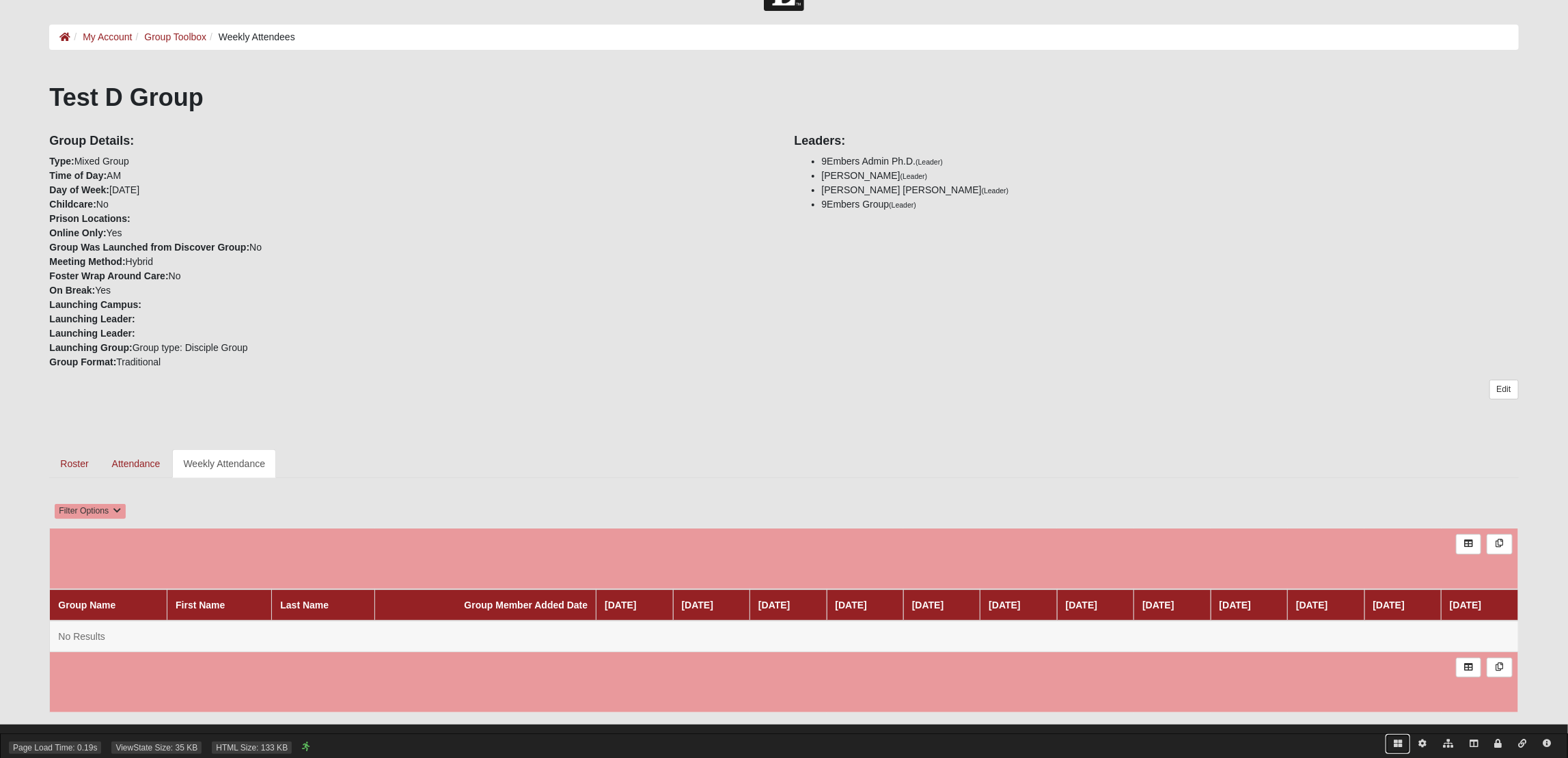
click at [1399, 741] on icon at bounding box center [1398, 743] width 8 height 8
click at [127, 508] on icon at bounding box center [130, 507] width 13 height 11
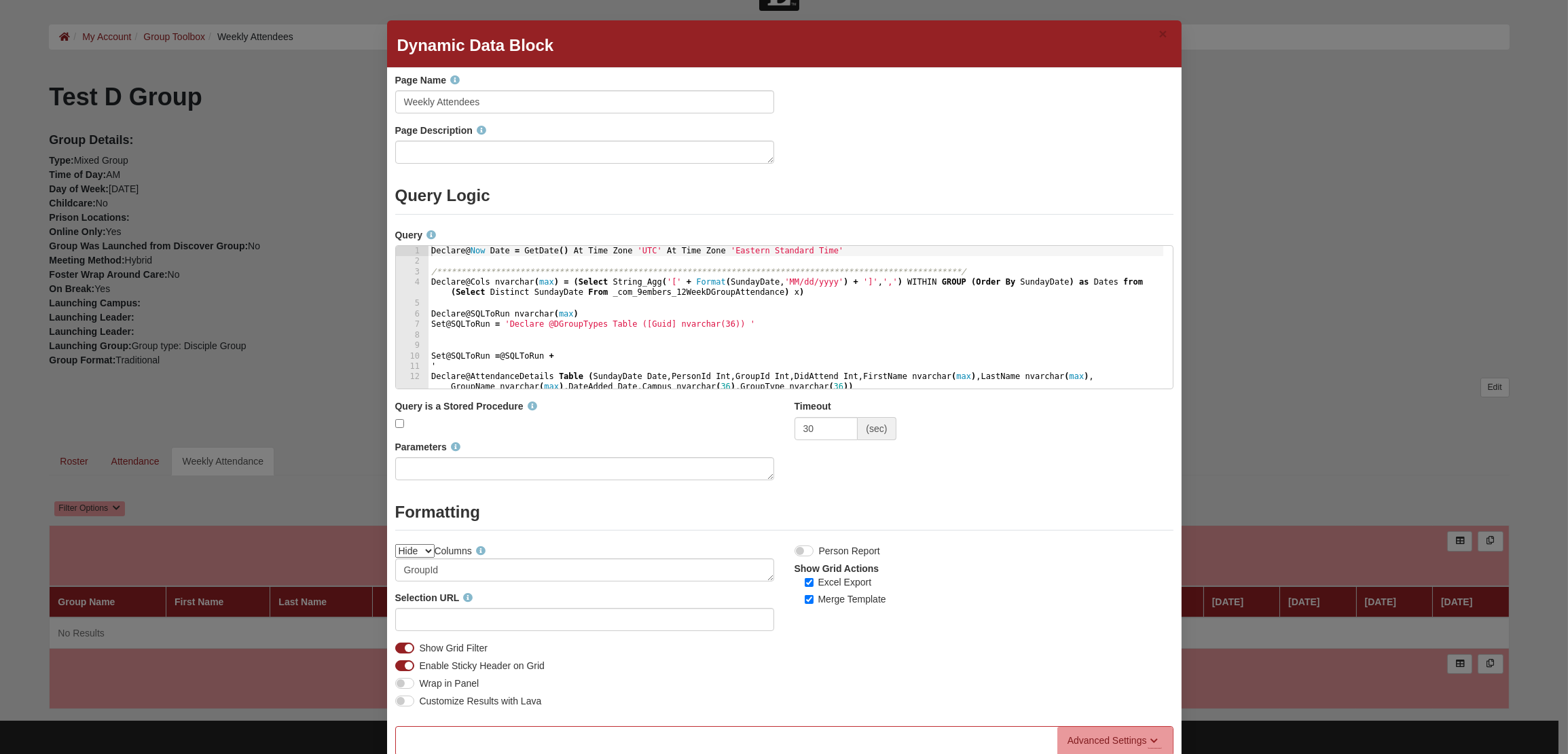
click at [983, 471] on div "Parameters" at bounding box center [784, 466] width 799 height 50
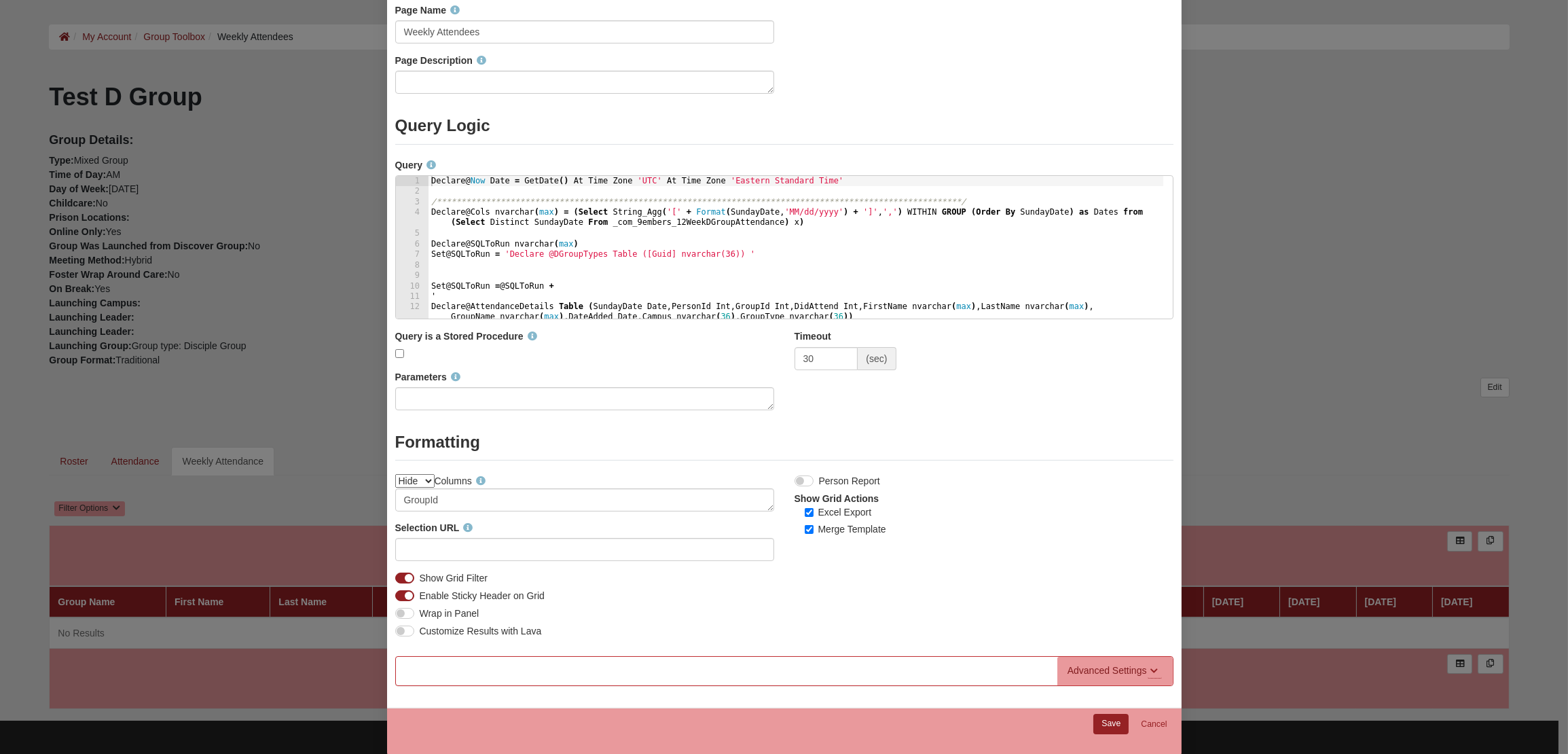
scroll to position [71, 0]
click at [1081, 664] on div "Advanced Settings" at bounding box center [1108, 670] width 80 height 14
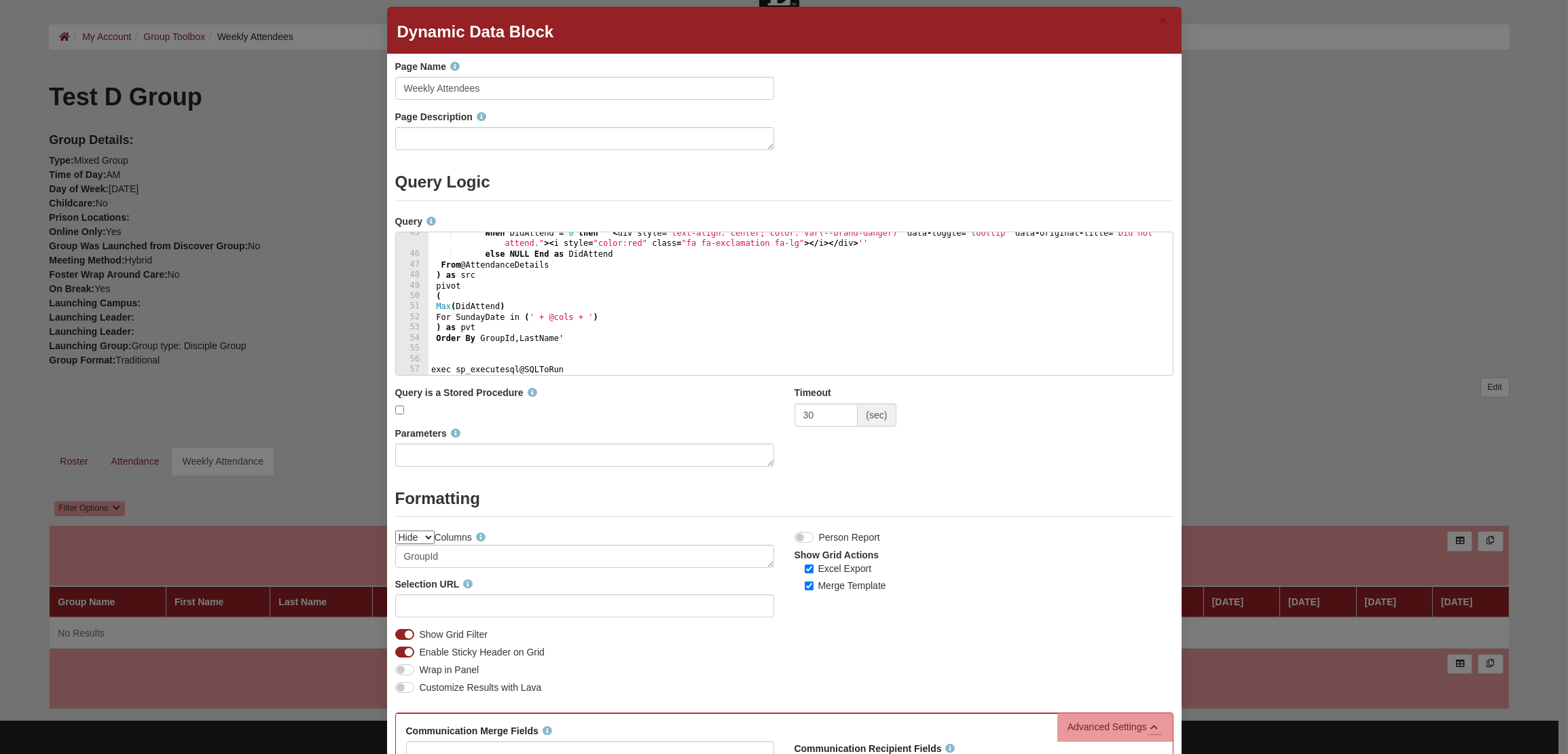
scroll to position [0, 0]
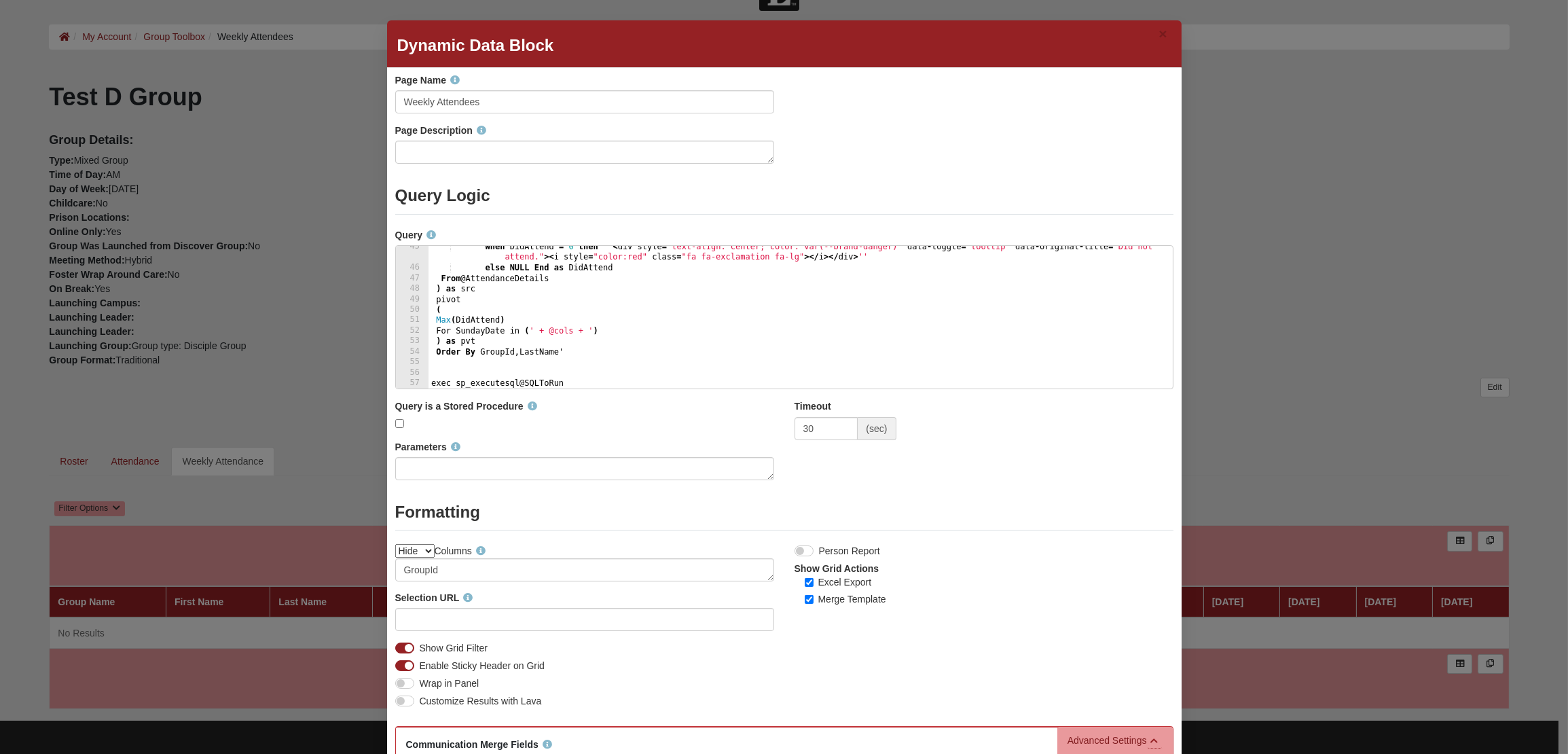
click at [1005, 43] on div "× Dynamic Data Block" at bounding box center [784, 44] width 794 height 47
click at [1053, 160] on div "Page Description" at bounding box center [784, 149] width 799 height 50
